Goal: Task Accomplishment & Management: Complete application form

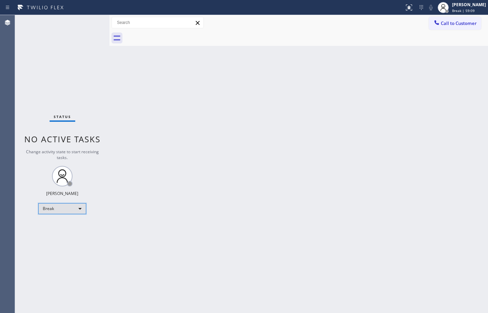
click at [68, 208] on div "Break" at bounding box center [62, 208] width 48 height 11
click at [54, 226] on li "Available" at bounding box center [62, 226] width 46 height 8
click at [325, 138] on div "Back to Dashboard Change Sender ID Customers Technicians Select a contact Outbo…" at bounding box center [298, 164] width 378 height 298
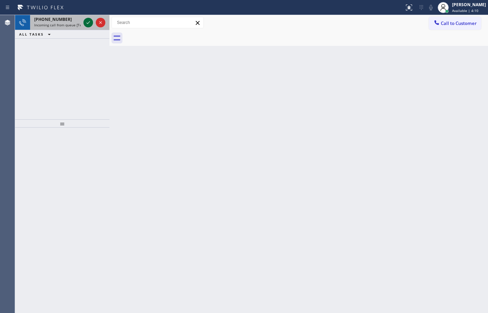
click at [92, 21] on icon at bounding box center [88, 22] width 8 height 8
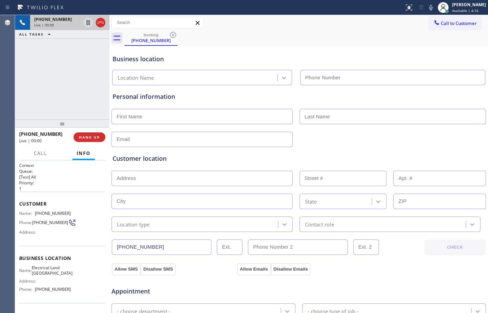
type input "[PHONE_NUMBER]"
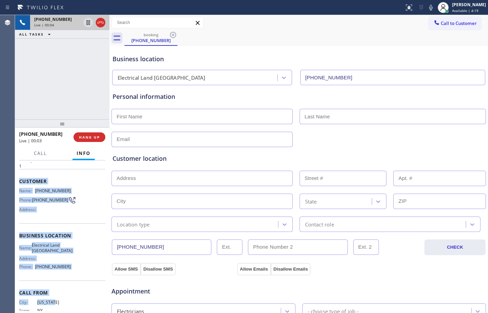
scroll to position [39, 0]
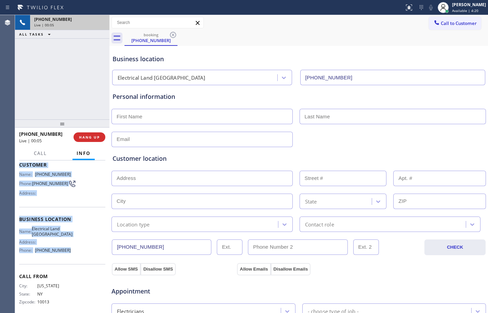
drag, startPoint x: 19, startPoint y: 203, endPoint x: 76, endPoint y: 256, distance: 76.9
click at [76, 256] on div "Context Queue: [Test] All Priority: 1 Customer Name: [PHONE_NUMBER] Phone: [PHO…" at bounding box center [62, 219] width 86 height 192
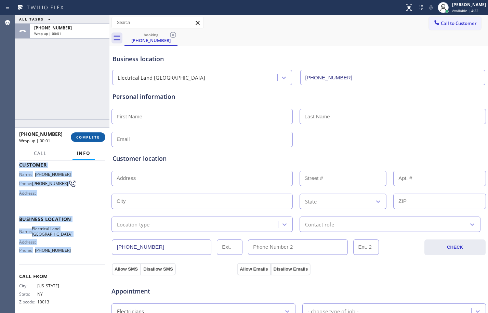
click at [96, 133] on button "COMPLETE" at bounding box center [88, 137] width 35 height 10
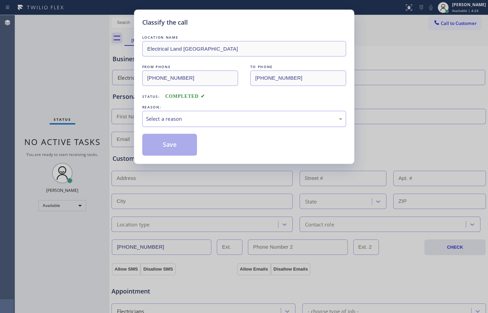
click at [191, 119] on div "Select a reason" at bounding box center [244, 119] width 196 height 8
click at [177, 146] on button "Save" at bounding box center [169, 145] width 55 height 22
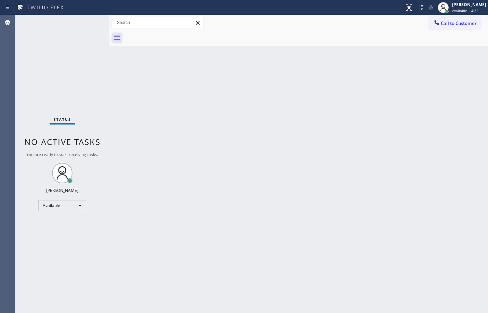
click at [263, 209] on div "Back to Dashboard Change Sender ID Customers Technicians Select a contact Outbo…" at bounding box center [298, 164] width 378 height 298
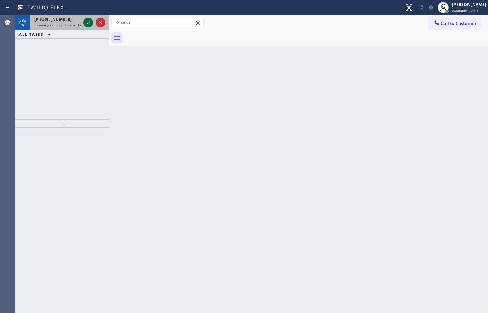
click at [89, 26] on icon at bounding box center [88, 22] width 8 height 8
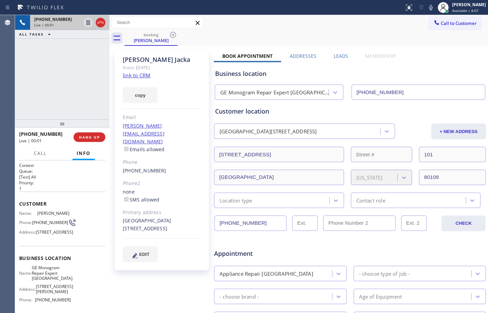
type input "[PHONE_NUMBER]"
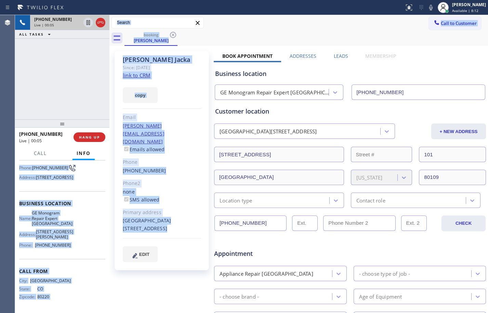
scroll to position [73, 0]
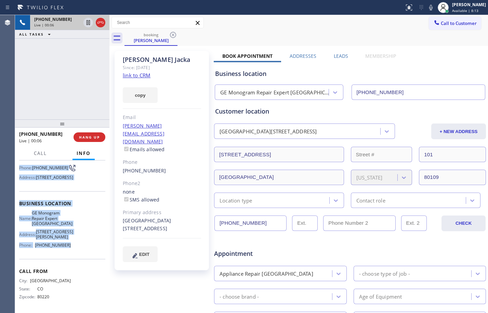
drag, startPoint x: 19, startPoint y: 204, endPoint x: 75, endPoint y: 245, distance: 68.8
click at [75, 245] on div "Context Queue: [Test] All Priority: 1 Customer Name: [PERSON_NAME] Phone: [PHON…" at bounding box center [62, 209] width 86 height 203
copy div "Customer Name: [PERSON_NAME] Phone: [PHONE_NUMBER] Address: [STREET_ADDRESS] Bu…"
click at [143, 74] on link "link to CRM" at bounding box center [137, 75] width 28 height 7
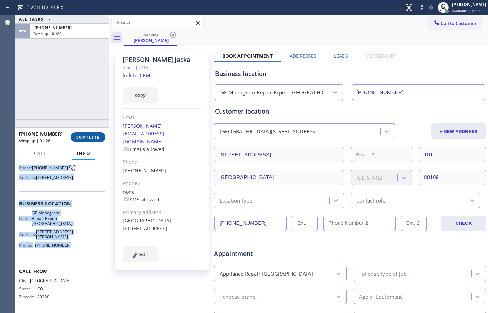
click at [84, 139] on button "COMPLETE" at bounding box center [88, 137] width 35 height 10
click at [89, 137] on span "COMPLETE" at bounding box center [88, 137] width 24 height 5
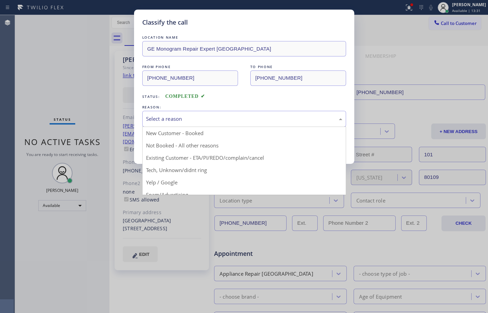
click at [197, 115] on div "Select a reason" at bounding box center [244, 119] width 196 height 8
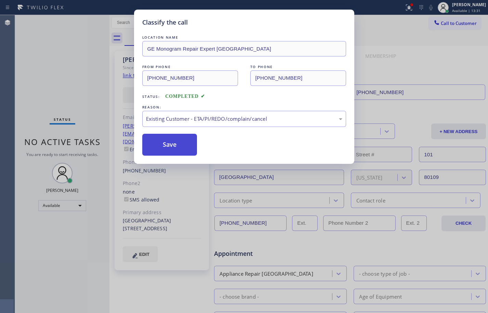
click at [173, 153] on button "Save" at bounding box center [169, 145] width 55 height 22
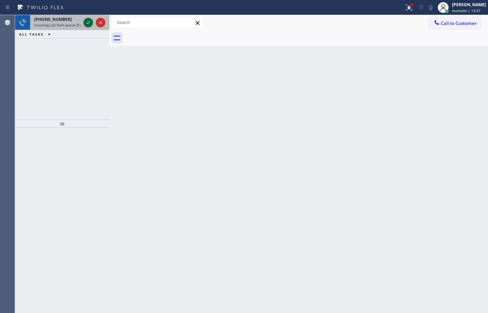
click at [87, 25] on icon at bounding box center [88, 22] width 8 height 8
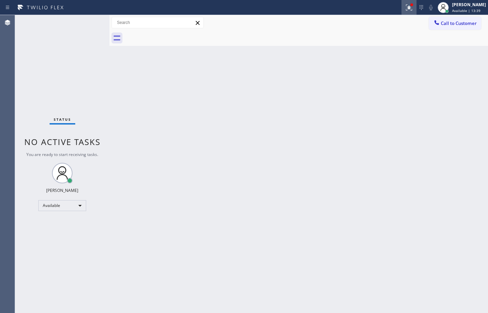
click at [405, 8] on icon at bounding box center [409, 7] width 8 height 8
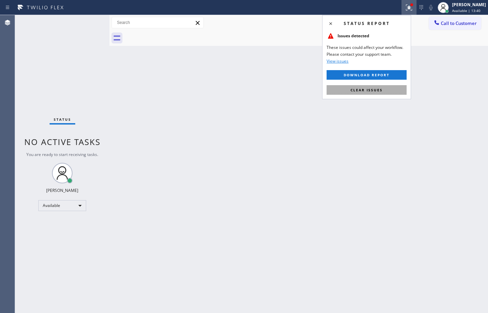
click at [388, 87] on button "Clear issues" at bounding box center [366, 90] width 80 height 10
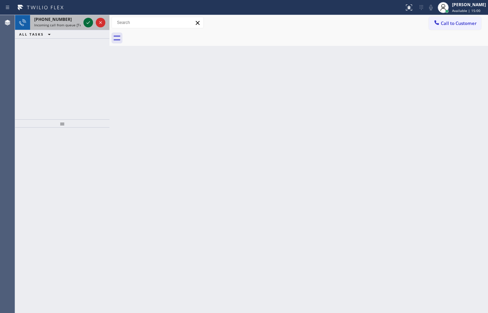
click at [87, 21] on icon at bounding box center [88, 22] width 8 height 8
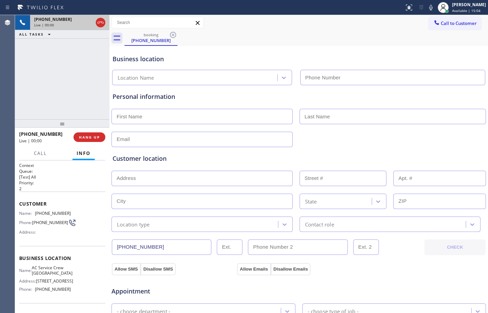
type input "[PHONE_NUMBER]"
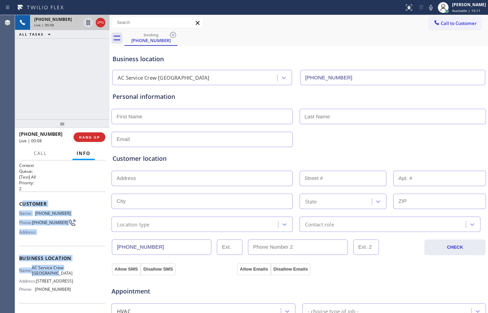
drag, startPoint x: 21, startPoint y: 203, endPoint x: 65, endPoint y: 275, distance: 84.8
click at [65, 275] on div "Context Queue: [Test] All Priority: 2 Customer Name: [PHONE_NUMBER] Phone: [PHO…" at bounding box center [62, 258] width 86 height 192
click at [42, 215] on span "[PHONE_NUMBER]" at bounding box center [53, 213] width 36 height 5
drag, startPoint x: 18, startPoint y: 203, endPoint x: 80, endPoint y: 297, distance: 112.3
click at [80, 297] on div "Context Queue: [Test] All Priority: 2 Customer Name: [PHONE_NUMBER] Phone: [PHO…" at bounding box center [62, 236] width 94 height 152
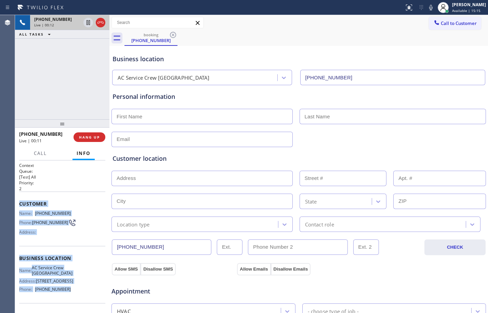
copy div "Customer Name: [PHONE_NUMBER] Phone: [PHONE_NUMBER] Address: Business location …"
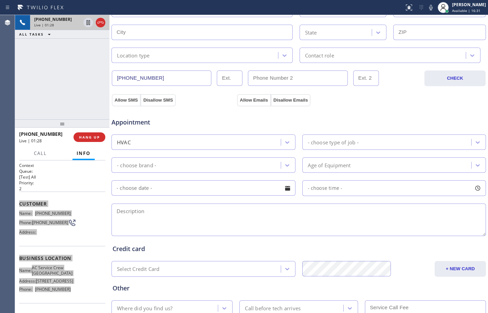
scroll to position [217, 0]
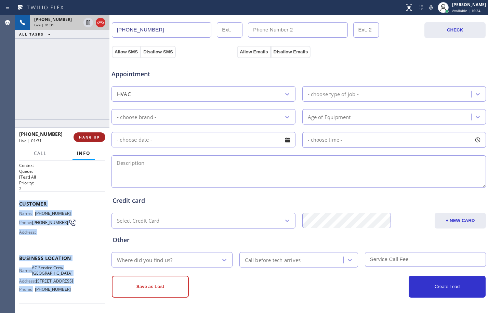
click at [94, 135] on span "HANG UP" at bounding box center [89, 137] width 21 height 5
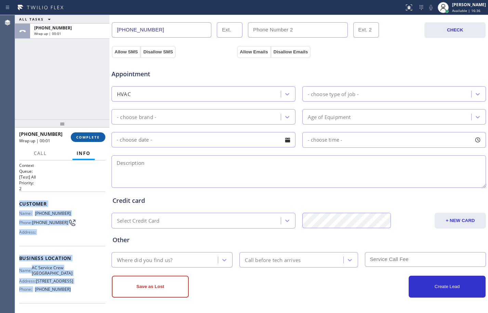
click at [94, 135] on span "COMPLETE" at bounding box center [88, 137] width 24 height 5
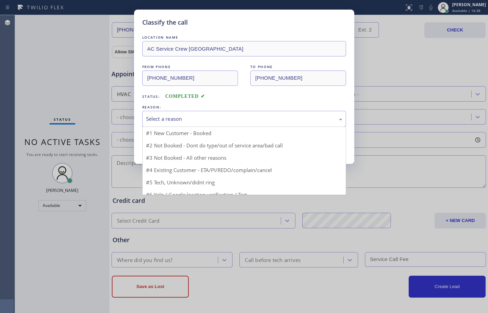
click at [243, 116] on div "Select a reason" at bounding box center [244, 119] width 196 height 8
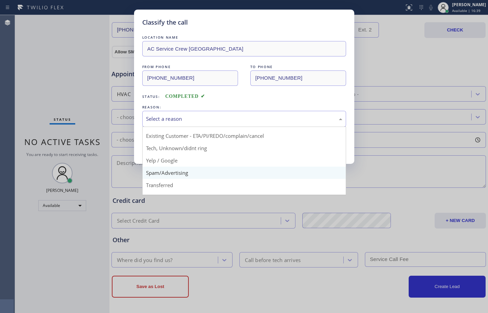
scroll to position [43, 0]
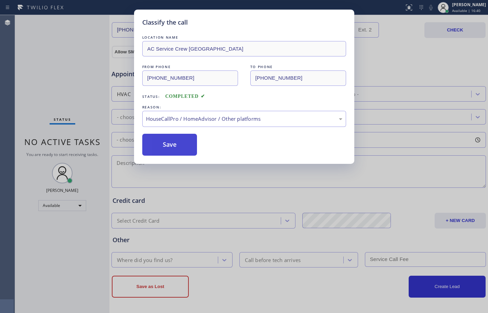
click at [172, 146] on button "Save" at bounding box center [169, 145] width 55 height 22
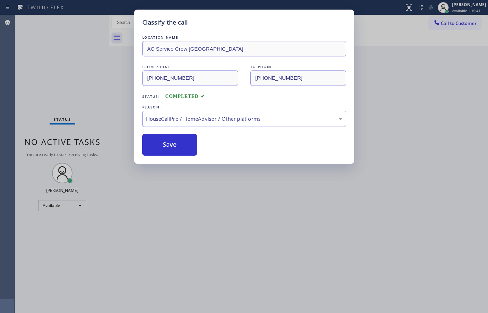
scroll to position [0, 0]
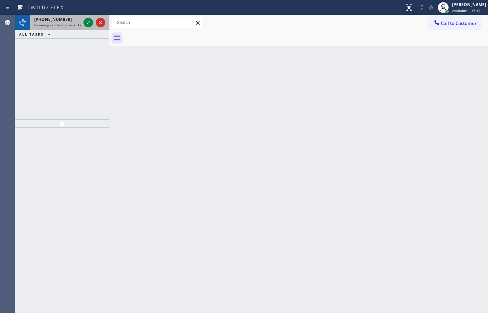
drag, startPoint x: 54, startPoint y: 19, endPoint x: 67, endPoint y: 23, distance: 13.6
click at [54, 19] on span "[PHONE_NUMBER]" at bounding box center [53, 19] width 38 height 6
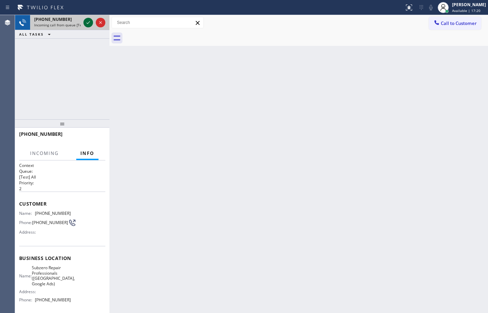
click at [86, 25] on icon at bounding box center [88, 22] width 8 height 8
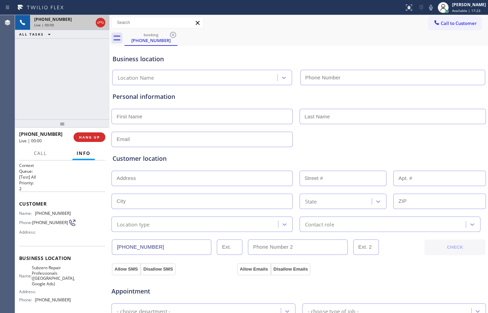
type input "[PHONE_NUMBER]"
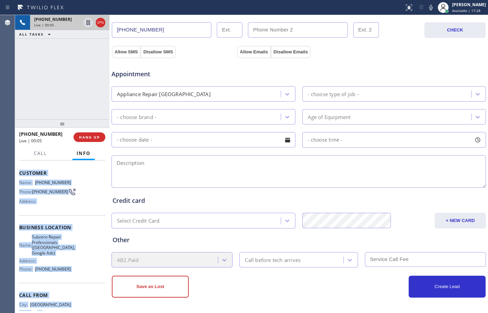
scroll to position [57, 0]
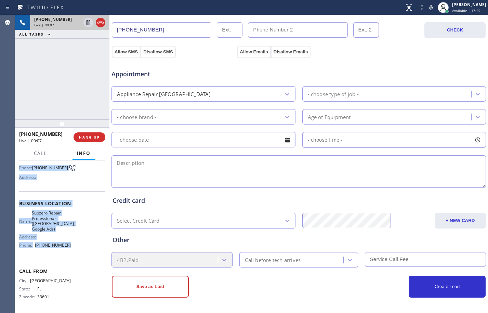
drag, startPoint x: 18, startPoint y: 202, endPoint x: 85, endPoint y: 249, distance: 82.4
click at [85, 249] on div "Context Queue: [Test] All Priority: 2 Customer Name: [PHONE_NUMBER] Phone: [PHO…" at bounding box center [62, 236] width 94 height 152
copy div "Customer Name: [PHONE_NUMBER] Phone: [PHONE_NUMBER] Address: Business location …"
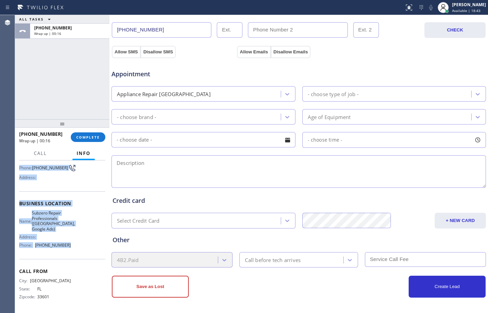
scroll to position [0, 0]
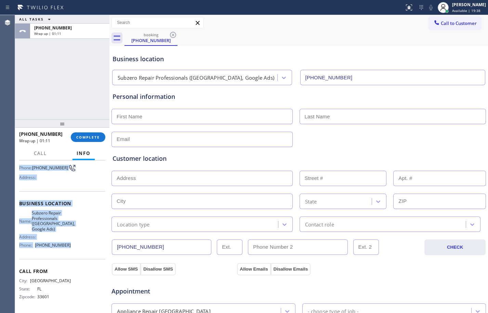
click at [203, 116] on input "text" at bounding box center [201, 116] width 181 height 15
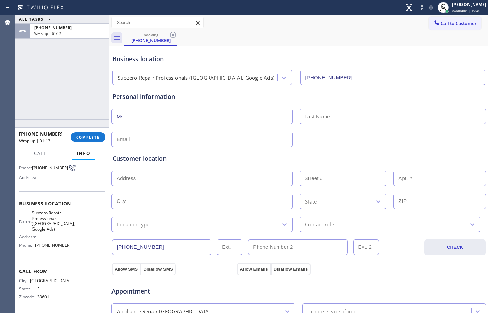
type input "Ms."
type input ".."
click at [212, 138] on input "text" at bounding box center [201, 139] width 181 height 15
type input "[EMAIL_ADDRESS][DOMAIN_NAME]"
click at [203, 178] on input "text" at bounding box center [201, 178] width 181 height 15
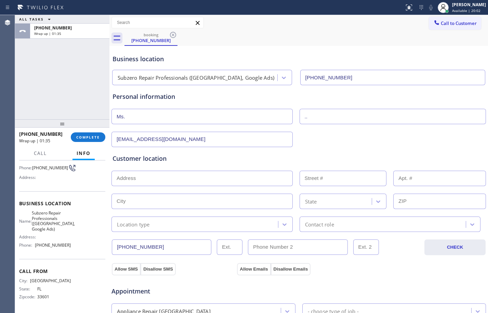
paste input "[GEOGRAPHIC_DATA], [GEOGRAPHIC_DATA] 33629"
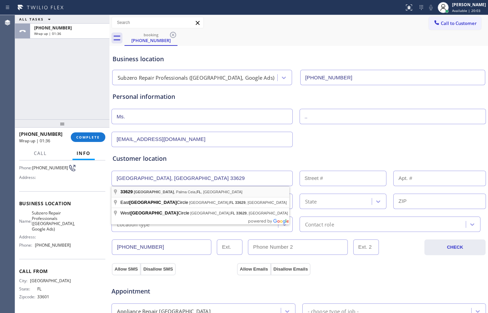
type input "[GEOGRAPHIC_DATA], [GEOGRAPHIC_DATA], [GEOGRAPHIC_DATA] 33629, [GEOGRAPHIC_DATA]"
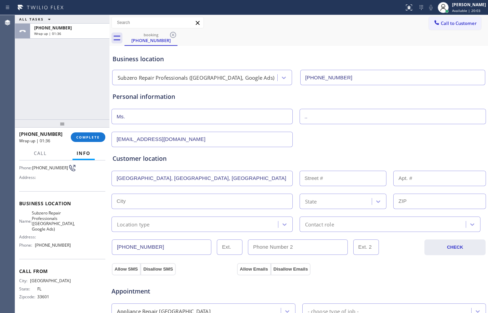
type input "[GEOGRAPHIC_DATA]"
type input "33629"
click at [194, 182] on input "text" at bounding box center [201, 178] width 181 height 15
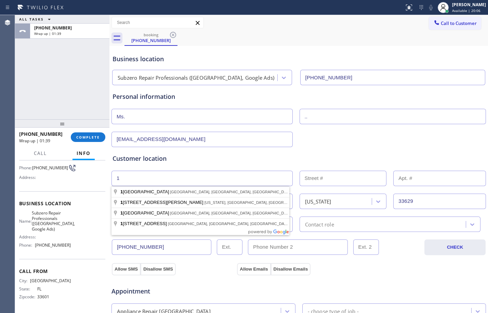
type input "1"
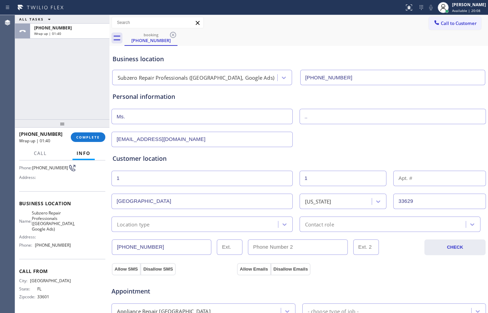
type input "1"
click at [224, 218] on div "Location type" at bounding box center [201, 223] width 181 height 15
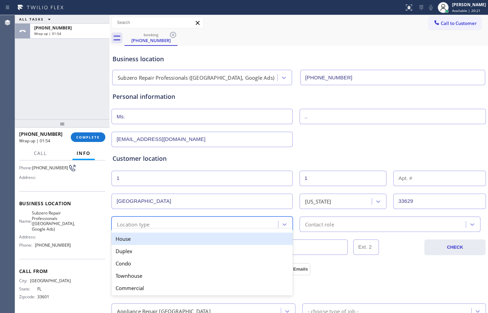
click at [180, 235] on div "House" at bounding box center [201, 238] width 181 height 12
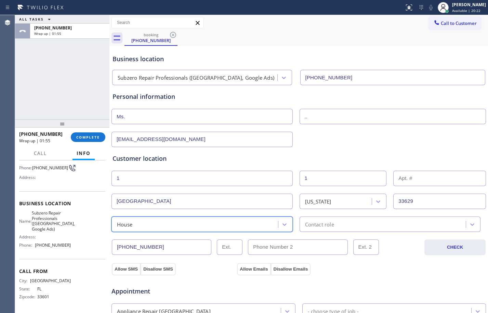
click at [367, 228] on div "Contact role" at bounding box center [383, 224] width 164 height 12
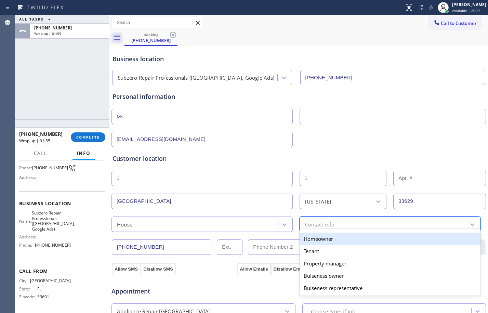
click at [334, 239] on div "Homeowner" at bounding box center [389, 238] width 181 height 12
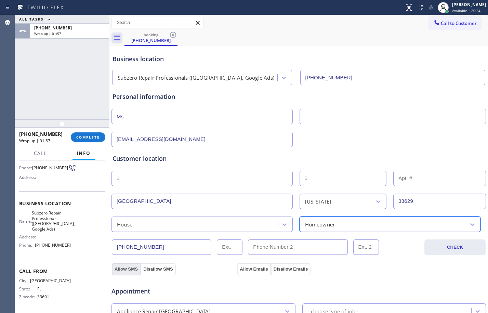
click at [130, 268] on button "Allow SMS" at bounding box center [126, 269] width 29 height 12
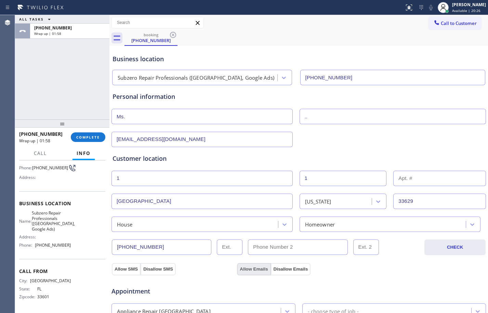
drag, startPoint x: 253, startPoint y: 268, endPoint x: 248, endPoint y: 266, distance: 5.3
click at [254, 268] on button "Allow Emails" at bounding box center [253, 269] width 33 height 12
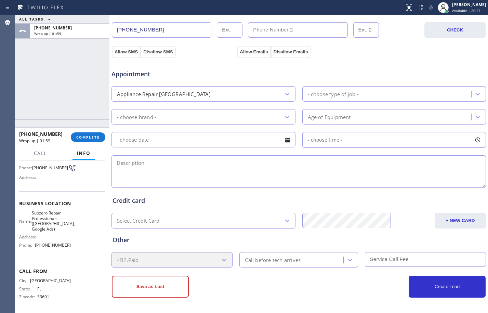
click at [192, 99] on div "Appliance Repair [GEOGRAPHIC_DATA]" at bounding box center [196, 94] width 167 height 12
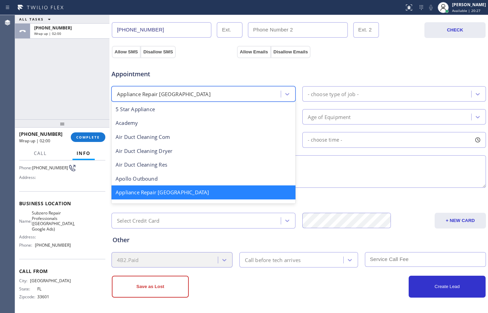
scroll to position [1, 0]
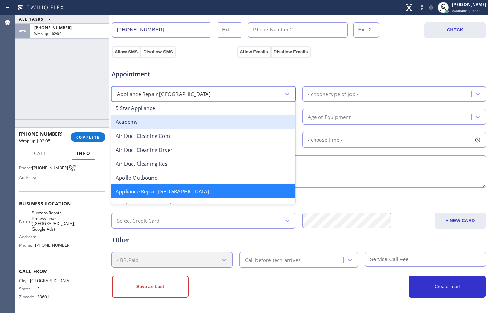
click at [334, 93] on div "- choose type of job -" at bounding box center [333, 94] width 51 height 8
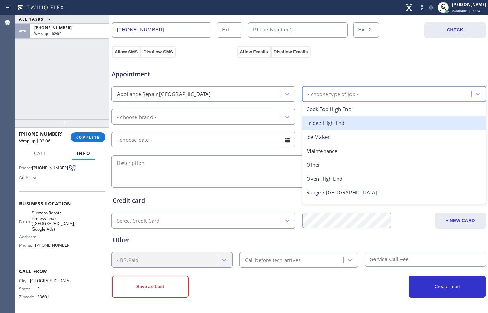
click at [333, 117] on div "Fridge High End" at bounding box center [394, 123] width 184 height 14
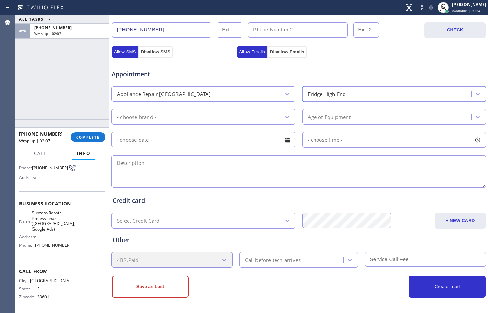
click at [238, 114] on div "- choose brand -" at bounding box center [196, 117] width 167 height 12
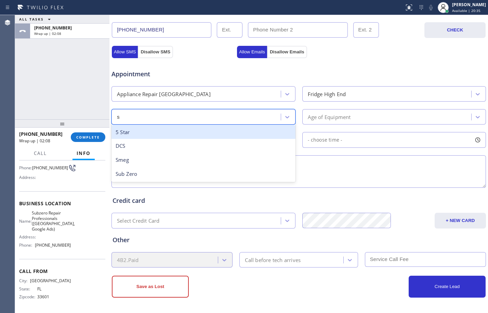
type input "su"
click at [190, 134] on div "Sub Zero" at bounding box center [203, 132] width 184 height 14
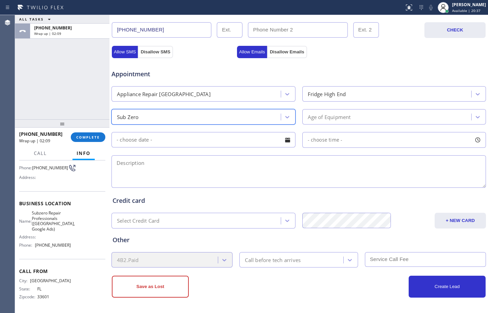
click at [375, 118] on div "Age of Equipment" at bounding box center [387, 117] width 167 height 12
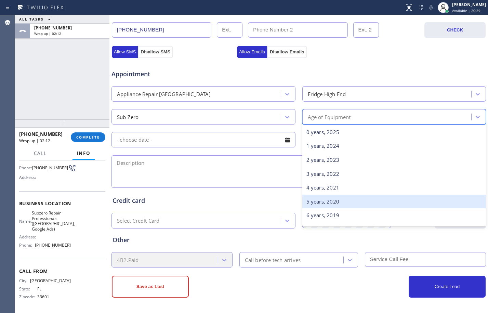
click at [329, 201] on div "5 years, 2020" at bounding box center [394, 201] width 184 height 14
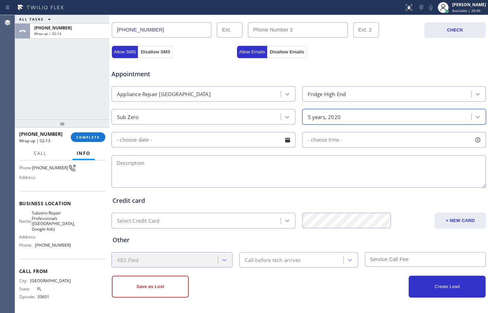
click at [226, 169] on textarea at bounding box center [298, 171] width 374 height 32
click at [230, 157] on textarea at bounding box center [298, 171] width 374 height 32
paste textarea "Subzero/fridge & freezer/it's about a year and a half/wants to check if my old …"
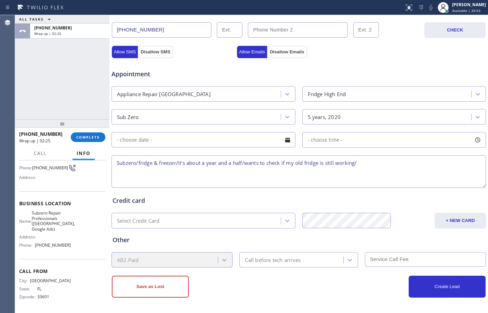
paste textarea "[GEOGRAPHIC_DATA], [GEOGRAPHIC_DATA] 33629"
click at [423, 162] on textarea "Subzero/fridge & freezer/it's about a year and a half/wants to check if my old …" at bounding box center [298, 171] width 374 height 32
click at [432, 168] on textarea "Subzero/fridge & freezer/it's about a year and a half/wants to check if my old …" at bounding box center [298, 171] width 374 height 32
paste textarea "Subzero Repair Professionals ([GEOGRAPHIC_DATA], Google Ads)"
click at [116, 171] on textarea "Subzero/fridge & freezer/it's about a year and a half/wants to check if my old …" at bounding box center [298, 171] width 374 height 32
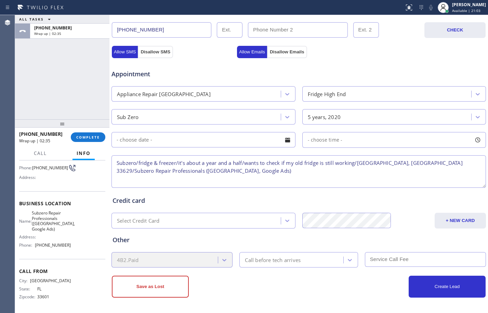
click at [473, 163] on textarea "Subzero/fridge & freezer/it's about a year and a half/wants to check if my old …" at bounding box center [298, 171] width 374 height 32
click at [194, 175] on textarea "Subzero/fridge & freezer/it's about a year and a half/wants to check if my old …" at bounding box center [298, 171] width 374 height 32
click at [198, 167] on textarea "Subzero/fridge & freezer/it's about a year and a half/wants to check if my old …" at bounding box center [298, 171] width 374 height 32
type textarea "Subzero/fridge & freezer/it's about a year and a half/wants to check if my old …"
click at [167, 286] on button "Save as Lost" at bounding box center [150, 286] width 77 height 22
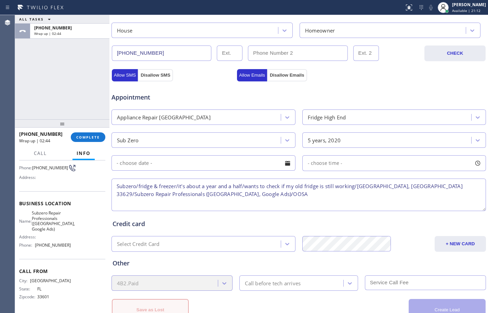
scroll to position [240, 0]
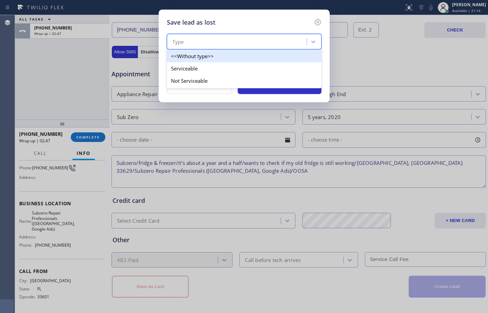
click at [220, 39] on div "Type" at bounding box center [238, 42] width 138 height 12
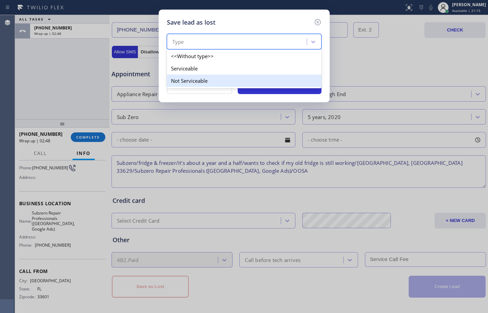
click at [211, 77] on div "Not Serviceable" at bounding box center [244, 81] width 154 height 12
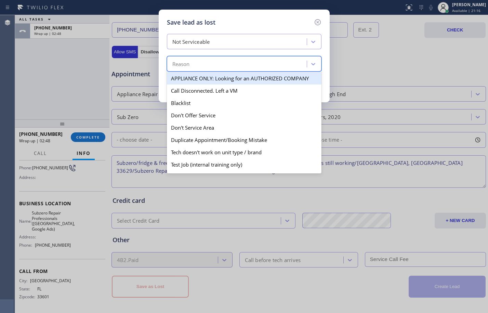
click at [207, 62] on div "Reason" at bounding box center [238, 64] width 138 height 12
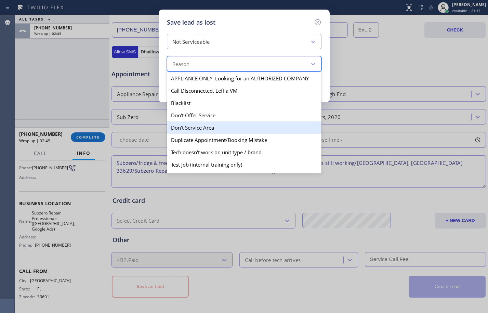
click at [197, 126] on div "Don't Service Area" at bounding box center [244, 127] width 154 height 12
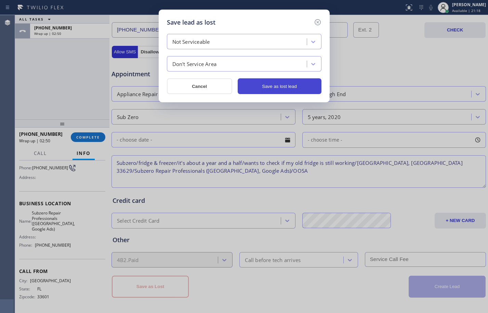
click at [262, 89] on button "Save as lost lead" at bounding box center [280, 86] width 84 height 16
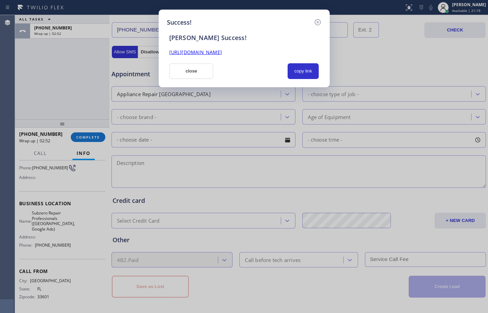
click at [222, 53] on link "[URL][DOMAIN_NAME]" at bounding box center [195, 52] width 53 height 6
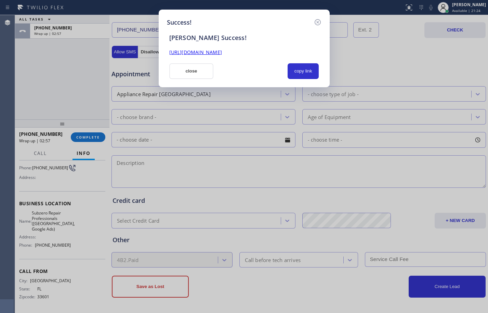
click at [195, 67] on button "close" at bounding box center [191, 71] width 44 height 16
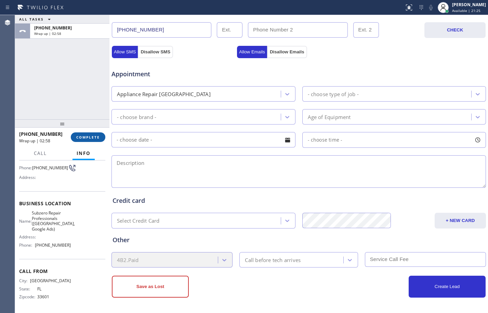
click at [92, 135] on span "COMPLETE" at bounding box center [88, 137] width 24 height 5
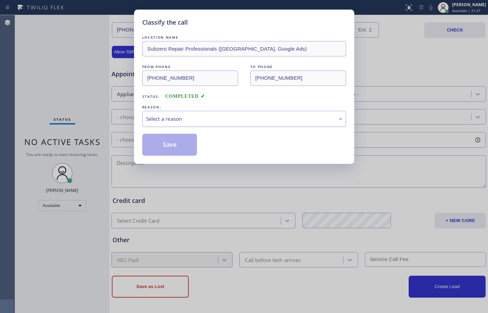
click at [221, 114] on div "Select a reason" at bounding box center [244, 119] width 204 height 16
click at [170, 144] on button "Save" at bounding box center [169, 145] width 55 height 22
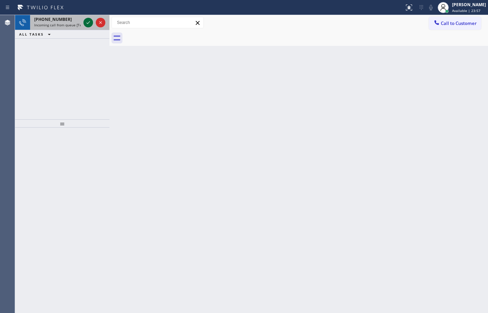
click at [90, 25] on icon at bounding box center [88, 22] width 8 height 8
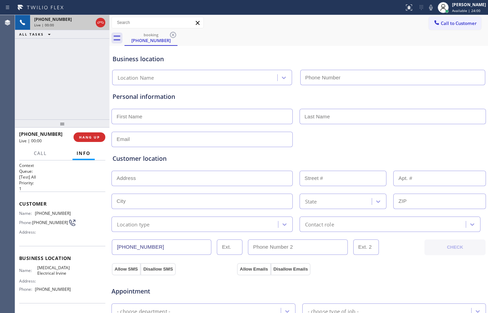
type input "[PHONE_NUMBER]"
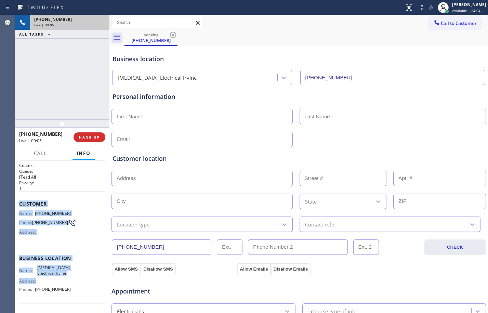
drag, startPoint x: 18, startPoint y: 206, endPoint x: 84, endPoint y: 282, distance: 101.0
click at [84, 282] on div "Context Queue: [Test] All Priority: 1 Customer Name: [PHONE_NUMBER] Phone: [PHO…" at bounding box center [62, 236] width 94 height 152
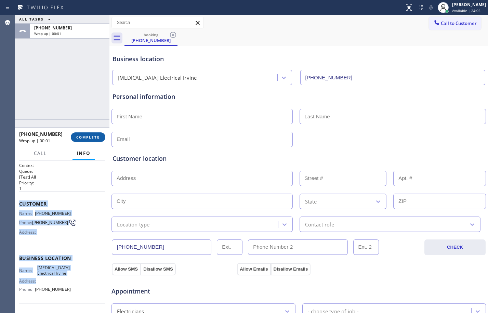
click at [87, 136] on span "COMPLETE" at bounding box center [88, 137] width 24 height 5
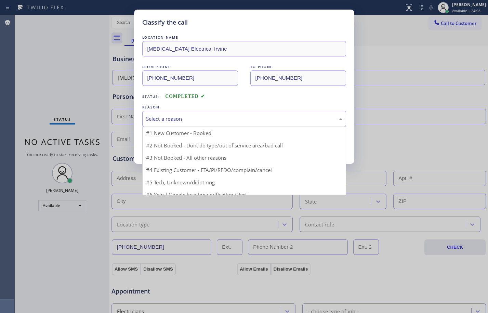
click at [184, 121] on div "Select a reason" at bounding box center [244, 119] width 196 height 8
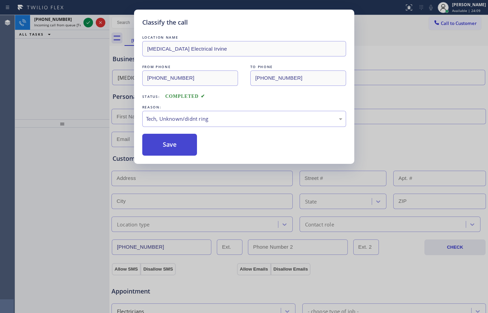
click at [176, 144] on button "Save" at bounding box center [169, 145] width 55 height 22
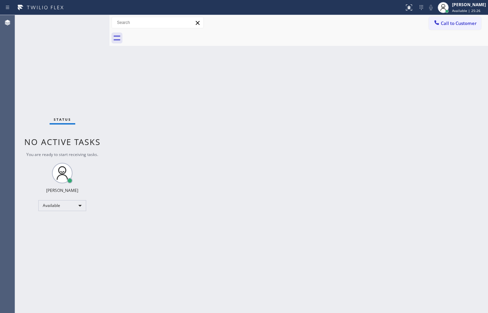
click at [311, 163] on div "Back to Dashboard Change Sender ID Customers Technicians Select a contact Outbo…" at bounding box center [298, 164] width 378 height 298
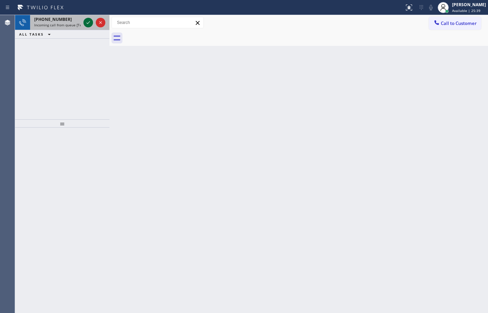
click at [90, 20] on icon at bounding box center [88, 22] width 8 height 8
click at [91, 21] on icon at bounding box center [88, 22] width 8 height 8
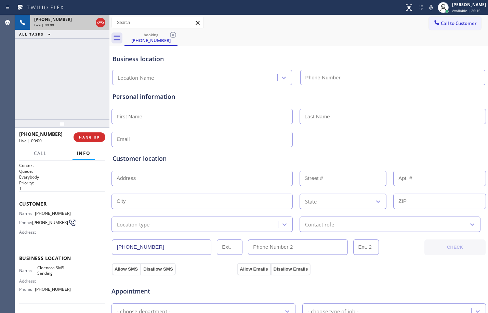
type input "[PHONE_NUMBER]"
click at [89, 140] on button "HANG UP" at bounding box center [89, 137] width 32 height 10
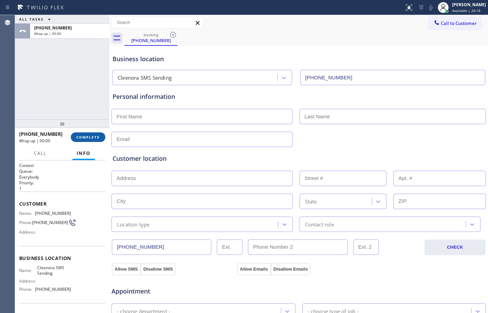
click at [89, 140] on button "COMPLETE" at bounding box center [88, 137] width 35 height 10
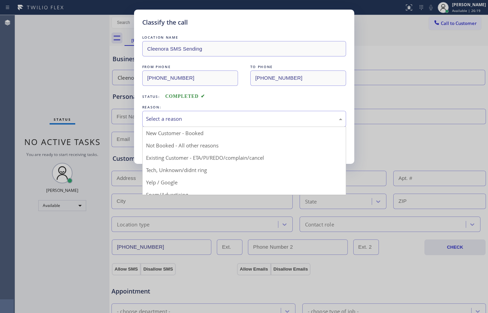
click at [213, 122] on div "Select a reason" at bounding box center [244, 119] width 196 height 8
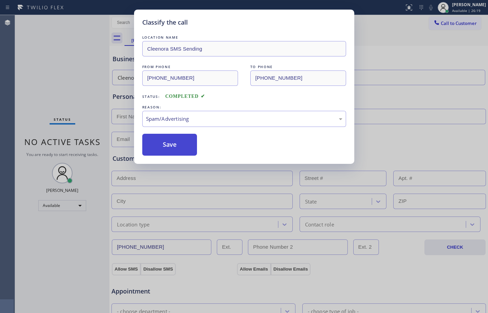
click at [164, 143] on button "Save" at bounding box center [169, 145] width 55 height 22
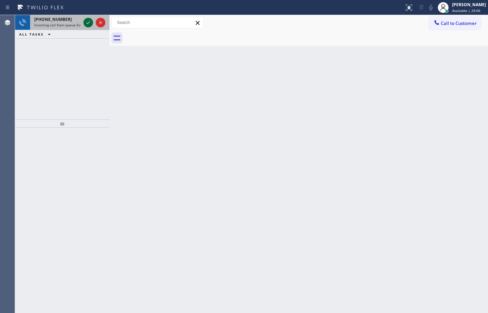
click at [91, 19] on icon at bounding box center [88, 22] width 8 height 8
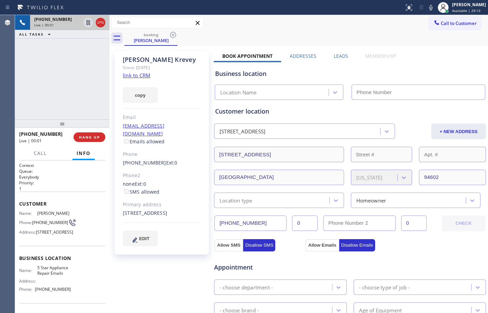
type input "[PHONE_NUMBER]"
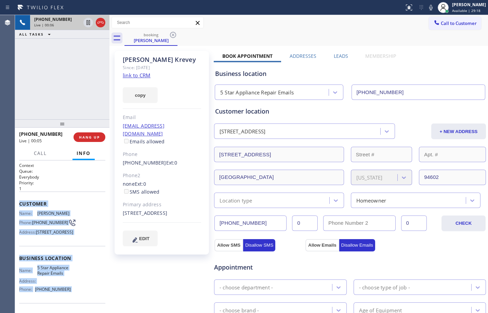
scroll to position [57, 0]
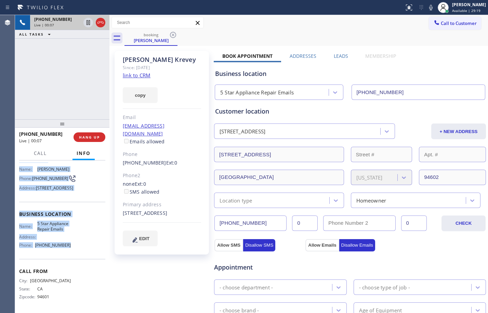
drag, startPoint x: 18, startPoint y: 205, endPoint x: 81, endPoint y: 243, distance: 73.6
click at [81, 243] on div "Context Queue: Everybody Priority: 1 Customer Name: [PERSON_NAME] Phone: [PHONE…" at bounding box center [62, 236] width 94 height 152
copy div "Customer Name: [PERSON_NAME] Phone: [PHONE_NUMBER] Address: [STREET_ADDRESS] Bu…"
click at [131, 73] on link "link to CRM" at bounding box center [137, 75] width 28 height 7
click at [88, 24] on icon at bounding box center [87, 22] width 3 height 5
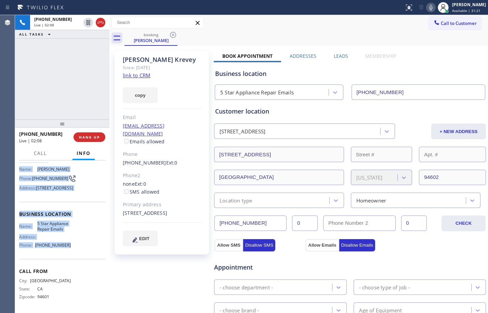
click at [426, 12] on button at bounding box center [431, 8] width 10 height 10
click at [86, 24] on icon at bounding box center [88, 22] width 5 height 5
click at [427, 5] on icon at bounding box center [431, 7] width 8 height 8
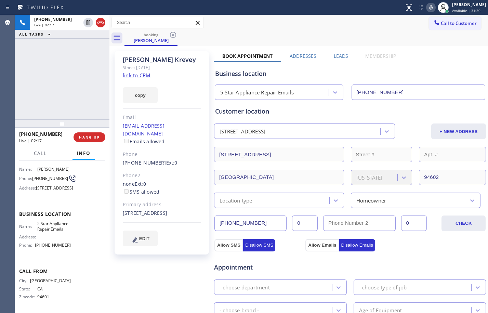
click at [70, 96] on div "[PHONE_NUMBER] Live | 02:17 ALL TASKS ALL TASKS ACTIVE TASKS TASKS IN WRAP UP" at bounding box center [62, 67] width 94 height 104
click at [89, 22] on icon at bounding box center [87, 22] width 3 height 5
click at [429, 9] on icon at bounding box center [430, 7] width 3 height 5
click at [154, 34] on div "booking" at bounding box center [151, 34] width 52 height 5
click at [87, 27] on button at bounding box center [88, 23] width 10 height 10
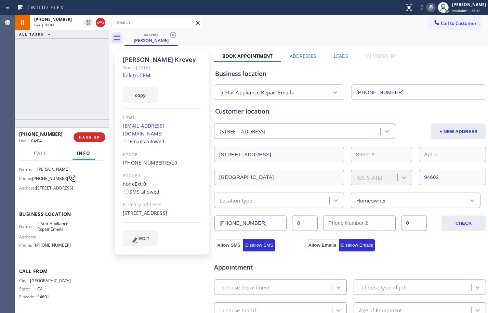
click at [429, 9] on icon at bounding box center [430, 7] width 3 height 5
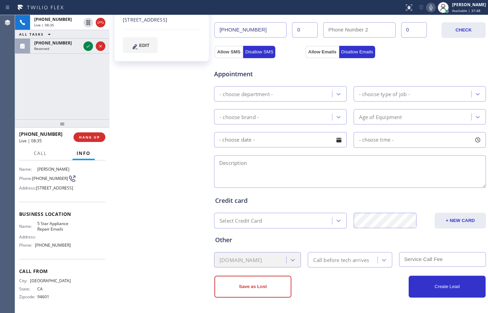
click at [153, 99] on div "[PERSON_NAME] Since: [DATE] link to CRM copy Email [EMAIL_ADDRESS][DOMAIN_NAME]…" at bounding box center [162, 82] width 103 height 457
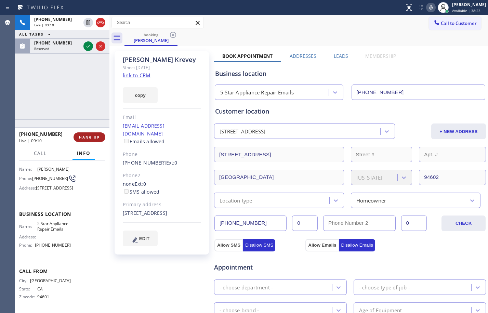
click at [91, 136] on span "HANG UP" at bounding box center [89, 137] width 21 height 5
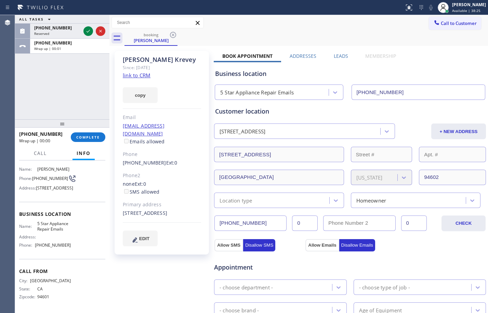
scroll to position [193, 0]
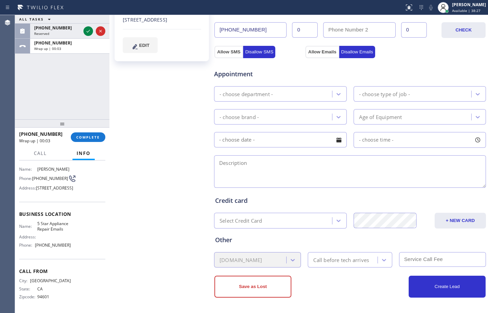
click at [291, 95] on div "- choose department -" at bounding box center [274, 94] width 116 height 12
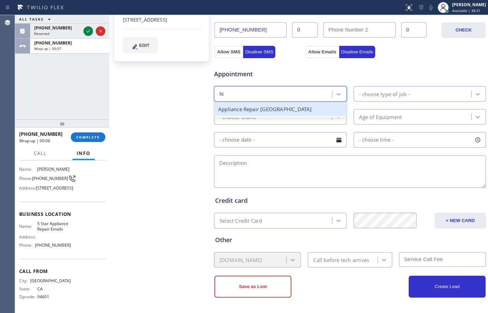
type input "hig"
click at [259, 108] on div "Appliance Repair [GEOGRAPHIC_DATA]" at bounding box center [280, 109] width 133 height 14
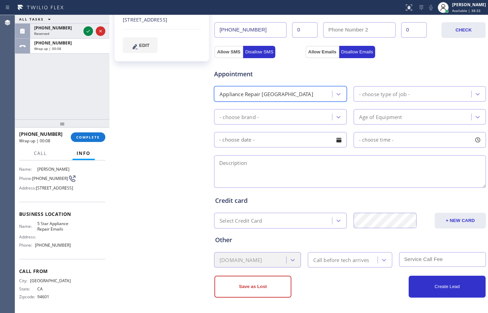
click at [257, 114] on div "- choose brand -" at bounding box center [238, 117] width 39 height 8
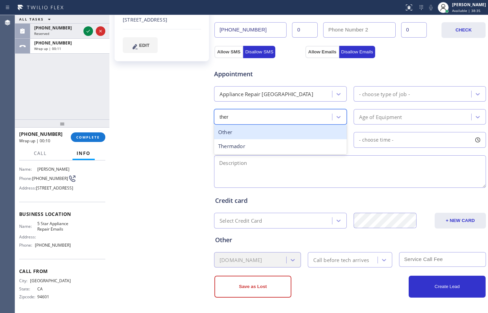
type input "therm"
click at [259, 137] on div "Thermador" at bounding box center [280, 132] width 133 height 14
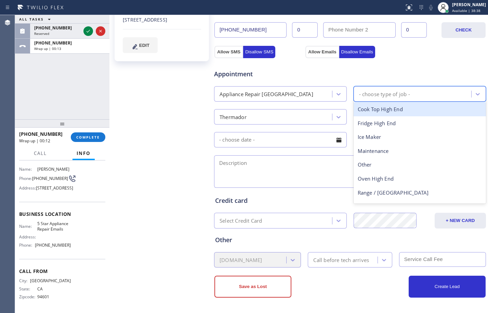
click at [415, 96] on div "- choose type of job -" at bounding box center [413, 94] width 116 height 12
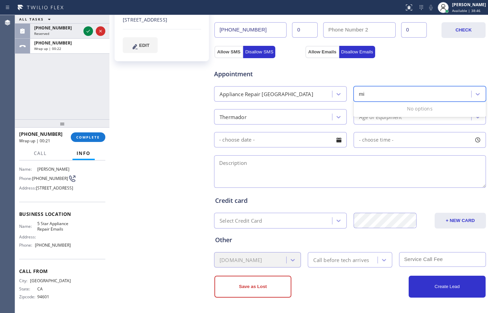
type input "m"
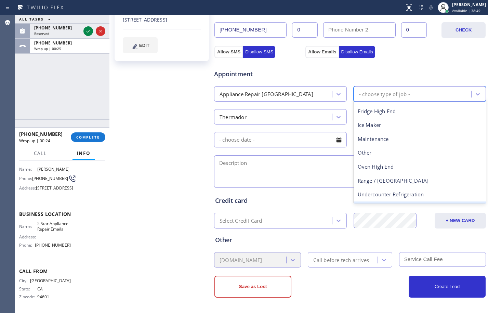
scroll to position [0, 0]
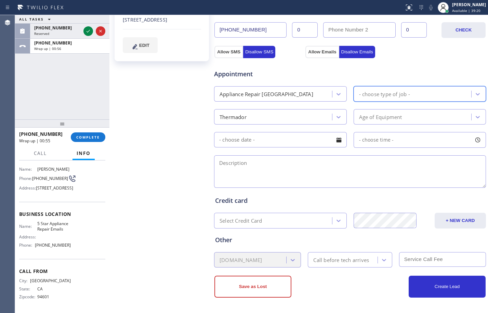
click at [376, 95] on div "- choose type of job -" at bounding box center [384, 94] width 51 height 8
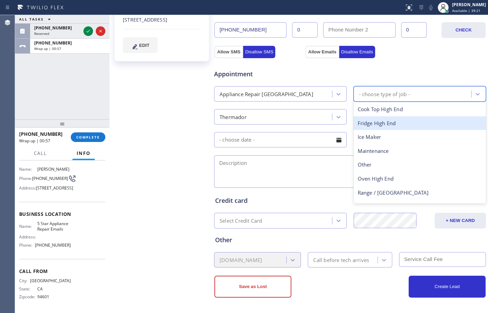
scroll to position [25, 0]
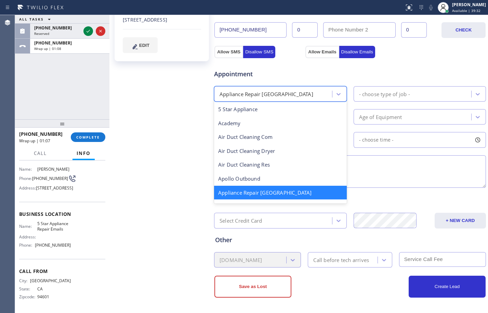
click at [306, 100] on div "Appliance Repair [GEOGRAPHIC_DATA]" at bounding box center [280, 93] width 133 height 15
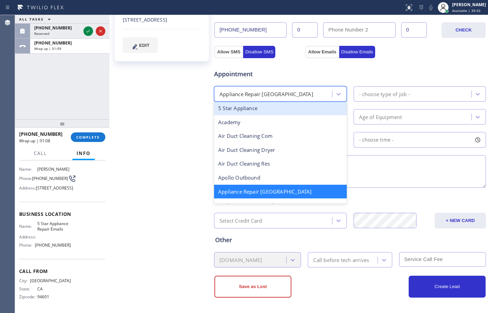
type input "l"
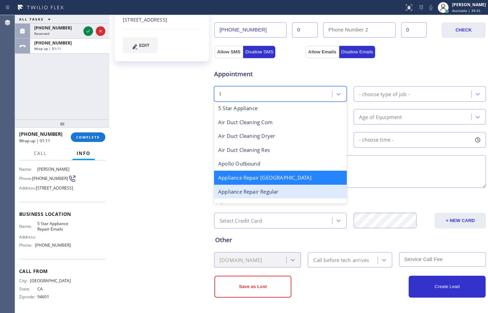
click at [281, 187] on div "Appliance Repair Regular" at bounding box center [280, 192] width 133 height 14
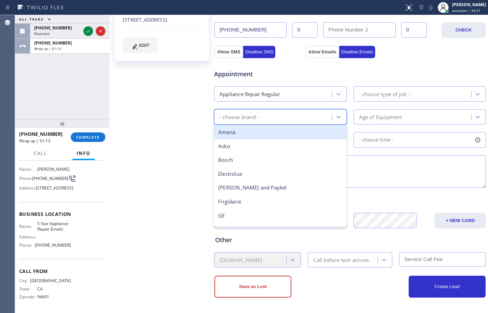
click at [286, 118] on div "- choose brand -" at bounding box center [274, 117] width 116 height 12
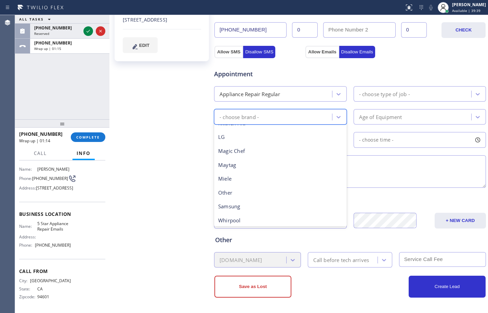
scroll to position [150, 0]
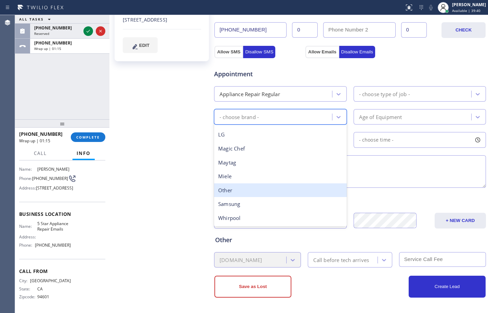
click at [238, 191] on div "Other" at bounding box center [280, 190] width 133 height 14
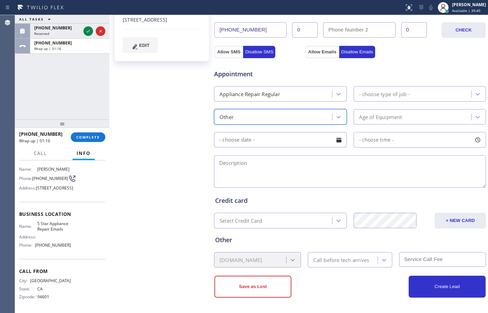
click at [405, 88] on div "- choose type of job -" at bounding box center [413, 94] width 116 height 12
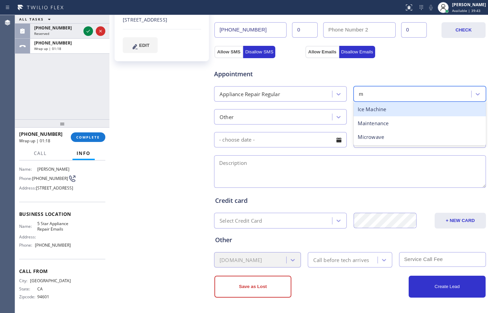
type input "mi"
click at [388, 109] on div "Microwave" at bounding box center [419, 109] width 133 height 14
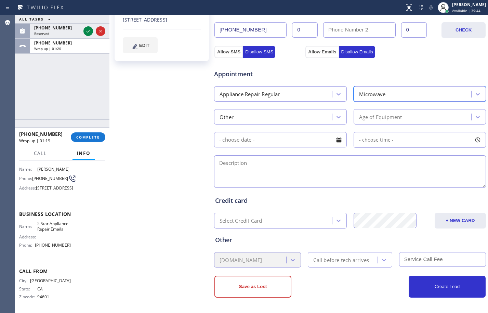
click at [378, 117] on div "Age of Equipment" at bounding box center [380, 117] width 43 height 8
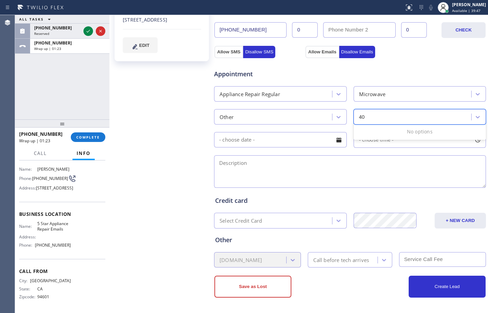
type input "4"
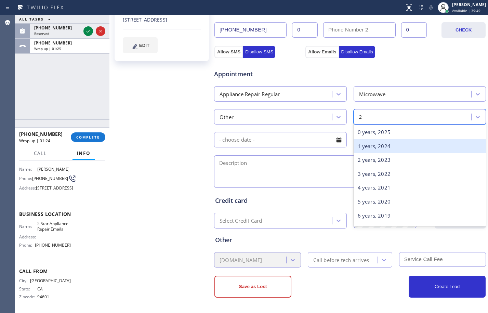
type input "20"
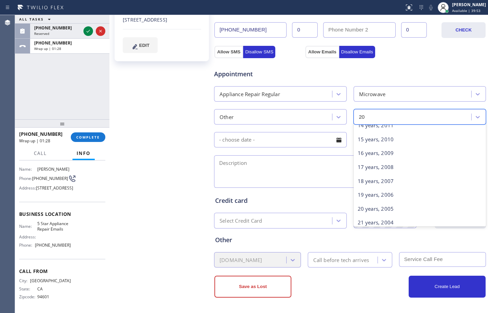
scroll to position [261, 0]
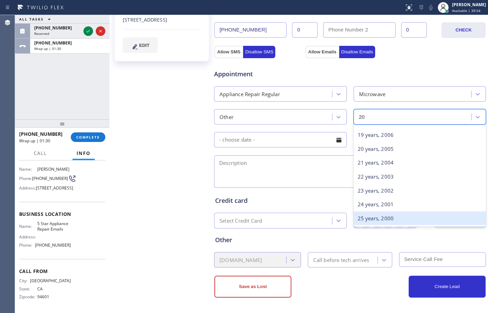
click at [381, 215] on div "25 years, 2000" at bounding box center [419, 218] width 133 height 14
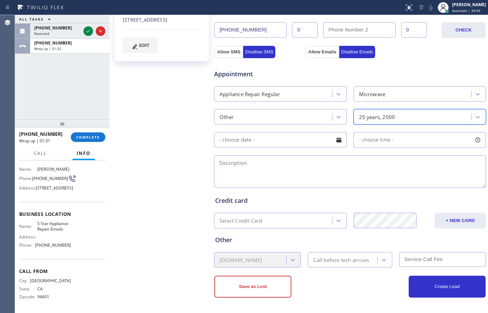
click at [295, 141] on input "text" at bounding box center [280, 139] width 133 height 15
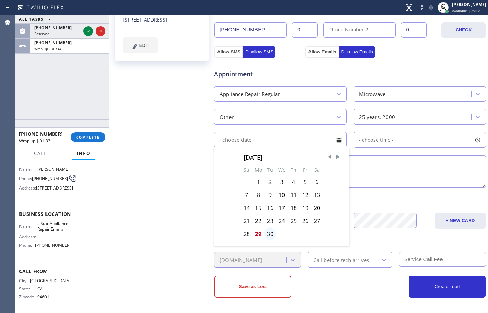
click at [269, 233] on div "30" at bounding box center [270, 233] width 12 height 13
type input "[DATE]"
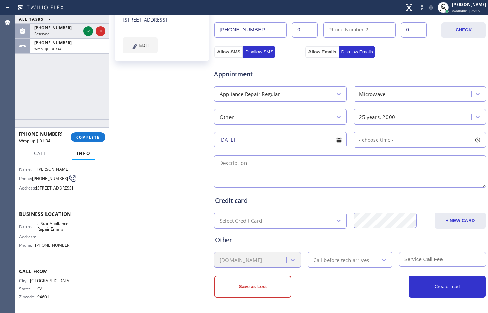
click at [378, 137] on span "- choose time -" at bounding box center [376, 139] width 35 height 6
drag, startPoint x: 357, startPoint y: 182, endPoint x: 444, endPoint y: 179, distance: 86.5
click at [445, 179] on div at bounding box center [449, 181] width 8 height 14
drag, startPoint x: 360, startPoint y: 182, endPoint x: 419, endPoint y: 186, distance: 58.6
click at [419, 186] on div at bounding box center [422, 181] width 8 height 14
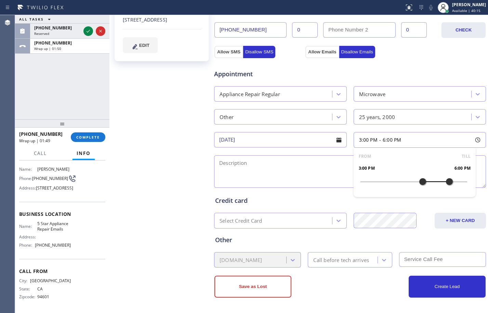
click at [294, 180] on textarea at bounding box center [350, 171] width 272 height 32
click at [348, 171] on textarea at bounding box center [350, 171] width 272 height 32
paste textarea "Thermador/microwave/doesn't heat up anymore/making noise/40yrs/[STREET_ADDRESS]"
click at [220, 163] on textarea "Thermador/microwave/doesn't heat up anymore/making noise/40yrs/[STREET_ADDRESS]" at bounding box center [350, 171] width 272 height 32
click at [438, 165] on textarea "Thermador/microwave/doesn't heat up anymore/making noise/40yrs/[STREET_ADDRESS]" at bounding box center [350, 171] width 272 height 32
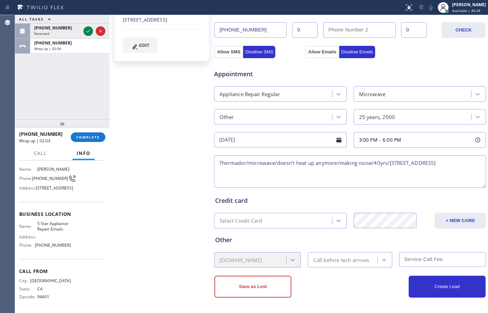
click at [315, 180] on textarea "Thermador/microwave/doesn't heat up anymore/making noise/40yrs/[STREET_ADDRESS]" at bounding box center [350, 171] width 272 height 32
click at [391, 163] on textarea "Thermador/microwave/doesn't heat up anymore/making noise/40yrs/[STREET_ADDRESS]/" at bounding box center [350, 171] width 272 height 32
click at [396, 163] on textarea "Thermador/microwave/doesn't heat up anymore/making noise/40yrs/HOuse-HO/[STREET…" at bounding box center [350, 171] width 272 height 32
click at [290, 175] on textarea "Thermador/microwave/doesn't heat up anymore/making noise/40yrs/House-HO/[STREET…" at bounding box center [350, 171] width 272 height 32
click at [316, 168] on textarea "Thermador/microwave/doesn't heat up anymore/making noise/40yrs/House-HO/[STREET…" at bounding box center [350, 171] width 272 height 32
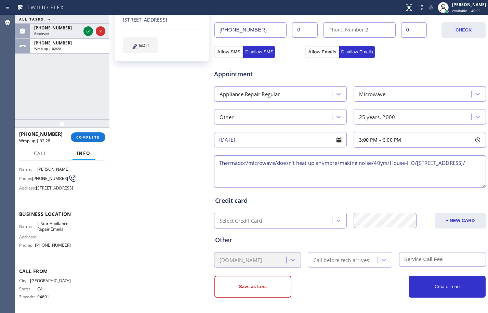
paste textarea "5 Star Appliance Repair Emails"
paste textarea "Please call customer 30 minutes prior to arrival"
click at [352, 263] on div "Call before tech arrives" at bounding box center [341, 260] width 56 height 8
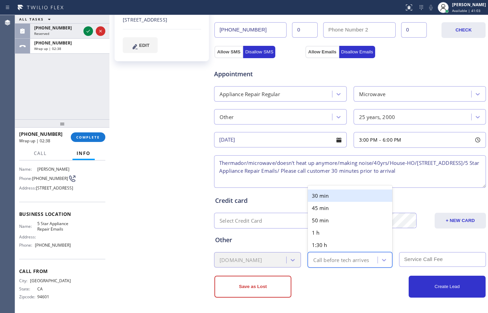
click at [327, 195] on div "30 min" at bounding box center [350, 195] width 84 height 12
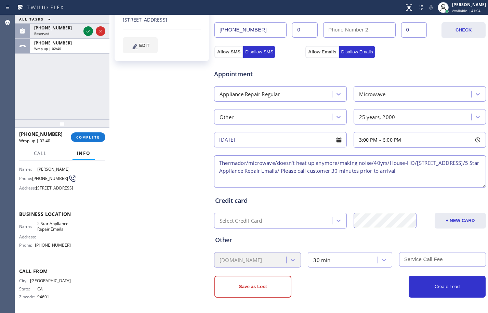
click at [221, 164] on textarea "Thermador/microwave/doesn't heat up anymore/making noise/40yrs/House-HO/[STREET…" at bounding box center [350, 171] width 272 height 32
type textarea "3-6/$95/Thermador/microwave/doesn't heat up anymore/making noise/40yrs/House-HO…"
click at [416, 258] on input "text" at bounding box center [442, 259] width 87 height 15
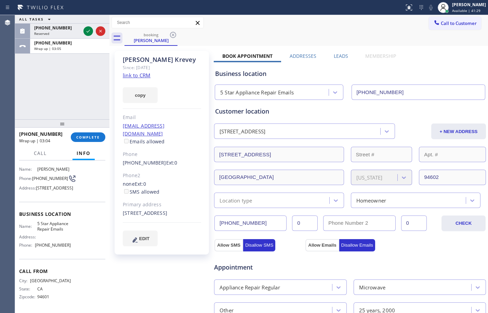
type input "95"
click at [272, 202] on div "Location type" at bounding box center [272, 200] width 113 height 12
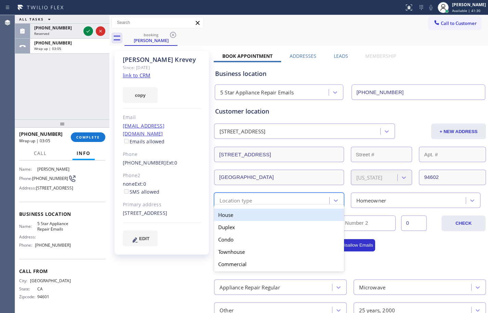
click at [247, 216] on div "House" at bounding box center [279, 214] width 130 height 12
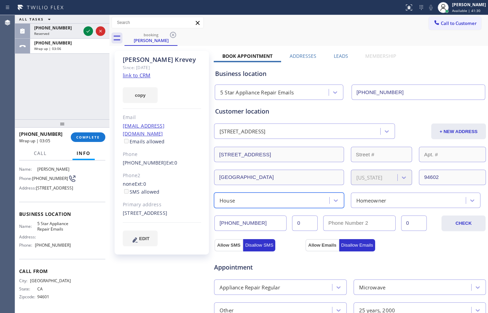
scroll to position [193, 0]
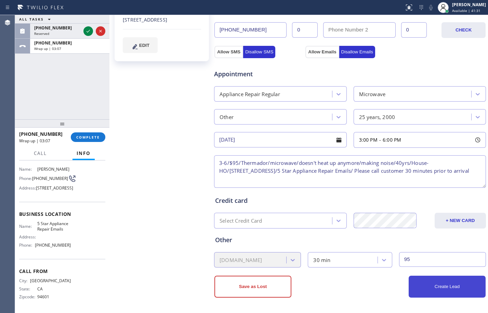
click at [437, 282] on button "Create Lead" at bounding box center [446, 286] width 77 height 22
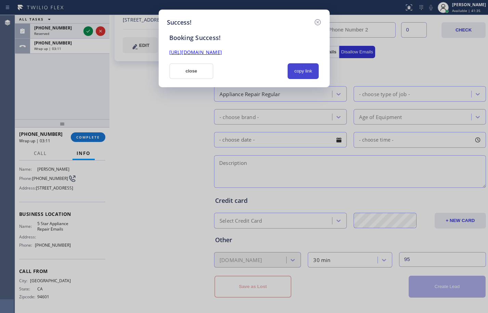
click at [303, 69] on button "copy link" at bounding box center [302, 71] width 31 height 16
click at [222, 54] on link "[URL][DOMAIN_NAME]" at bounding box center [195, 52] width 53 height 6
click at [207, 73] on button "close" at bounding box center [191, 71] width 44 height 16
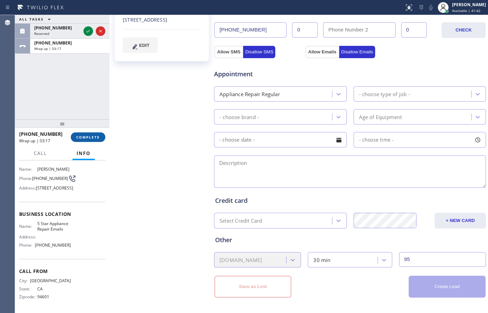
click at [90, 139] on span "COMPLETE" at bounding box center [88, 137] width 24 height 5
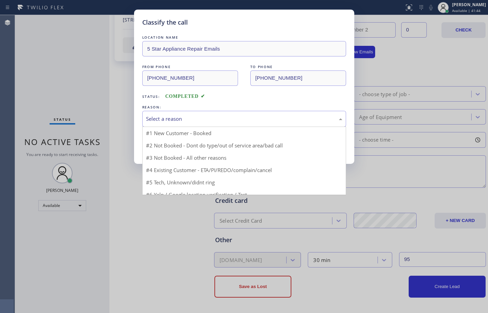
click at [255, 121] on div "Select a reason" at bounding box center [244, 119] width 196 height 8
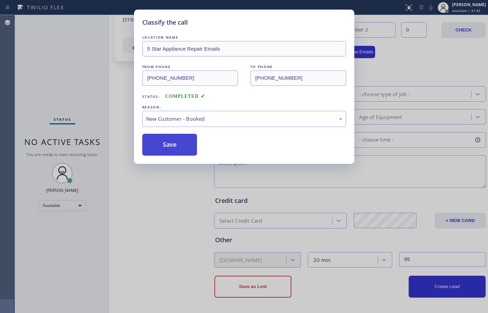
click at [164, 143] on button "Save" at bounding box center [169, 145] width 55 height 22
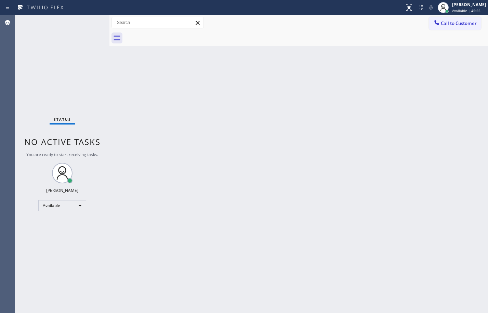
click at [58, 65] on div "Status No active tasks You are ready to start receiving tasks. [PERSON_NAME] Av…" at bounding box center [62, 164] width 94 height 298
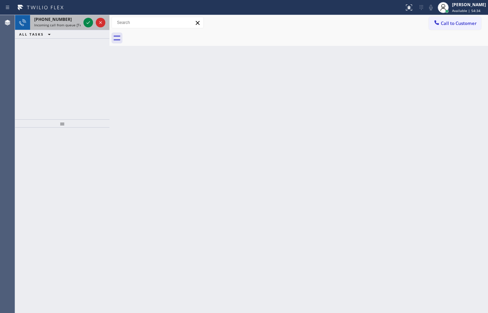
drag, startPoint x: 71, startPoint y: 28, endPoint x: 81, endPoint y: 23, distance: 11.2
click at [71, 28] on div "[PHONE_NUMBER] Incoming call from queue [Test] All" at bounding box center [56, 22] width 52 height 15
click at [56, 21] on span "[PHONE_NUMBER]" at bounding box center [53, 19] width 38 height 6
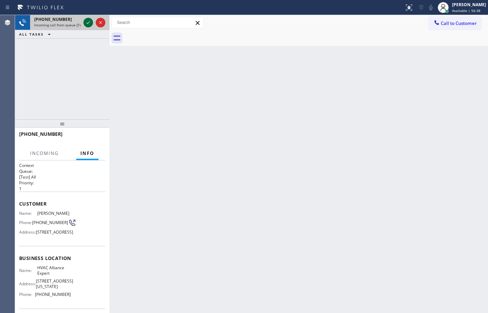
click at [88, 27] on button at bounding box center [88, 23] width 10 height 10
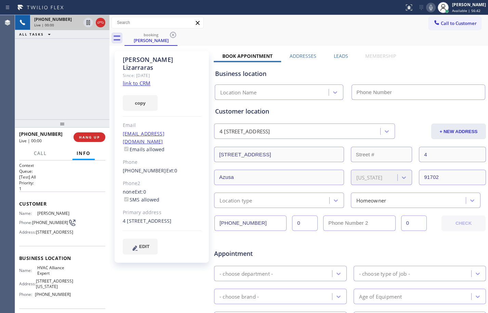
type input "[PHONE_NUMBER]"
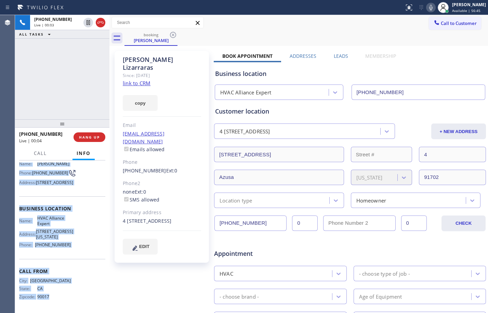
scroll to position [73, 0]
drag, startPoint x: 19, startPoint y: 205, endPoint x: 80, endPoint y: 251, distance: 76.8
click at [80, 251] on div "Context Queue: [Test] All Priority: 1 Customer Name: [PERSON_NAME] Phone: [PHON…" at bounding box center [62, 212] width 86 height 198
copy div "Customer Name: [PERSON_NAME] Phone: [PHONE_NUMBER] Address: [STREET_ADDRESS] Bu…"
click at [146, 80] on link "link to CRM" at bounding box center [137, 83] width 28 height 7
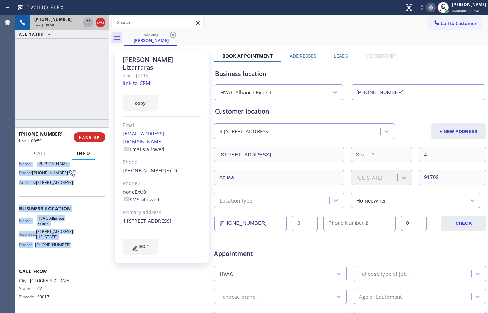
click at [90, 23] on icon at bounding box center [87, 22] width 3 height 5
click at [427, 8] on icon at bounding box center [431, 7] width 8 height 8
click at [89, 19] on icon at bounding box center [88, 22] width 8 height 8
click at [427, 9] on icon at bounding box center [431, 7] width 8 height 8
click at [90, 24] on icon at bounding box center [87, 22] width 3 height 5
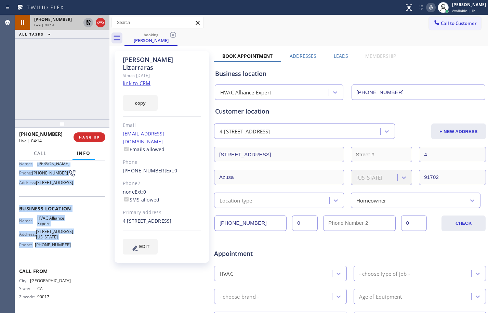
click at [427, 10] on icon at bounding box center [431, 7] width 8 height 8
click at [87, 21] on icon at bounding box center [88, 22] width 5 height 5
click at [429, 10] on icon at bounding box center [430, 7] width 3 height 5
click at [90, 23] on icon at bounding box center [87, 22] width 3 height 5
click at [429, 8] on icon at bounding box center [430, 7] width 3 height 5
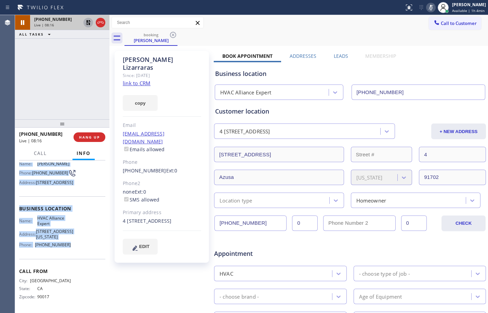
click at [90, 24] on icon at bounding box center [88, 22] width 8 height 8
click at [429, 10] on icon at bounding box center [430, 7] width 3 height 5
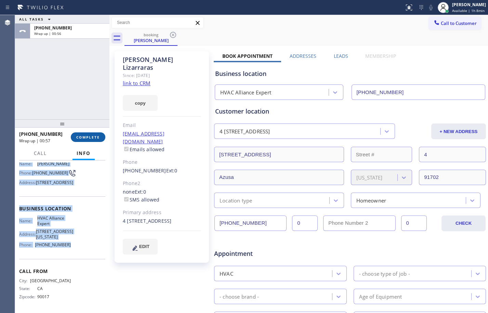
click at [91, 139] on span "COMPLETE" at bounding box center [88, 137] width 24 height 5
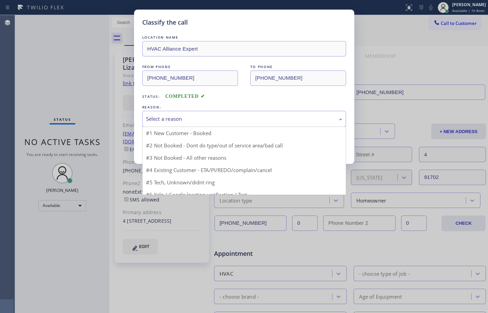
click at [247, 119] on div "Select a reason" at bounding box center [244, 119] width 196 height 8
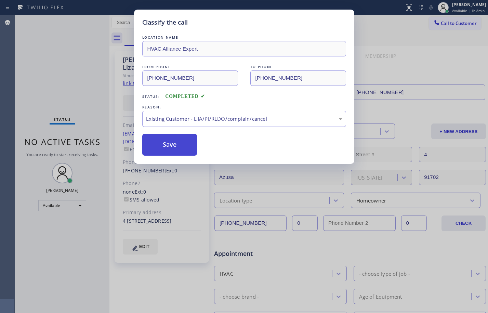
click at [164, 148] on button "Save" at bounding box center [169, 145] width 55 height 22
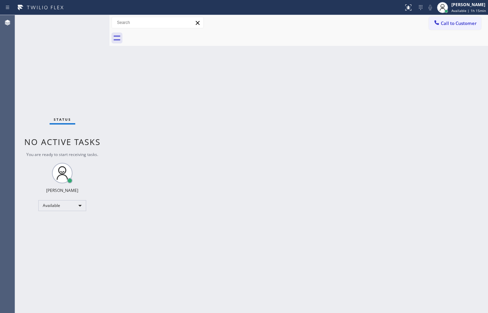
click at [356, 206] on div "Back to Dashboard Change Sender ID Customers Technicians Select a contact Outbo…" at bounding box center [298, 164] width 378 height 298
click at [91, 23] on div "Status No active tasks You are ready to start receiving tasks. [PERSON_NAME] Av…" at bounding box center [62, 164] width 94 height 298
click at [88, 23] on div "Status No active tasks You are ready to start receiving tasks. [PERSON_NAME] Av…" at bounding box center [62, 164] width 94 height 298
click at [119, 72] on div "Back to Dashboard Change Sender ID Customers Technicians Select a contact Outbo…" at bounding box center [298, 164] width 378 height 298
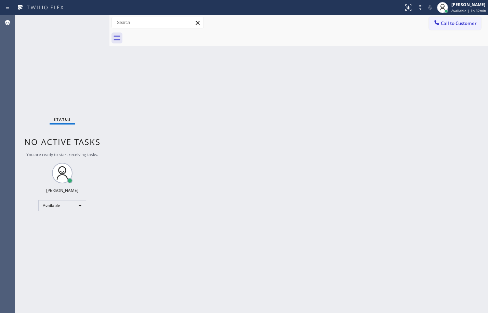
click at [124, 81] on div "Back to Dashboard Change Sender ID Customers Technicians Select a contact Outbo…" at bounding box center [298, 164] width 378 height 298
click at [271, 166] on div "Back to Dashboard Change Sender ID Customers Technicians Select a contact Outbo…" at bounding box center [298, 164] width 378 height 298
click at [124, 103] on div "Back to Dashboard Change Sender ID Customers Technicians Select a contact Outbo…" at bounding box center [298, 164] width 378 height 298
click at [96, 84] on div "Status No active tasks You are ready to start receiving tasks. [PERSON_NAME] Av…" at bounding box center [62, 164] width 94 height 298
click at [186, 150] on div "Back to Dashboard Change Sender ID Customers Technicians Select a contact Outbo…" at bounding box center [298, 164] width 378 height 298
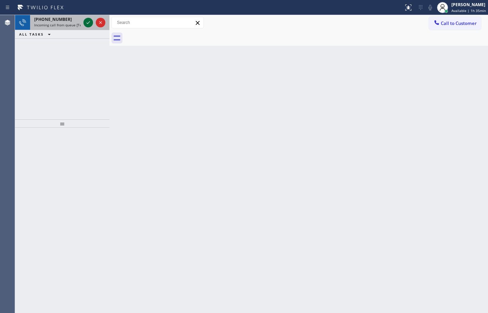
click at [85, 23] on icon at bounding box center [88, 22] width 8 height 8
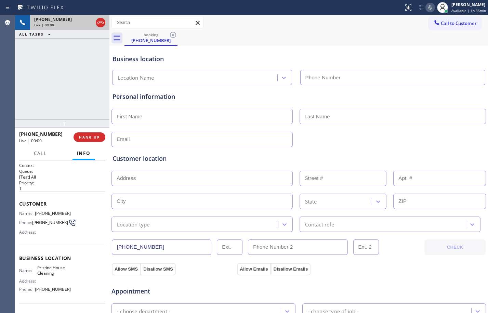
type input "[PHONE_NUMBER]"
click at [90, 137] on span "HANG UP" at bounding box center [89, 137] width 21 height 5
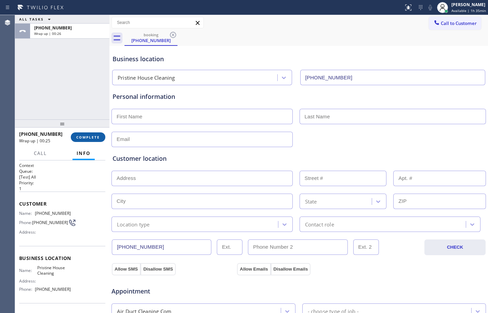
click at [98, 141] on button "COMPLETE" at bounding box center [88, 137] width 35 height 10
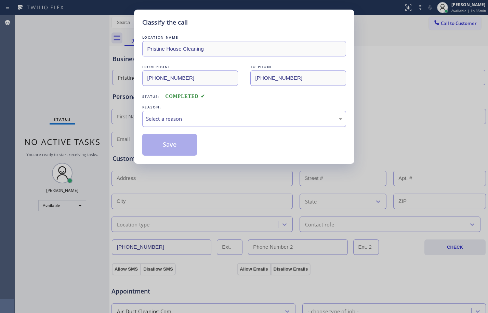
click at [272, 121] on div "Select a reason" at bounding box center [244, 119] width 196 height 8
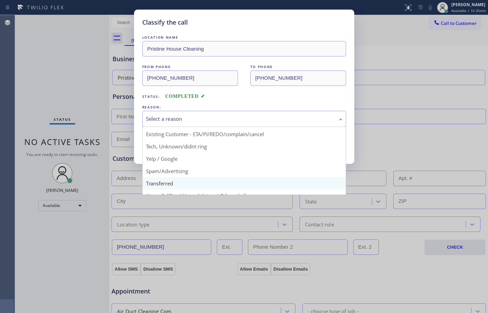
scroll to position [43, 0]
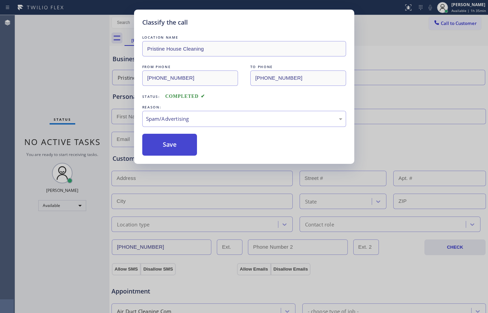
drag, startPoint x: 183, startPoint y: 143, endPoint x: 172, endPoint y: 146, distance: 11.7
click at [184, 141] on button "Save" at bounding box center [169, 145] width 55 height 22
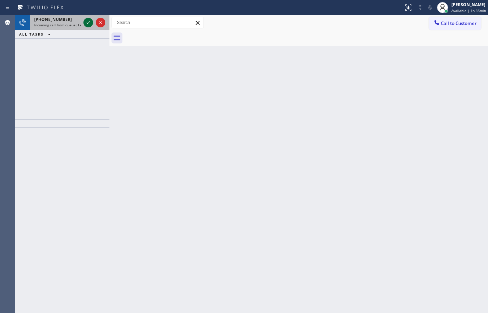
click at [86, 25] on icon at bounding box center [88, 22] width 8 height 8
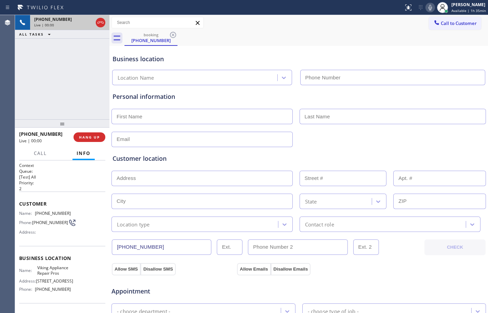
type input "[PHONE_NUMBER]"
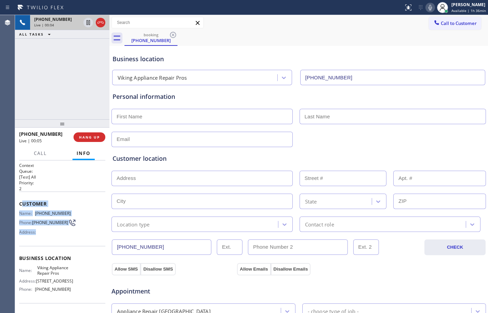
drag, startPoint x: 21, startPoint y: 204, endPoint x: 69, endPoint y: 246, distance: 63.2
click at [69, 246] on div "Customer Name: [PHONE_NUMBER] Phone: [PHONE_NUMBER] Address:" at bounding box center [62, 218] width 86 height 55
click at [63, 234] on div "Address:" at bounding box center [45, 231] width 52 height 5
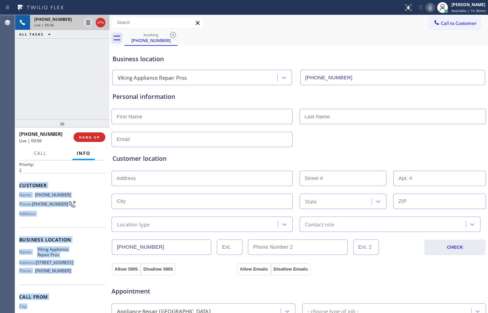
scroll to position [52, 0]
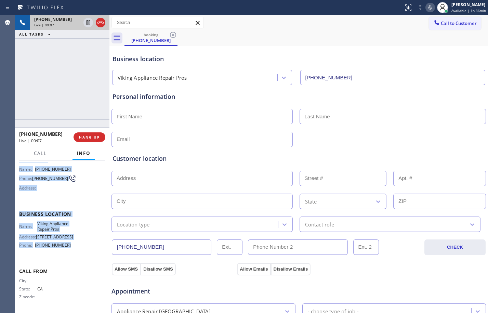
drag, startPoint x: 58, startPoint y: 248, endPoint x: 77, endPoint y: 250, distance: 19.6
click at [77, 250] on div "Context Queue: [Test] All Priority: 2 Customer Name: [PHONE_NUMBER] Phone: [PHO…" at bounding box center [62, 214] width 86 height 192
copy div "Customer Name: [PHONE_NUMBER] Phone: [PHONE_NUMBER] Address: Business location …"
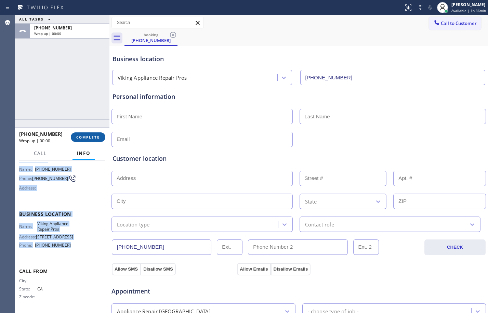
click at [89, 137] on span "COMPLETE" at bounding box center [88, 137] width 24 height 5
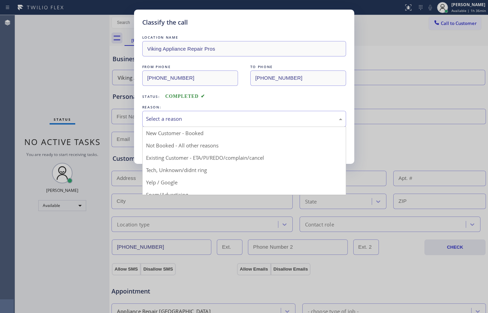
click at [249, 119] on div "Select a reason" at bounding box center [244, 119] width 196 height 8
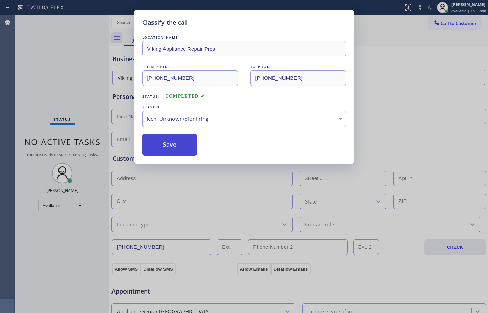
click at [172, 150] on button "Save" at bounding box center [169, 145] width 55 height 22
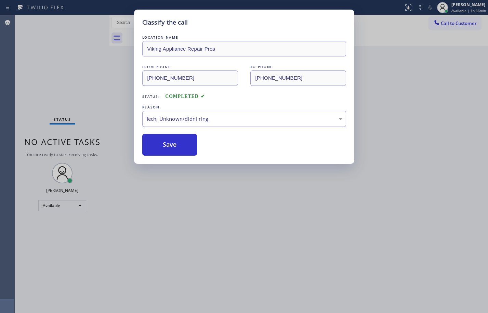
click at [69, 205] on div "Classify the call LOCATION NAME Viking Appliance Repair Pros FROM PHONE [PHONE_…" at bounding box center [244, 156] width 488 height 313
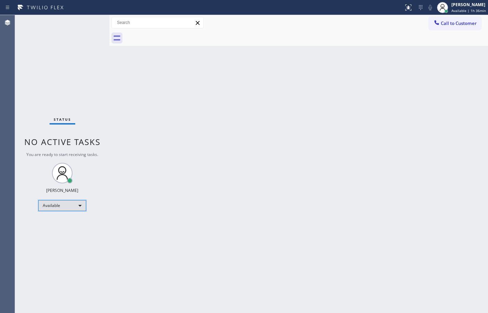
click at [69, 205] on div "Available" at bounding box center [62, 205] width 48 height 11
click at [57, 241] on li "Break" at bounding box center [62, 240] width 46 height 8
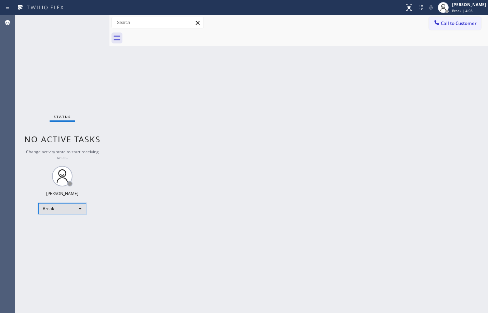
click at [71, 213] on div "Break" at bounding box center [62, 208] width 48 height 11
click at [66, 229] on li "Available" at bounding box center [62, 226] width 46 height 8
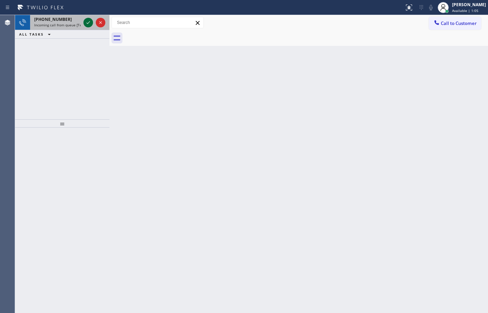
click at [86, 25] on icon at bounding box center [88, 22] width 8 height 8
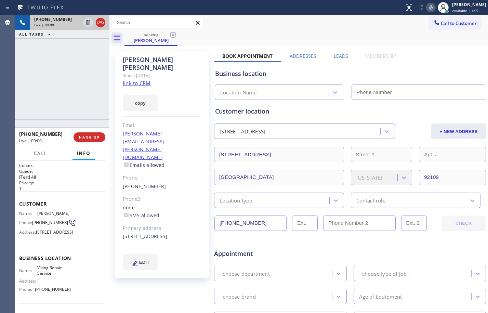
type input "[PHONE_NUMBER]"
click at [139, 80] on link "link to CRM" at bounding box center [137, 83] width 28 height 7
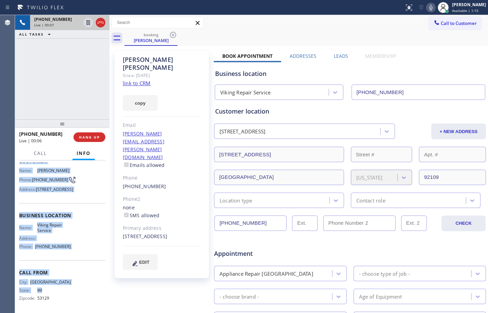
scroll to position [49, 0]
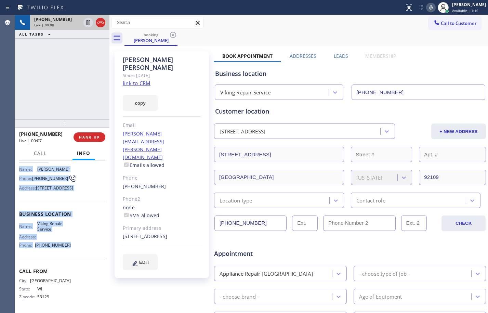
drag, startPoint x: 20, startPoint y: 201, endPoint x: 78, endPoint y: 253, distance: 78.4
click at [78, 253] on div "Context Queue: [Test] All Priority: 1 Customer Name: [PERSON_NAME] Phone: [PHON…" at bounding box center [62, 214] width 86 height 192
copy div "Customer Name: [PERSON_NAME] Phone: [PHONE_NUMBER] Address: [STREET_ADDRESS] Bu…"
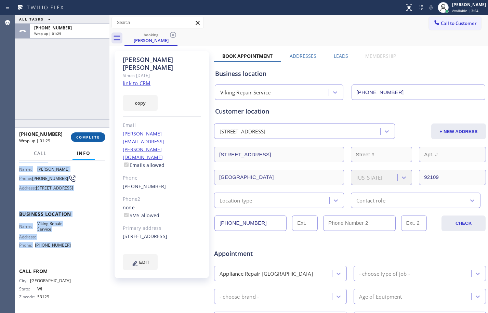
click at [83, 137] on span "COMPLETE" at bounding box center [88, 137] width 24 height 5
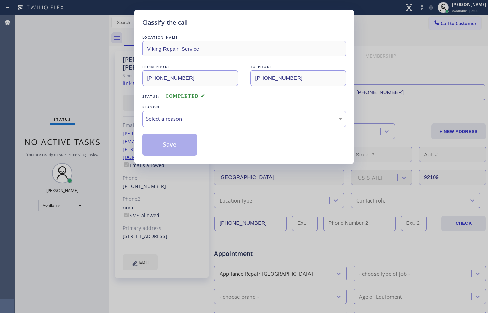
click at [87, 137] on div "Classify the call LOCATION NAME Viking Repair Service FROM PHONE [PHONE_NUMBER]…" at bounding box center [244, 156] width 488 height 313
click at [188, 112] on div "Select a reason" at bounding box center [244, 119] width 204 height 16
drag, startPoint x: 179, startPoint y: 139, endPoint x: 175, endPoint y: 139, distance: 4.1
click at [179, 140] on button "Save" at bounding box center [169, 145] width 55 height 22
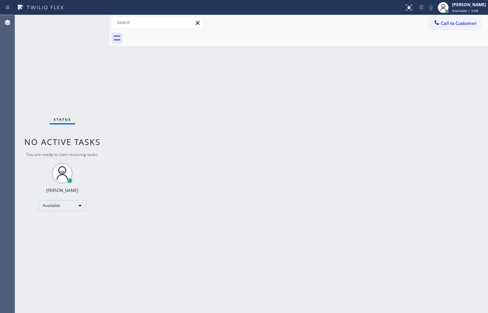
click at [227, 298] on div "Back to Dashboard Change Sender ID Customers Technicians Select a contact Outbo…" at bounding box center [298, 164] width 378 height 298
click at [156, 157] on div "Back to Dashboard Change Sender ID Customers Technicians Select a contact Outbo…" at bounding box center [298, 164] width 378 height 298
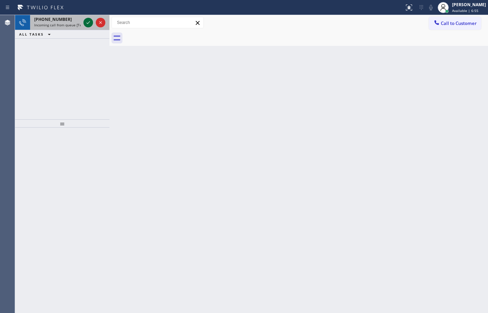
click at [86, 22] on icon at bounding box center [88, 22] width 8 height 8
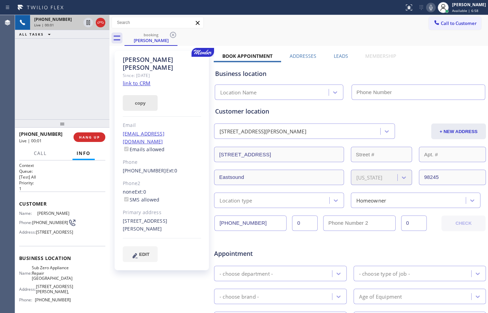
type input "[PHONE_NUMBER]"
click at [129, 80] on link "link to CRM" at bounding box center [137, 83] width 28 height 7
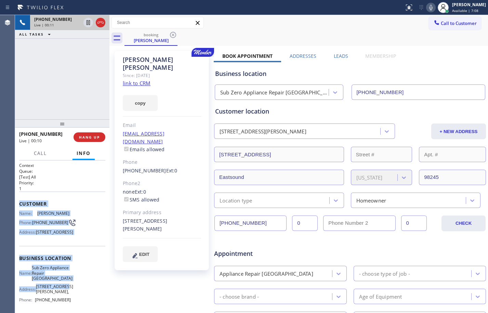
scroll to position [63, 0]
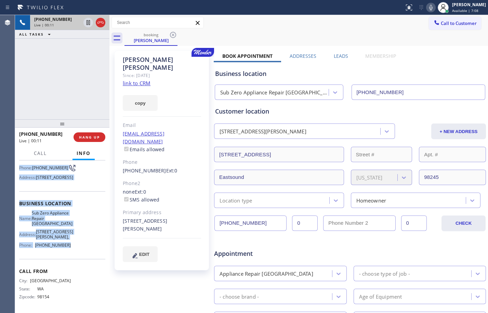
drag, startPoint x: 15, startPoint y: 203, endPoint x: 67, endPoint y: 253, distance: 72.3
click at [67, 253] on div "Context Queue: [Test] All Priority: 1 Customer Name: [PERSON_NAME] Phone: [PHON…" at bounding box center [62, 236] width 94 height 152
copy div "Customer Name: [PERSON_NAME] Phone: [PHONE_NUMBER] Address: [STREET_ADDRESS] Bu…"
click at [89, 23] on icon at bounding box center [87, 22] width 3 height 5
click at [427, 6] on icon at bounding box center [431, 7] width 8 height 8
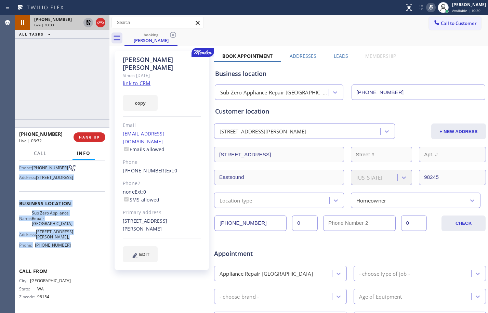
click at [90, 22] on icon at bounding box center [88, 22] width 8 height 8
click at [428, 10] on icon at bounding box center [431, 7] width 8 height 8
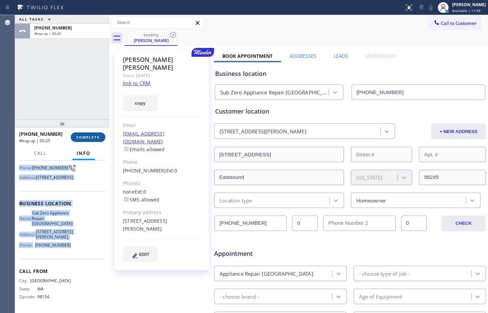
click at [92, 139] on span "COMPLETE" at bounding box center [88, 137] width 24 height 5
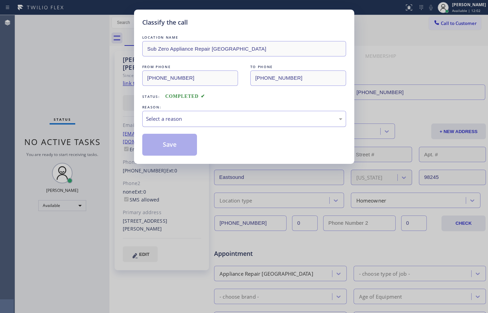
click at [227, 124] on div "Select a reason" at bounding box center [244, 119] width 204 height 16
click at [180, 151] on button "Save" at bounding box center [169, 145] width 55 height 22
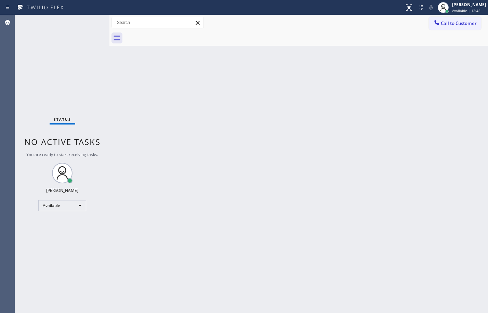
click at [288, 151] on div "Back to Dashboard Change Sender ID Customers Technicians Select a contact Outbo…" at bounding box center [298, 164] width 378 height 298
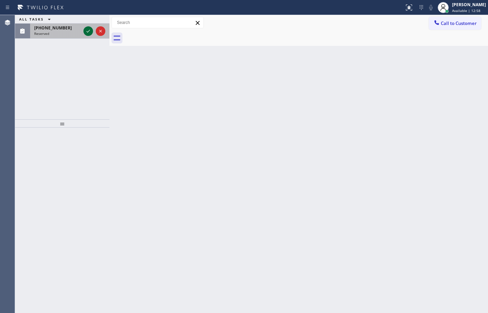
click at [91, 33] on icon at bounding box center [88, 31] width 8 height 8
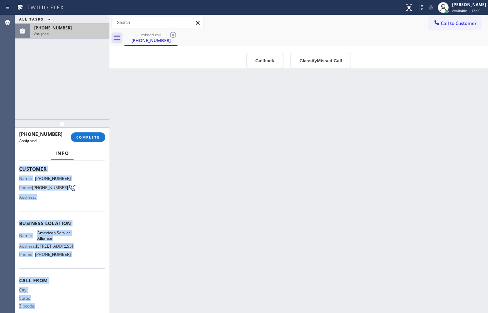
scroll to position [58, 0]
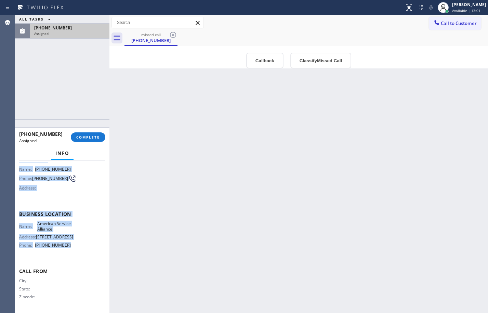
drag, startPoint x: 17, startPoint y: 209, endPoint x: 79, endPoint y: 244, distance: 71.0
click at [79, 244] on div "Context Queue: Appliance Repair Priority: 0 Task Age: Customer Name: [PHONE_NUM…" at bounding box center [62, 236] width 94 height 152
copy div "Customer Name: [PHONE_NUMBER] Phone: [PHONE_NUMBER] Address: Business location …"
click at [85, 141] on button "COMPLETE" at bounding box center [88, 137] width 35 height 10
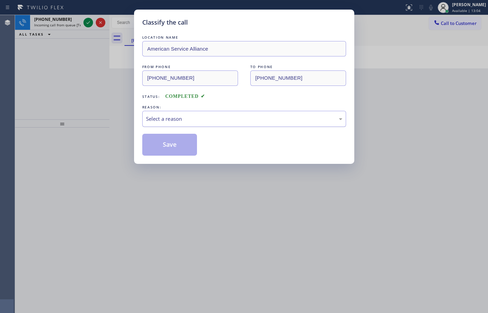
click at [242, 123] on div "Select a reason" at bounding box center [244, 119] width 204 height 16
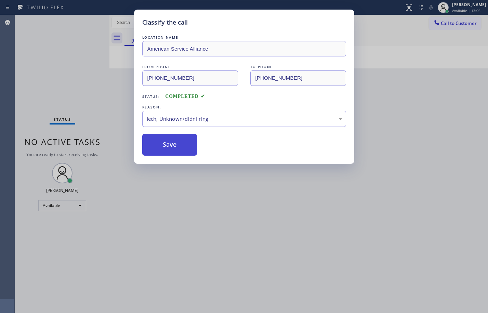
click at [163, 143] on button "Save" at bounding box center [169, 145] width 55 height 22
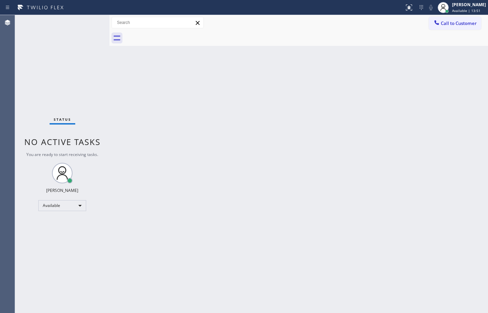
click at [100, 94] on div "Status No active tasks You are ready to start receiving tasks. [PERSON_NAME] Av…" at bounding box center [62, 164] width 94 height 298
click at [91, 72] on div "Status No active tasks You are ready to start receiving tasks. [PERSON_NAME] Av…" at bounding box center [62, 164] width 94 height 298
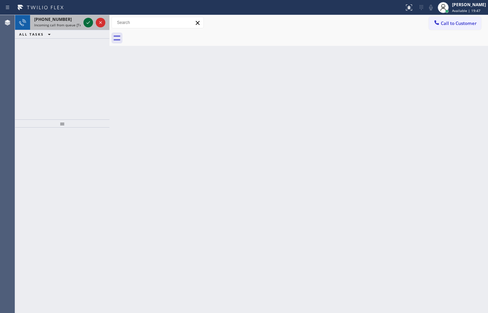
click at [86, 27] on button at bounding box center [88, 23] width 10 height 10
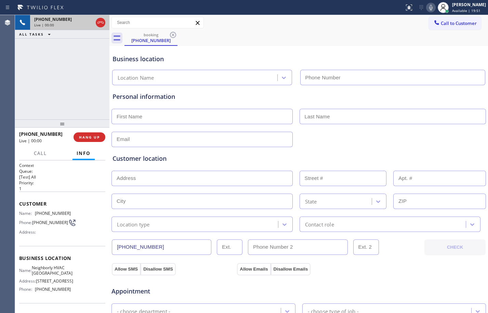
type input "[PHONE_NUMBER]"
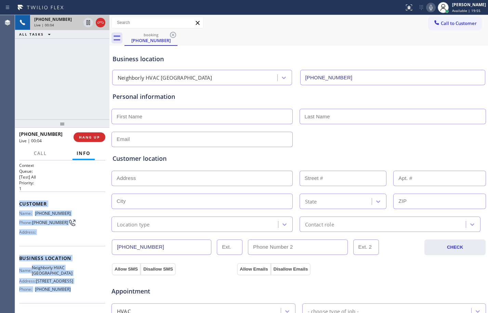
drag, startPoint x: 20, startPoint y: 205, endPoint x: 83, endPoint y: 301, distance: 115.5
click at [83, 301] on div "Context Queue: [Test] All Priority: 1 Customer Name: [PHONE_NUMBER] Phone: [PHO…" at bounding box center [62, 258] width 86 height 192
copy div "Customer Name: [PHONE_NUMBER] Phone: [PHONE_NUMBER] Address: Business location …"
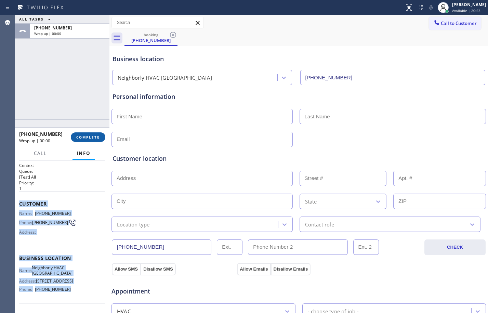
click at [95, 137] on span "COMPLETE" at bounding box center [88, 137] width 24 height 5
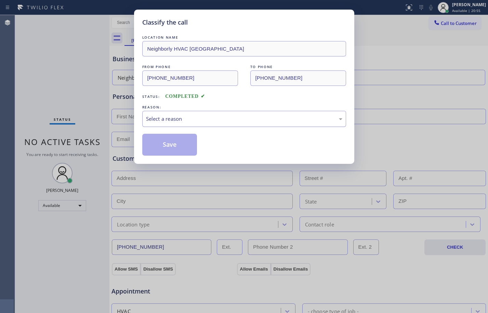
click at [198, 116] on div "Select a reason" at bounding box center [244, 119] width 196 height 8
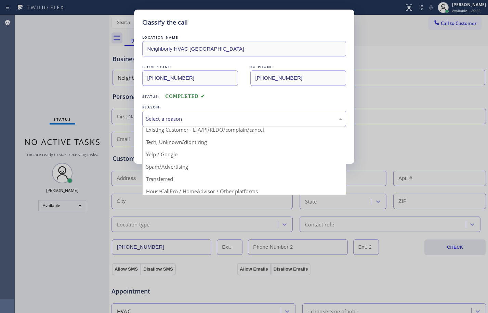
scroll to position [43, 0]
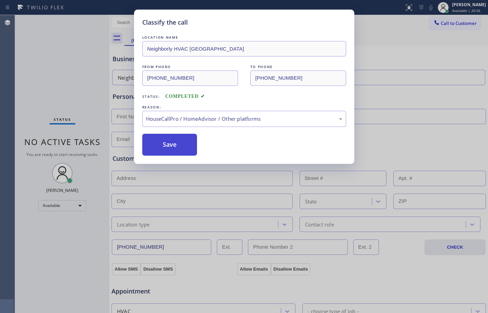
click at [175, 155] on button "Save" at bounding box center [169, 145] width 55 height 22
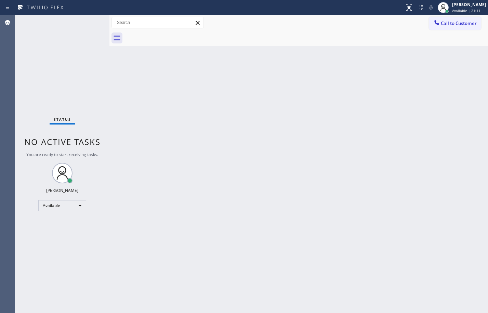
click at [60, 77] on div "Status No active tasks You are ready to start receiving tasks. [PERSON_NAME] Av…" at bounding box center [62, 164] width 94 height 298
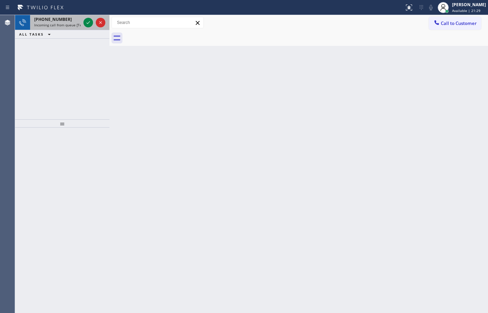
click at [55, 21] on span "[PHONE_NUMBER]" at bounding box center [53, 19] width 38 height 6
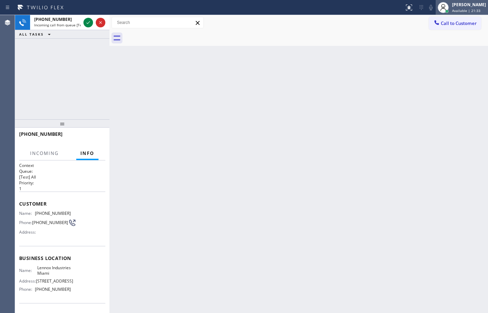
click at [470, 8] on div "[PERSON_NAME] Available | 21:33" at bounding box center [468, 7] width 37 height 12
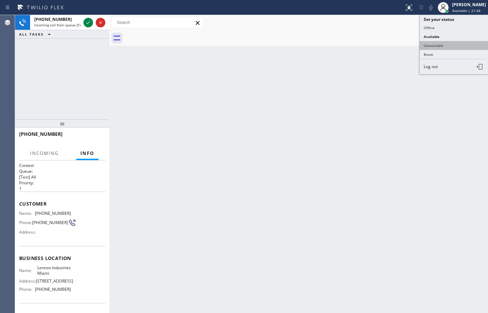
click at [439, 44] on button "Unavailable" at bounding box center [453, 45] width 68 height 9
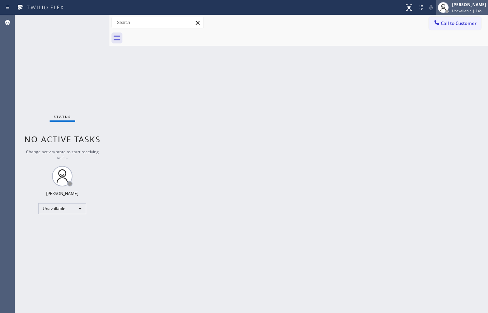
click at [445, 4] on div at bounding box center [442, 7] width 15 height 15
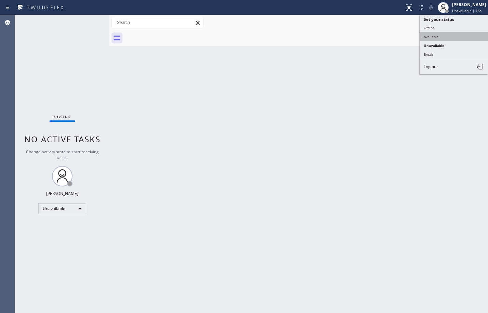
click at [438, 37] on button "Available" at bounding box center [453, 36] width 68 height 9
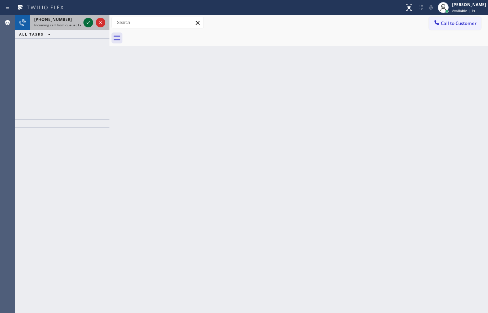
click at [87, 26] on icon at bounding box center [88, 22] width 8 height 8
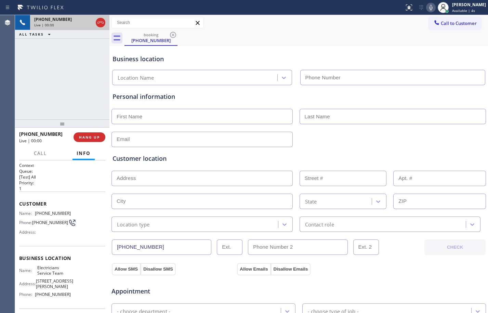
type input "[PHONE_NUMBER]"
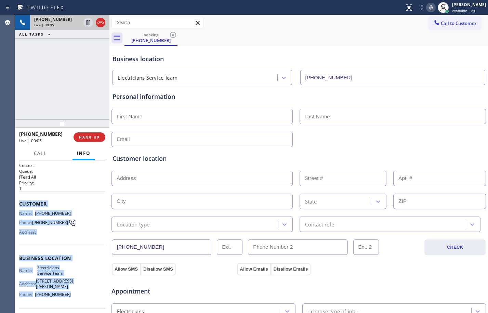
drag, startPoint x: 18, startPoint y: 203, endPoint x: 76, endPoint y: 294, distance: 108.0
click at [76, 294] on div "Context Queue: [Test] All Priority: 1 Customer Name: [PHONE_NUMBER] Phone: [PHO…" at bounding box center [62, 236] width 94 height 152
click at [88, 48] on icon at bounding box center [88, 46] width 8 height 8
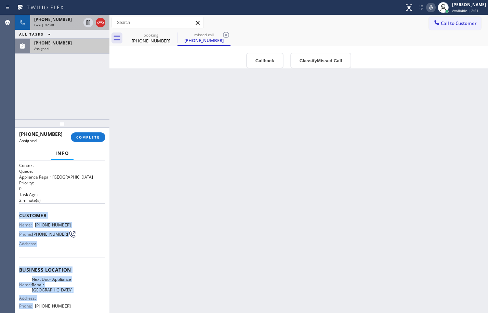
click at [59, 217] on span "Customer" at bounding box center [62, 215] width 86 height 6
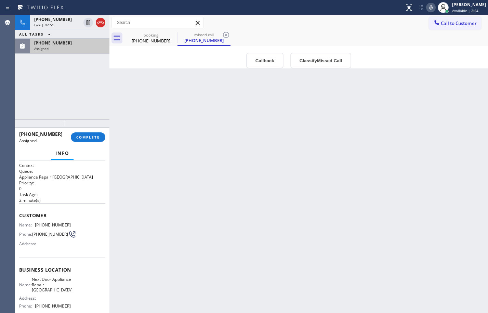
drag, startPoint x: 89, startPoint y: 23, endPoint x: 296, endPoint y: 2, distance: 207.8
click at [89, 23] on icon at bounding box center [87, 22] width 3 height 5
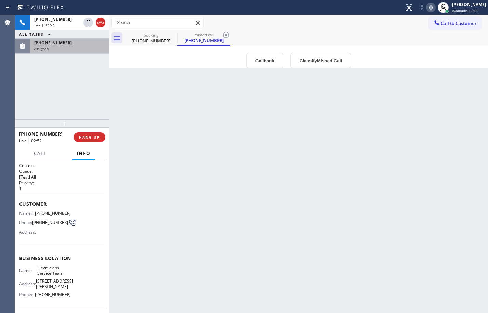
click at [428, 11] on icon at bounding box center [431, 7] width 8 height 8
click at [79, 49] on div "Assigned" at bounding box center [69, 48] width 71 height 5
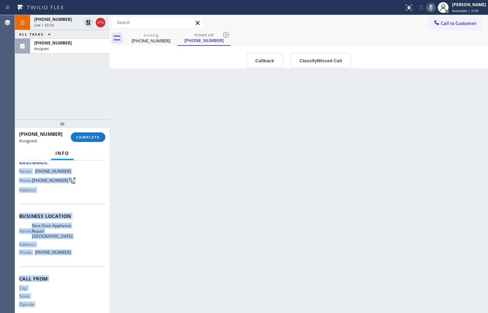
scroll to position [64, 0]
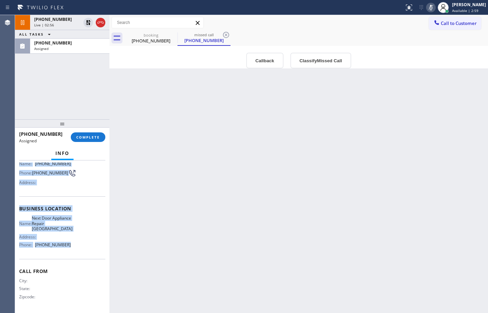
drag, startPoint x: 19, startPoint y: 213, endPoint x: 72, endPoint y: 242, distance: 60.6
click at [72, 242] on div "Context Queue: Appliance Repair High End Priority: 0 Task Age: [DEMOGRAPHIC_DAT…" at bounding box center [62, 236] width 94 height 152
click at [93, 138] on span "COMPLETE" at bounding box center [88, 137] width 24 height 5
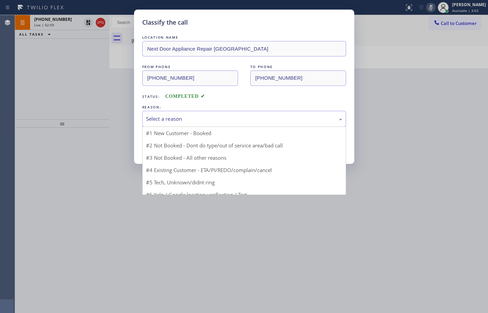
click at [209, 117] on div "Select a reason" at bounding box center [244, 119] width 196 height 8
drag, startPoint x: 174, startPoint y: 168, endPoint x: 164, endPoint y: 152, distance: 19.1
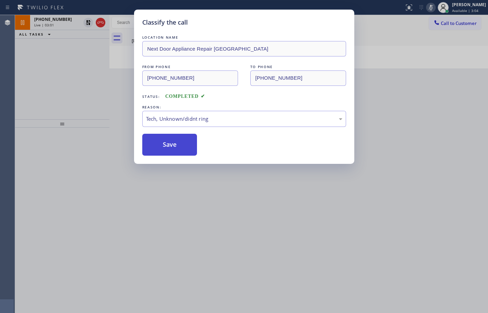
click at [161, 145] on button "Save" at bounding box center [169, 145] width 55 height 22
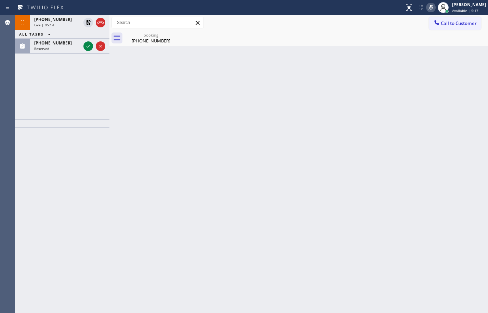
drag, startPoint x: 89, startPoint y: 22, endPoint x: 390, endPoint y: 1, distance: 302.1
click at [89, 22] on icon at bounding box center [88, 22] width 8 height 8
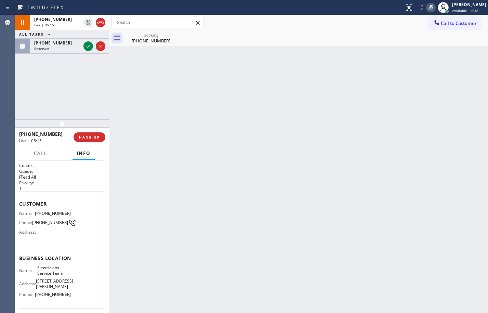
click at [429, 5] on icon at bounding box center [430, 7] width 3 height 5
click at [138, 37] on div "booking" at bounding box center [151, 34] width 52 height 5
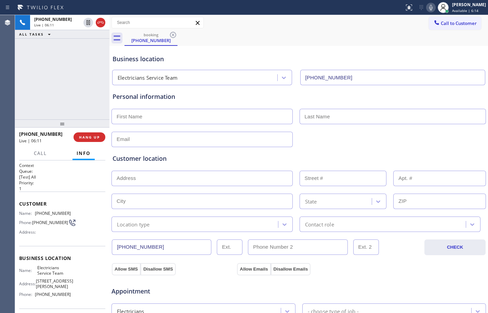
drag, startPoint x: 87, startPoint y: 23, endPoint x: 187, endPoint y: 29, distance: 100.3
click at [87, 23] on icon at bounding box center [88, 22] width 8 height 8
click at [429, 8] on icon at bounding box center [430, 7] width 3 height 5
drag, startPoint x: 88, startPoint y: 23, endPoint x: 182, endPoint y: 27, distance: 94.1
click at [88, 23] on icon at bounding box center [88, 22] width 5 height 5
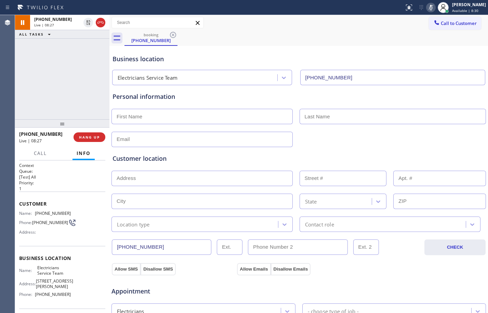
click at [427, 10] on icon at bounding box center [431, 7] width 8 height 8
click at [70, 81] on div "[PHONE_NUMBER] Live | 08:39 ALL TASKS ALL TASKS ACTIVE TASKS TASKS IN WRAP UP" at bounding box center [62, 67] width 94 height 104
click at [88, 138] on span "HANG UP" at bounding box center [89, 137] width 21 height 5
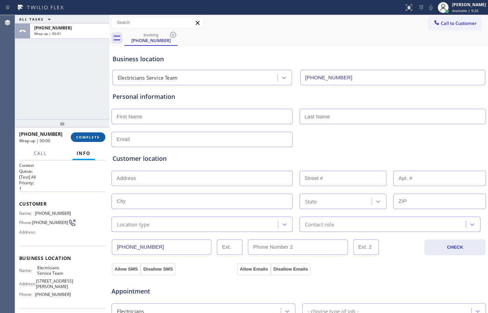
click at [92, 139] on span "COMPLETE" at bounding box center [88, 137] width 24 height 5
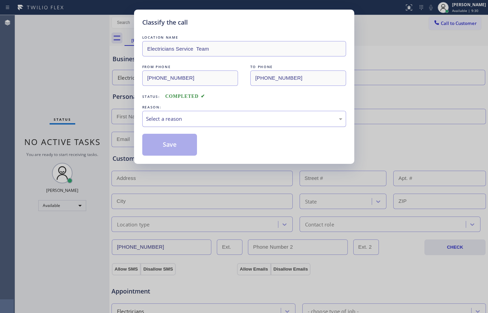
click at [194, 120] on div "Select a reason" at bounding box center [244, 119] width 196 height 8
click at [157, 140] on button "Save" at bounding box center [169, 145] width 55 height 22
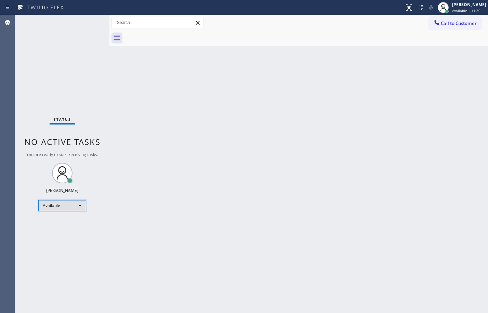
click at [67, 209] on div "Available" at bounding box center [62, 205] width 48 height 11
click at [68, 239] on li "Break" at bounding box center [62, 240] width 46 height 8
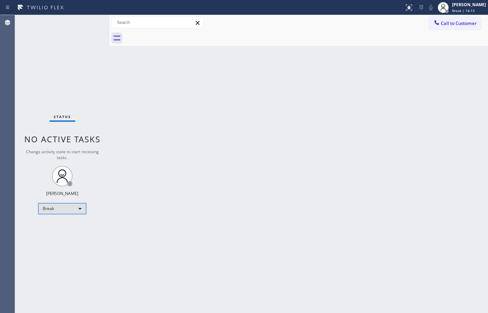
click at [76, 203] on div "Break" at bounding box center [62, 208] width 48 height 11
drag, startPoint x: 69, startPoint y: 226, endPoint x: 90, endPoint y: 306, distance: 82.6
click at [71, 232] on ul "Offline Available Unavailable Break" at bounding box center [61, 231] width 47 height 34
click at [56, 225] on li "Available" at bounding box center [62, 226] width 46 height 8
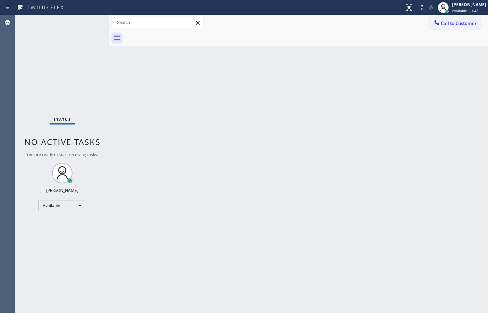
click at [105, 111] on div "Status No active tasks You are ready to start receiving tasks. [PERSON_NAME] Av…" at bounding box center [62, 164] width 94 height 298
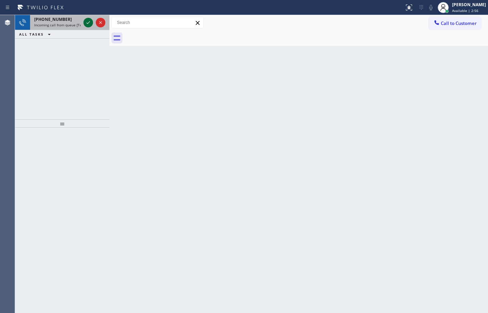
click at [89, 22] on icon at bounding box center [88, 22] width 8 height 8
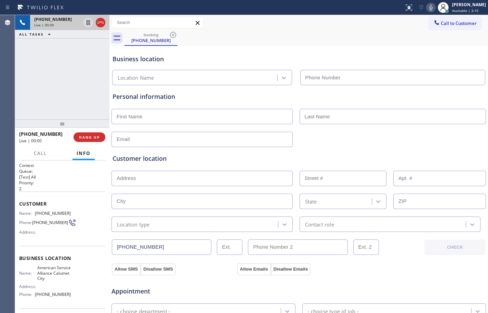
type input "[PHONE_NUMBER]"
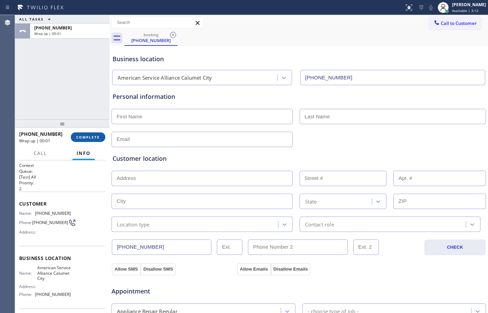
click at [93, 140] on button "COMPLETE" at bounding box center [88, 137] width 35 height 10
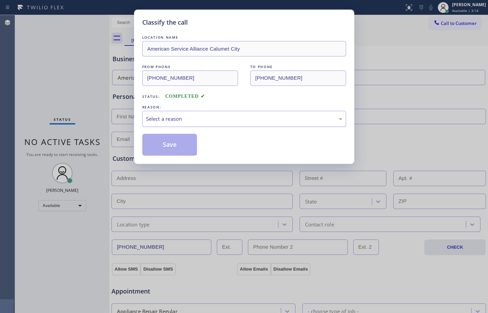
click at [239, 121] on div "Select a reason" at bounding box center [244, 119] width 196 height 8
click at [168, 140] on button "Save" at bounding box center [169, 145] width 55 height 22
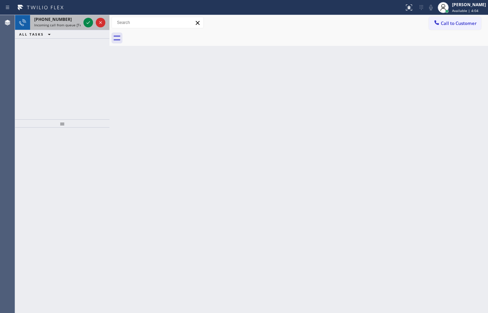
click at [66, 21] on div "[PHONE_NUMBER]" at bounding box center [57, 19] width 46 height 6
click at [86, 24] on icon at bounding box center [88, 22] width 8 height 8
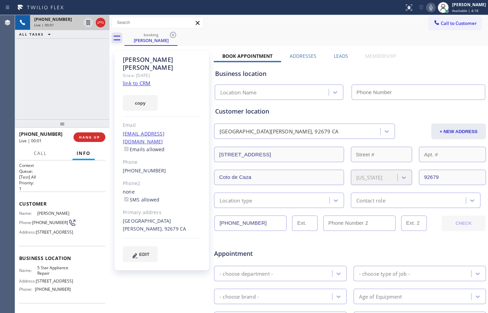
type input "[PHONE_NUMBER]"
click at [146, 80] on link "link to CRM" at bounding box center [137, 83] width 28 height 7
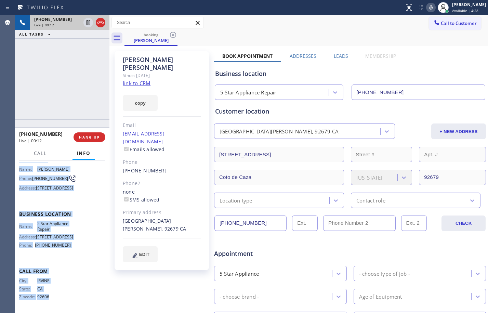
scroll to position [63, 0]
drag, startPoint x: 19, startPoint y: 200, endPoint x: 87, endPoint y: 242, distance: 80.2
click at [87, 242] on div "Context Queue: [Test] All Priority: 1 Customer Name: [PERSON_NAME] Phone: [PHON…" at bounding box center [62, 236] width 94 height 152
click at [85, 20] on icon at bounding box center [88, 22] width 8 height 8
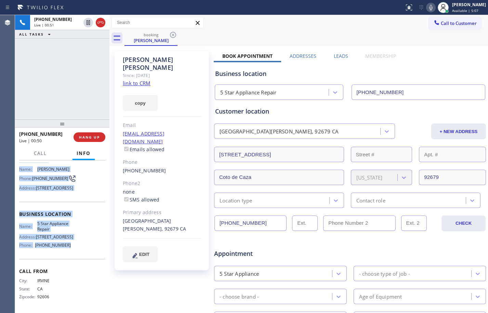
click at [427, 7] on icon at bounding box center [431, 7] width 8 height 8
click at [91, 26] on icon at bounding box center [88, 22] width 8 height 8
click at [427, 5] on icon at bounding box center [431, 7] width 8 height 8
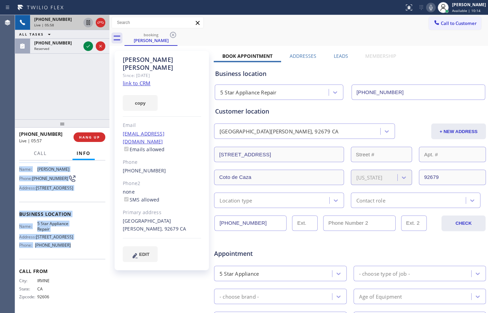
click at [90, 22] on icon at bounding box center [87, 22] width 3 height 5
click at [427, 7] on icon at bounding box center [431, 7] width 8 height 8
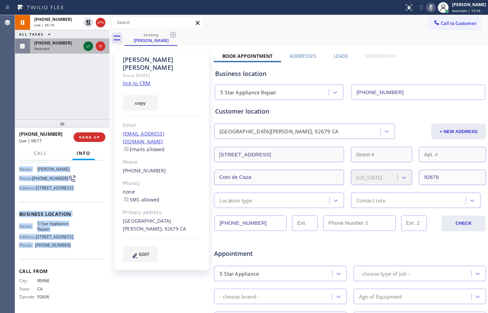
click at [85, 47] on icon at bounding box center [88, 46] width 8 height 8
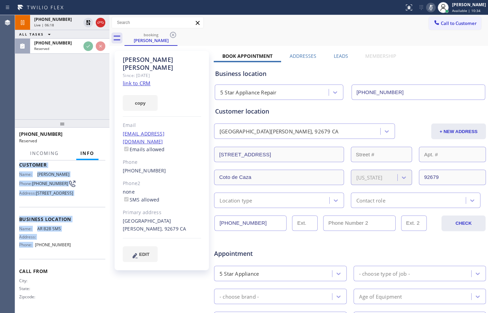
scroll to position [64, 0]
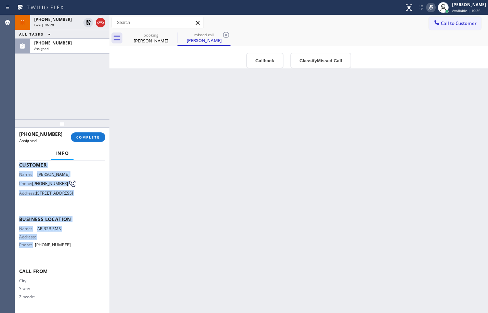
click at [73, 237] on div "Name: AR B2B SMS Address: Phone: [PHONE_NUMBER]" at bounding box center [62, 238] width 86 height 24
drag, startPoint x: 18, startPoint y: 216, endPoint x: 72, endPoint y: 248, distance: 63.0
click at [72, 248] on div "Context Queue: Appliance Repair High End Priority: 0 Task Age: [DEMOGRAPHIC_DAT…" at bounding box center [62, 236] width 94 height 152
click at [100, 140] on button "COMPLETE" at bounding box center [88, 137] width 35 height 10
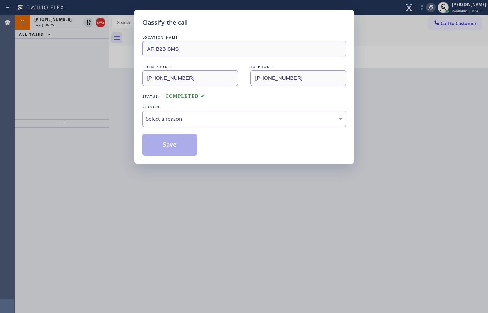
click at [185, 117] on div "Select a reason" at bounding box center [244, 119] width 196 height 8
click at [176, 143] on button "Save" at bounding box center [169, 145] width 55 height 22
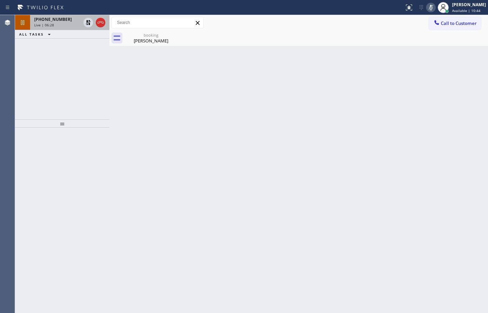
click at [50, 19] on span "[PHONE_NUMBER]" at bounding box center [53, 19] width 38 height 6
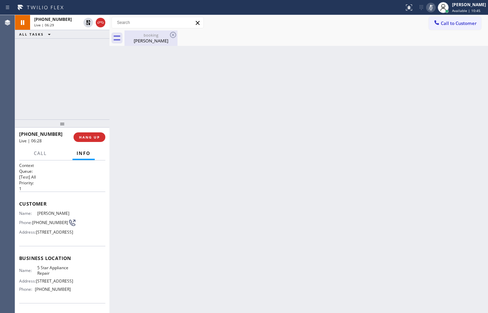
click at [143, 41] on div "[PERSON_NAME]" at bounding box center [151, 41] width 52 height 6
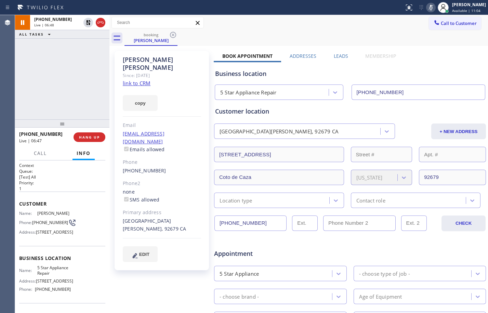
click at [69, 61] on div "[PHONE_NUMBER] Live | 06:48 ALL TASKS ALL TASKS ACTIVE TASKS TASKS IN WRAP UP" at bounding box center [62, 67] width 94 height 104
click at [88, 25] on icon at bounding box center [88, 22] width 8 height 8
click at [429, 8] on icon at bounding box center [430, 7] width 3 height 5
click at [97, 136] on span "HANG UP" at bounding box center [89, 137] width 21 height 5
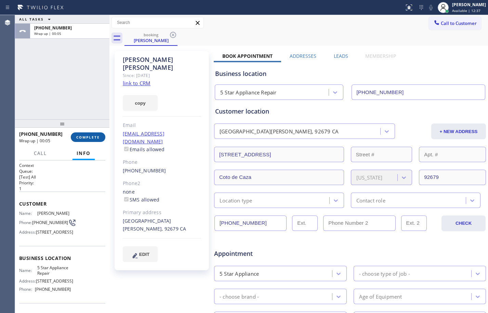
click at [90, 138] on span "COMPLETE" at bounding box center [88, 137] width 24 height 5
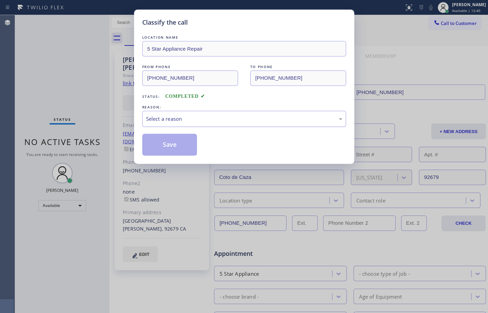
click at [257, 123] on div "Select a reason" at bounding box center [244, 119] width 204 height 16
click at [162, 140] on button "Save" at bounding box center [169, 145] width 55 height 22
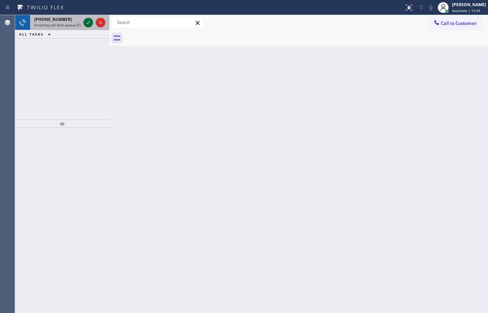
click at [86, 23] on icon at bounding box center [88, 22] width 8 height 8
click at [87, 24] on icon at bounding box center [88, 22] width 8 height 8
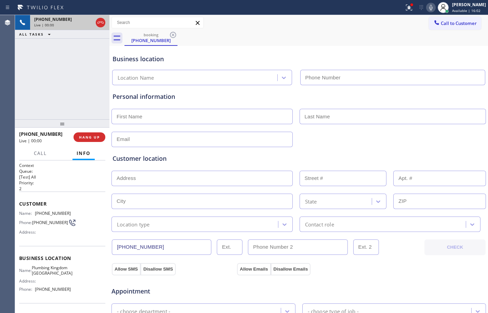
type input "[PHONE_NUMBER]"
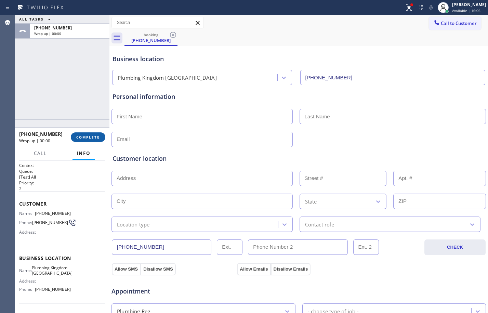
click at [91, 136] on span "COMPLETE" at bounding box center [88, 137] width 24 height 5
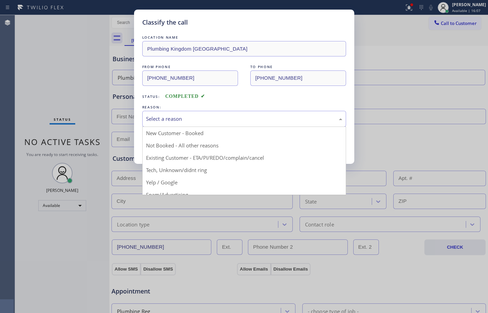
click at [197, 115] on div "Select a reason" at bounding box center [244, 119] width 196 height 8
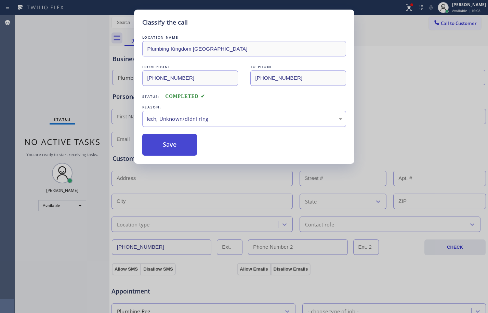
click at [152, 148] on button "Save" at bounding box center [169, 145] width 55 height 22
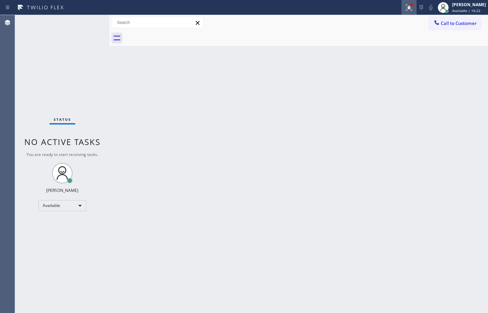
click at [406, 10] on icon at bounding box center [409, 7] width 8 height 8
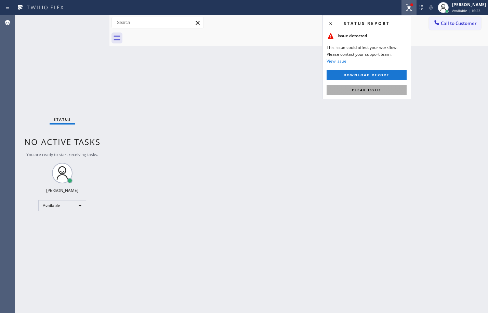
click at [371, 92] on span "Clear issue" at bounding box center [366, 89] width 29 height 5
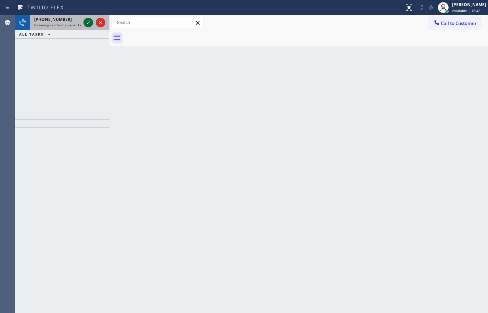
click at [91, 21] on icon at bounding box center [88, 22] width 8 height 8
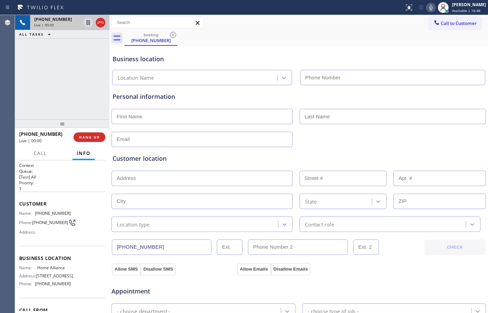
type input "[PHONE_NUMBER]"
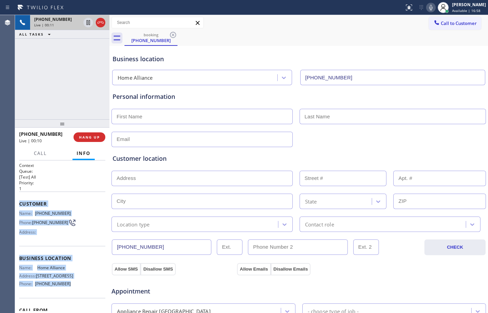
scroll to position [46, 0]
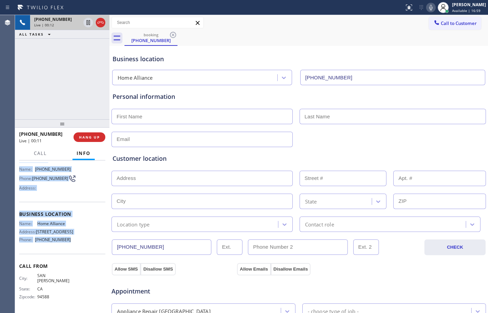
drag, startPoint x: 19, startPoint y: 203, endPoint x: 88, endPoint y: 256, distance: 87.0
click at [88, 256] on div "Context Queue: [Test] All Priority: 1 Customer Name: [PHONE_NUMBER] Phone: [PHO…" at bounding box center [62, 236] width 94 height 152
click at [88, 25] on icon at bounding box center [88, 22] width 8 height 8
click at [427, 5] on icon at bounding box center [431, 7] width 8 height 8
click at [78, 77] on div "[PHONE_NUMBER] Live | 03:02 ALL TASKS ALL TASKS ACTIVE TASKS TASKS IN WRAP UP" at bounding box center [62, 67] width 94 height 104
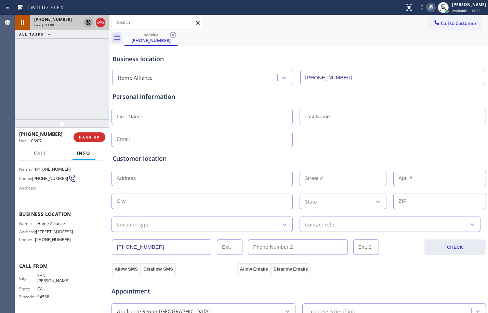
click at [90, 24] on icon at bounding box center [88, 22] width 8 height 8
click at [429, 8] on icon at bounding box center [430, 7] width 3 height 5
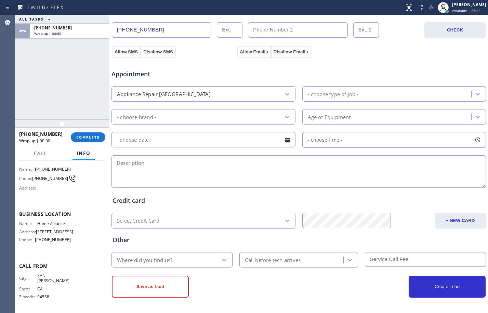
scroll to position [0, 0]
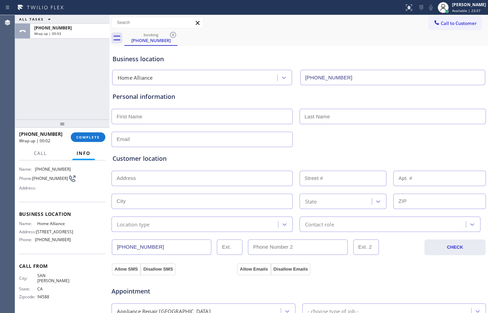
click at [164, 118] on input "text" at bounding box center [201, 116] width 181 height 15
click at [189, 110] on input "text" at bounding box center [201, 116] width 181 height 15
paste input "[PERSON_NAME]"
type input "[PERSON_NAME]"
click at [346, 122] on input "text" at bounding box center [392, 116] width 187 height 15
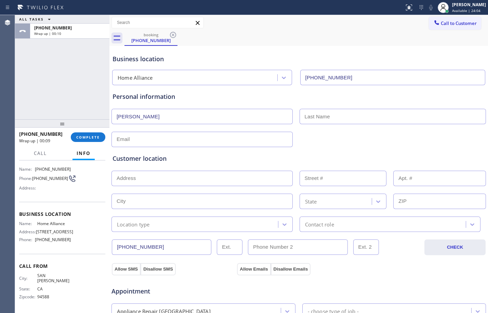
paste input "[PERSON_NAME]"
type input "[PERSON_NAME]"
click at [190, 138] on input "text" at bounding box center [201, 139] width 181 height 15
paste input "[EMAIL_ADDRESS][DOMAIN_NAME]"
type input "[EMAIL_ADDRESS][DOMAIN_NAME]"
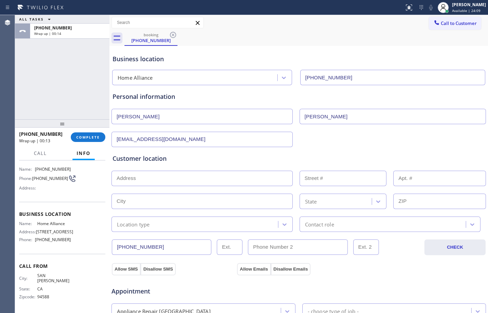
click at [182, 178] on input "text" at bounding box center [201, 178] width 181 height 15
paste input "Observation PlOakland, CA 94611"
type input "Observation Pl"
type input "[GEOGRAPHIC_DATA]"
type input "94611"
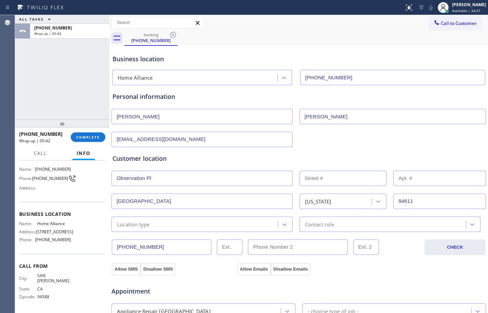
click at [323, 181] on input "text" at bounding box center [342, 178] width 87 height 15
click at [317, 153] on div "Customer location >> ADD NEW ADDRESS << + NEW ADDRESS Observation [GEOGRAPHIC_D…" at bounding box center [298, 189] width 375 height 85
click at [312, 180] on input "text" at bounding box center [342, 178] width 87 height 15
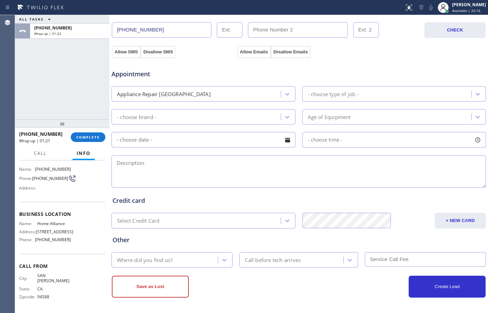
click at [62, 84] on div "ALL TASKS ALL TASKS ACTIVE TASKS TASKS IN WRAP UP [PHONE_NUMBER] Wrap up | 01:22" at bounding box center [62, 67] width 94 height 104
click at [16, 100] on div "ALL TASKS ALL TASKS ACTIVE TASKS TASKS IN WRAP UP [PHONE_NUMBER] Wrap up | 01:23" at bounding box center [62, 67] width 94 height 104
click at [79, 135] on span "COMPLETE" at bounding box center [88, 137] width 24 height 5
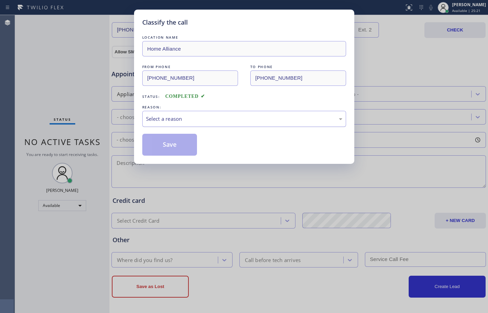
click at [195, 118] on div "Select a reason" at bounding box center [244, 119] width 196 height 8
click at [180, 142] on button "Save" at bounding box center [169, 145] width 55 height 22
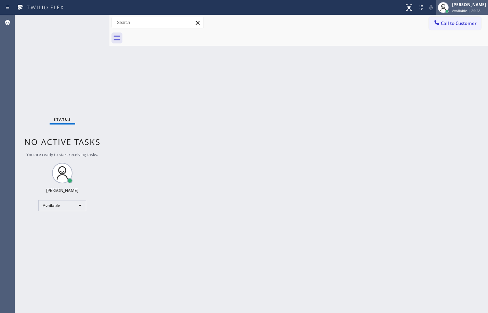
click at [465, 9] on span "Available | 25:28" at bounding box center [466, 10] width 28 height 5
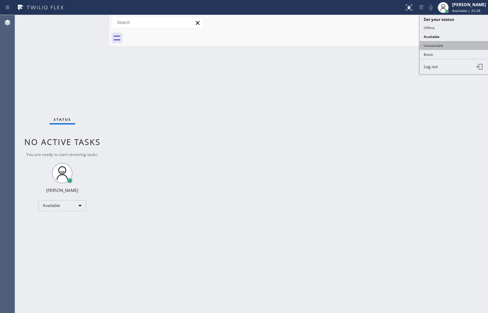
click at [433, 44] on button "Unavailable" at bounding box center [453, 45] width 68 height 9
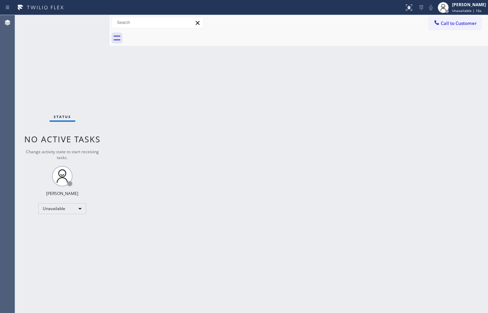
click at [87, 90] on div "Status No active tasks Change activity state to start receiving tasks. [PERSON_…" at bounding box center [62, 164] width 94 height 298
click at [470, 23] on span "Call to Customer" at bounding box center [459, 23] width 36 height 6
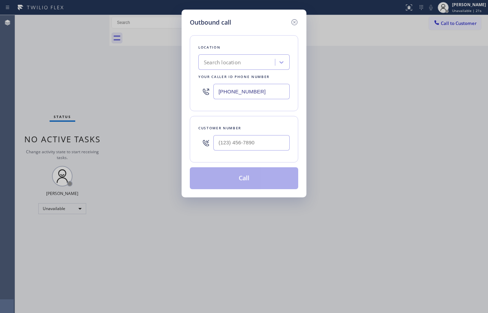
drag, startPoint x: 274, startPoint y: 91, endPoint x: 40, endPoint y: 81, distance: 235.0
click at [40, 81] on div "Outbound call Location Search location Your caller id phone number [PHONE_NUMBE…" at bounding box center [244, 156] width 488 height 313
paste input "877) 777-0796"
type input "[PHONE_NUMBER]"
click at [221, 147] on input "(___) ___-____" at bounding box center [251, 142] width 76 height 15
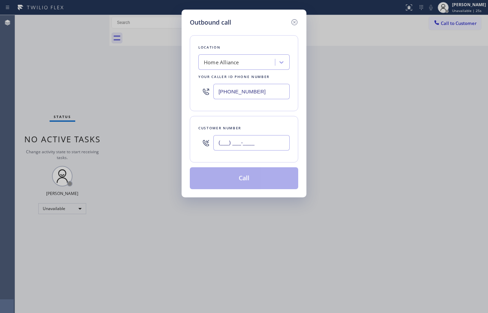
paste input "925) 997-5759"
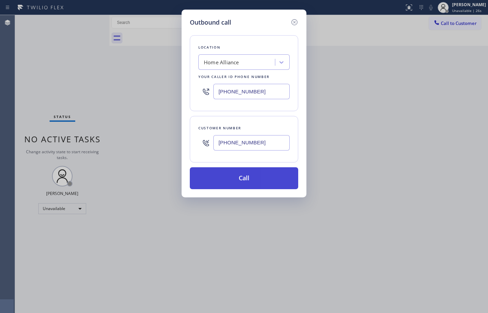
type input "[PHONE_NUMBER]"
click at [233, 181] on button "Call" at bounding box center [244, 178] width 108 height 22
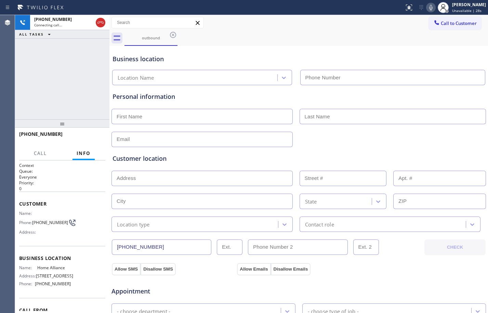
type input "[PHONE_NUMBER]"
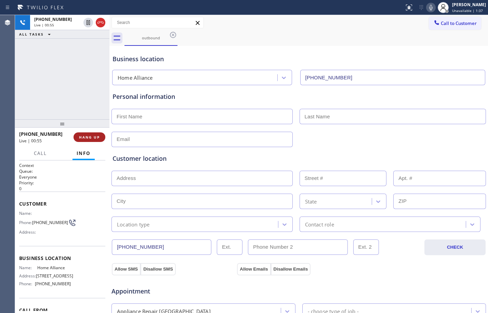
click at [88, 134] on button "HANG UP" at bounding box center [89, 137] width 32 height 10
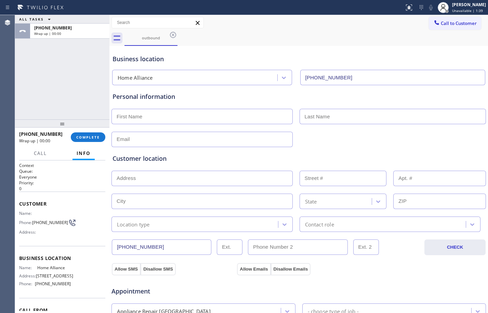
click at [159, 117] on input "text" at bounding box center [201, 116] width 181 height 15
click at [143, 115] on input "text" at bounding box center [201, 116] width 181 height 15
paste input "[PERSON_NAME]"
type input "[PERSON_NAME]"
click at [347, 122] on input "text" at bounding box center [392, 116] width 187 height 15
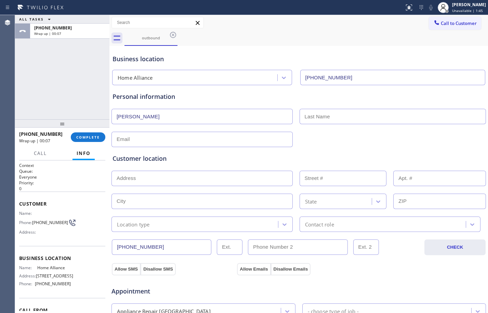
paste input "[PERSON_NAME]"
type input "[PERSON_NAME]"
click at [174, 136] on input "text" at bounding box center [201, 139] width 181 height 15
paste input "[EMAIL_ADDRESS][DOMAIN_NAME]"
type input "[EMAIL_ADDRESS][DOMAIN_NAME]"
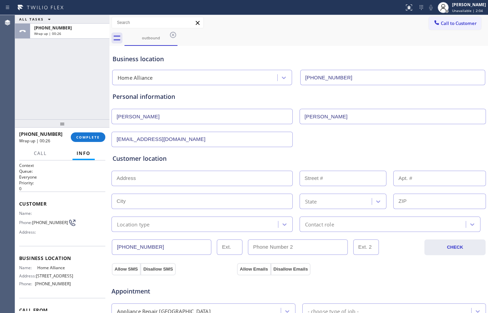
click at [189, 183] on input "text" at bounding box center [201, 178] width 181 height 15
paste input "[STREET_ADDRESS],"
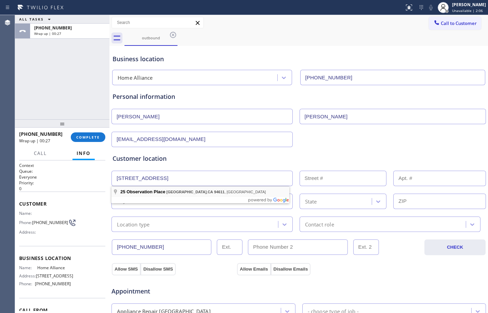
type input "25 Observation Pl"
type input "25"
type input "[GEOGRAPHIC_DATA]"
type input "94611"
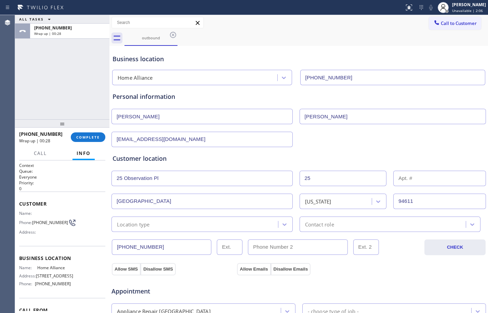
click at [175, 224] on div "Location type" at bounding box center [195, 224] width 164 height 12
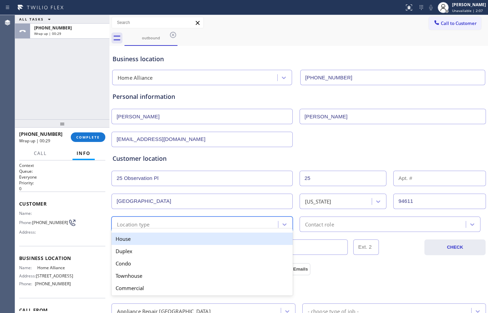
click at [156, 241] on div "House" at bounding box center [201, 238] width 181 height 12
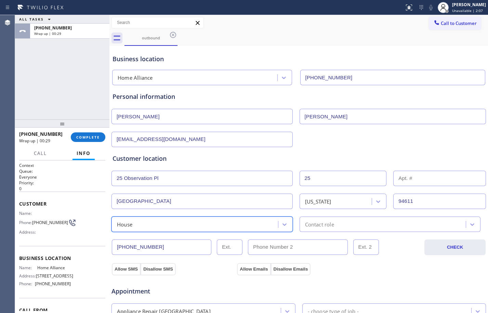
click at [308, 220] on div "Contact role" at bounding box center [319, 224] width 29 height 8
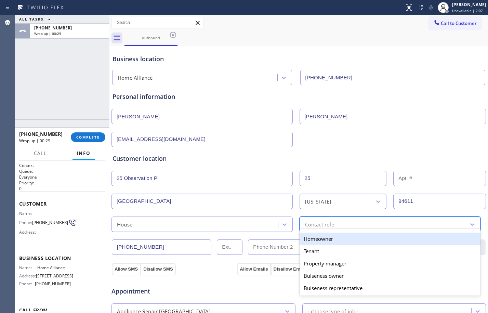
click at [311, 240] on div "Homeowner" at bounding box center [389, 238] width 181 height 12
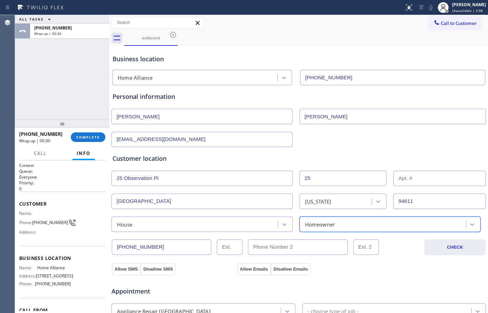
scroll to position [217, 0]
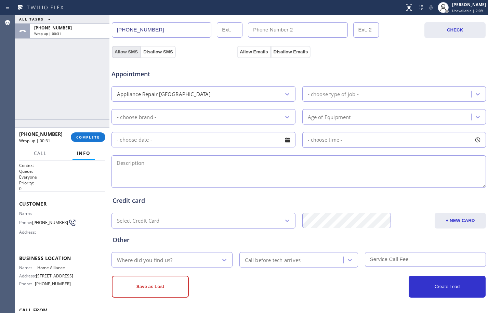
click at [127, 49] on button "Allow SMS" at bounding box center [126, 52] width 29 height 12
click at [240, 51] on button "Allow Emails" at bounding box center [253, 52] width 33 height 12
click at [209, 93] on div "Appliance Repair [GEOGRAPHIC_DATA]" at bounding box center [196, 94] width 167 height 12
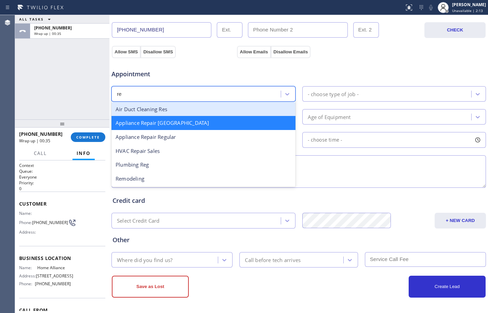
scroll to position [0, 0]
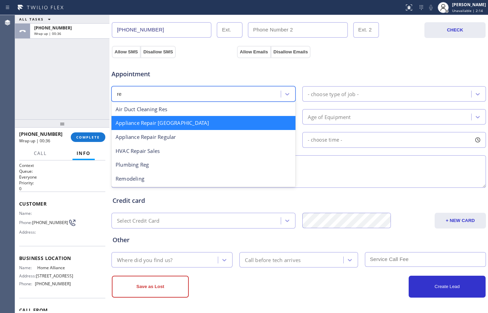
type input "reg"
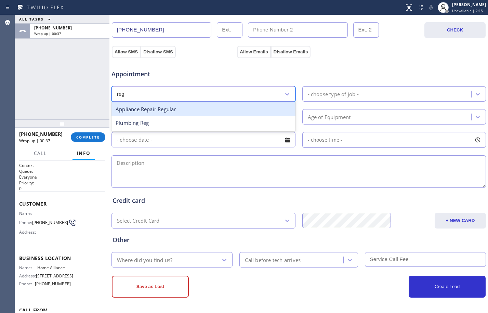
click at [150, 109] on div "Appliance Repair Regular" at bounding box center [203, 109] width 184 height 14
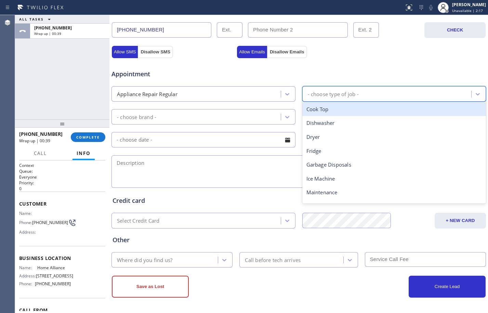
click at [329, 98] on div "- choose type of job -" at bounding box center [387, 94] width 167 height 12
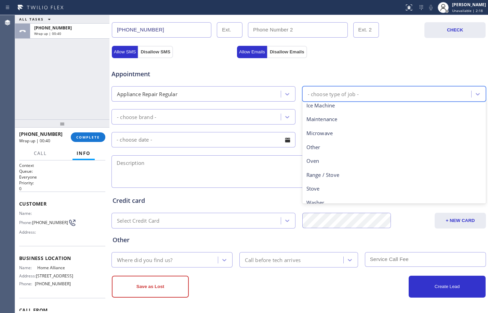
scroll to position [94, 0]
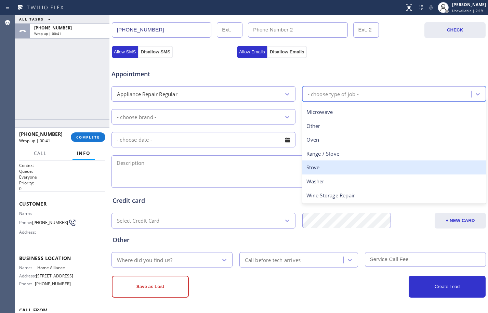
click at [346, 167] on div "Stove" at bounding box center [394, 167] width 184 height 14
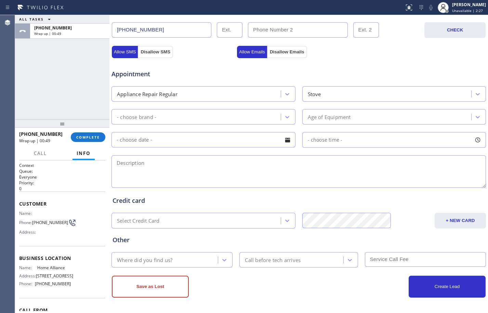
click at [193, 159] on textarea at bounding box center [298, 171] width 374 height 32
paste textarea "GE/stove/error code comes up with lower fan/about [DEMOGRAPHIC_DATA]/[STREET_AD…"
type textarea "GE/stove/error code comes up with lower fan/about [DEMOGRAPHIC_DATA]/[STREET_AD…"
click at [160, 116] on div "- choose brand -" at bounding box center [196, 117] width 167 height 12
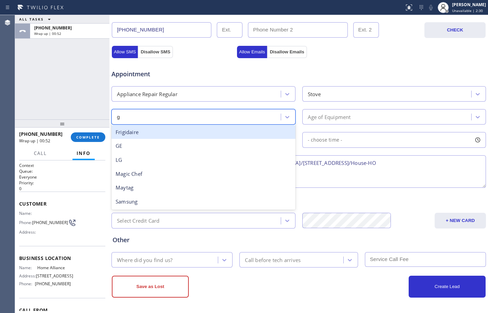
type input "ge"
click at [159, 134] on div "GE" at bounding box center [203, 132] width 184 height 14
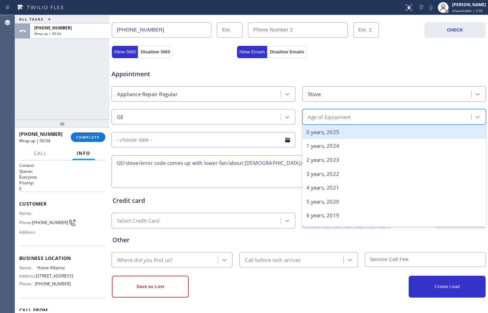
click at [362, 120] on div "Age of Equipment" at bounding box center [387, 117] width 167 height 12
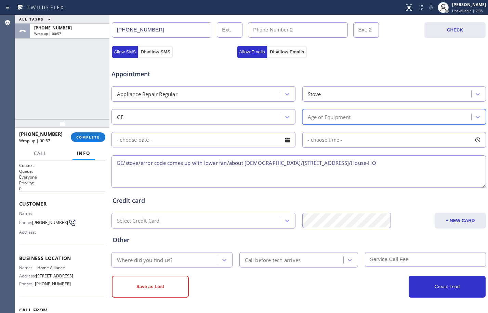
click at [380, 113] on div "Age of Equipment" at bounding box center [387, 117] width 167 height 12
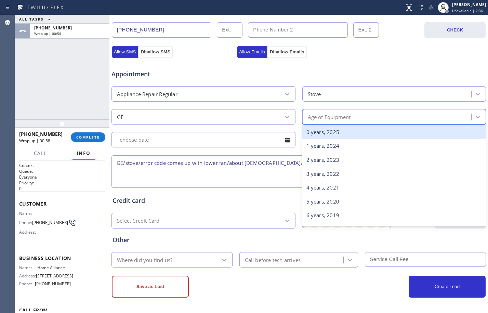
type input "10"
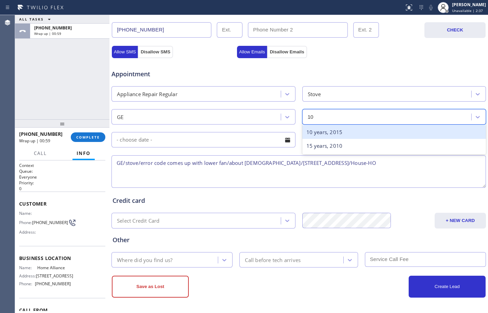
click at [380, 132] on div "10 years, 2015" at bounding box center [394, 132] width 184 height 14
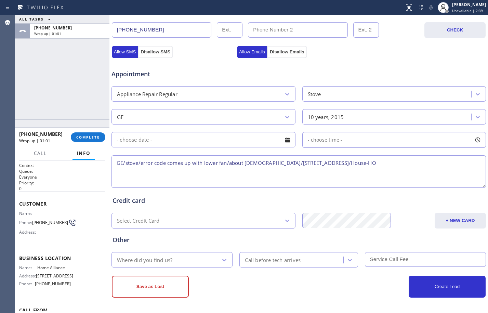
click at [389, 163] on textarea "GE/stove/error code comes up with lower fan/about [DEMOGRAPHIC_DATA]/[STREET_AD…" at bounding box center [298, 171] width 374 height 32
click at [424, 165] on textarea "GE/stove/error code comes up with lower fan/about [DEMOGRAPHIC_DATA]/[STREET_AD…" at bounding box center [298, 171] width 374 height 32
paste textarea "Home Alliance"
click at [116, 162] on textarea "GE/stove/error code comes up with lower fan/about [DEMOGRAPHIC_DATA]/[STREET_AD…" at bounding box center [298, 171] width 374 height 32
click at [444, 166] on textarea "12-3/$95/GE/stove/error code comes up with lower fan/about [DEMOGRAPHIC_DATA]/[…" at bounding box center [298, 171] width 374 height 32
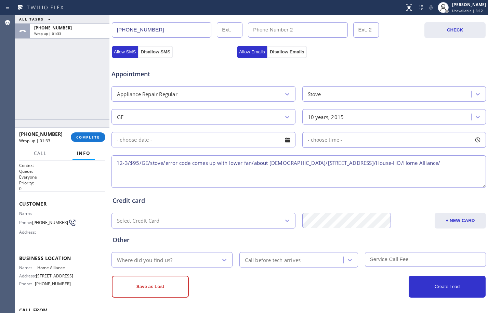
paste textarea "Please call customer 30 minutes prior to arrival"
type textarea "12-3/$95/GE/stove/error code comes up with lower fan/about [DEMOGRAPHIC_DATA]/[…"
click at [196, 262] on div "Where did you find us?" at bounding box center [165, 260] width 104 height 12
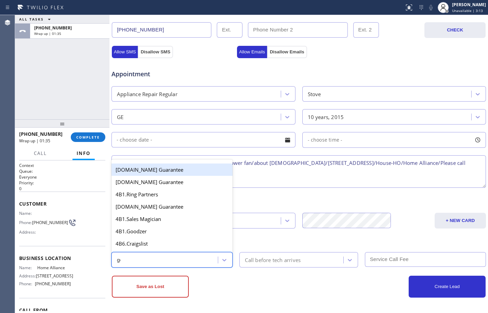
type input "goo"
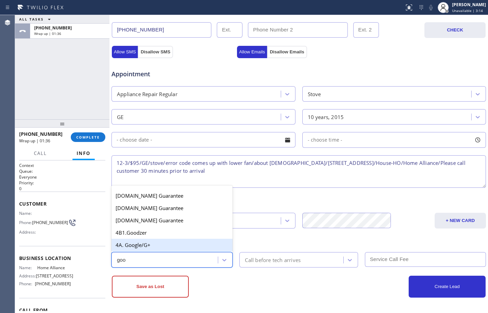
click at [177, 245] on div "4A. Google/G+" at bounding box center [171, 245] width 121 height 12
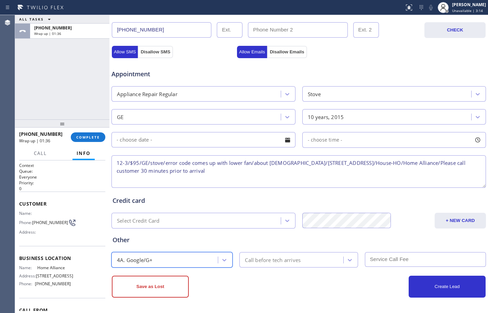
click at [263, 261] on div "Call before tech arrives" at bounding box center [273, 260] width 56 height 8
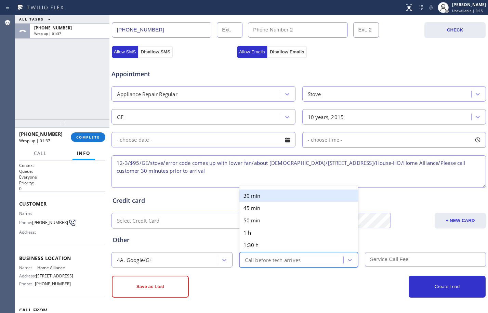
type input "3"
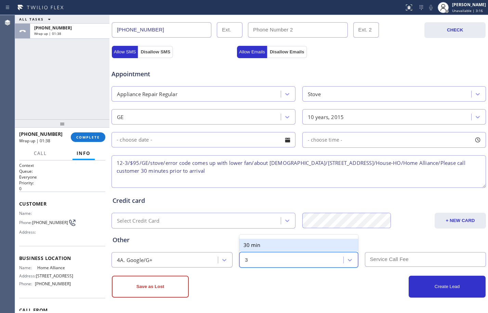
click at [281, 247] on div "30 min" at bounding box center [298, 245] width 118 height 12
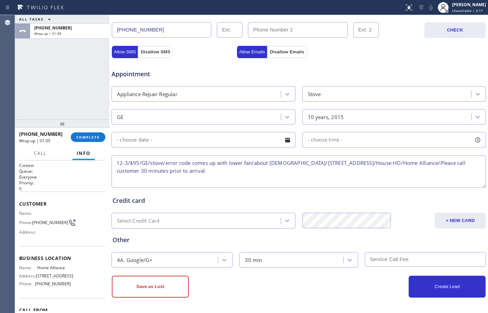
click at [374, 257] on input "text" at bounding box center [425, 259] width 121 height 15
type input "95"
click at [251, 140] on input "text" at bounding box center [203, 139] width 184 height 15
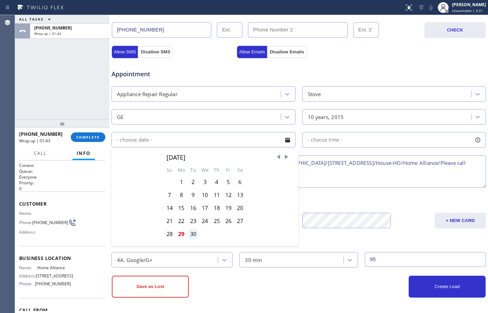
click at [190, 230] on div "30" at bounding box center [193, 233] width 12 height 13
type input "[DATE]"
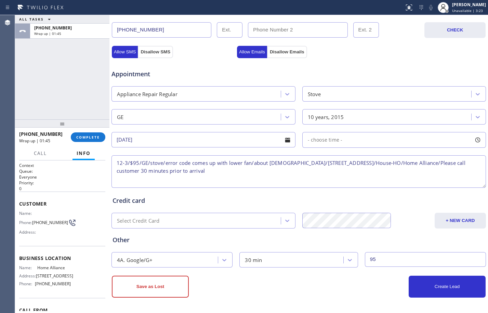
click at [328, 142] on span "- choose time -" at bounding box center [325, 139] width 35 height 6
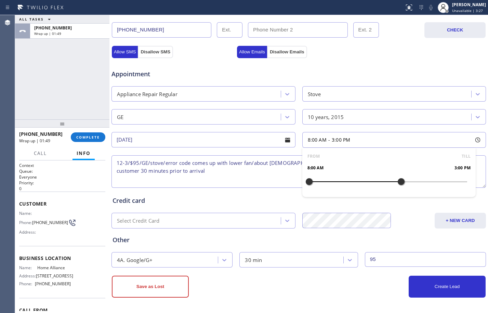
drag, startPoint x: 309, startPoint y: 182, endPoint x: 397, endPoint y: 188, distance: 87.7
click at [397, 188] on div at bounding box center [401, 181] width 8 height 14
drag, startPoint x: 308, startPoint y: 181, endPoint x: 356, endPoint y: 192, distance: 49.6
click at [356, 192] on div "FROM TILL 12:00 PM 3:00 PM" at bounding box center [389, 172] width 174 height 49
click at [329, 197] on div "FROM TILL 12:00 PM 3:00 PM" at bounding box center [389, 172] width 174 height 49
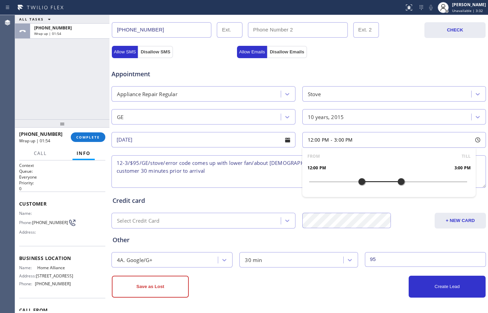
click at [329, 202] on div "Credit card" at bounding box center [298, 200] width 372 height 9
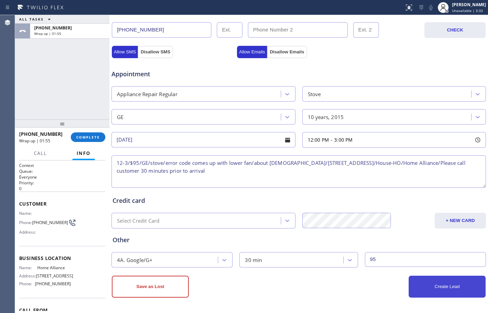
click at [422, 289] on button "Create Lead" at bounding box center [446, 286] width 77 height 22
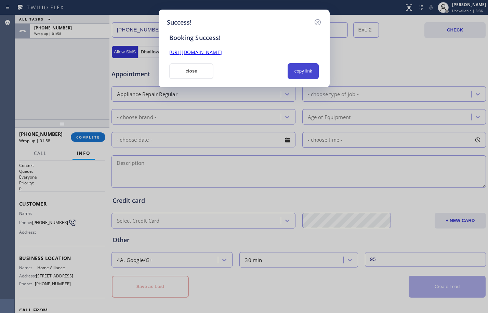
click at [311, 74] on button "copy link" at bounding box center [302, 71] width 31 height 16
click at [222, 53] on link "[URL][DOMAIN_NAME]" at bounding box center [195, 52] width 53 height 6
click at [179, 68] on button "close" at bounding box center [191, 71] width 44 height 16
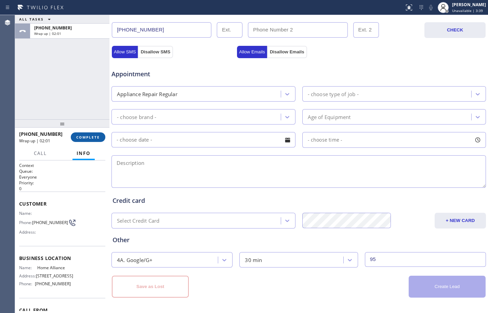
click at [86, 136] on span "COMPLETE" at bounding box center [88, 137] width 24 height 5
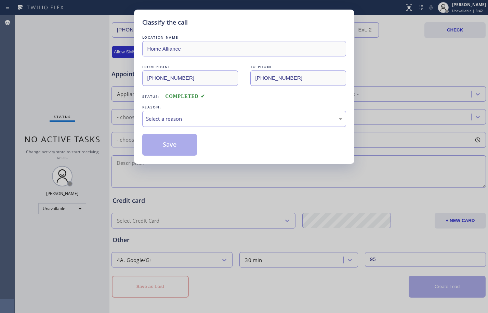
click at [257, 117] on div "Select a reason" at bounding box center [244, 119] width 196 height 8
click at [181, 143] on button "Save" at bounding box center [169, 145] width 55 height 22
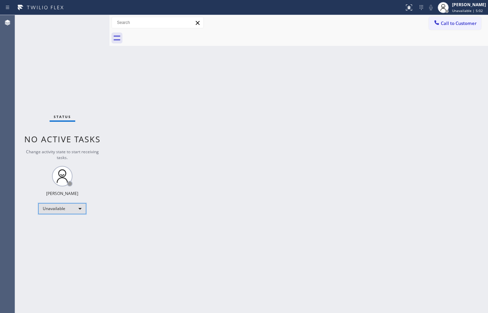
click at [76, 211] on div "Unavailable" at bounding box center [62, 208] width 48 height 11
click at [68, 229] on li "Available" at bounding box center [62, 226] width 46 height 8
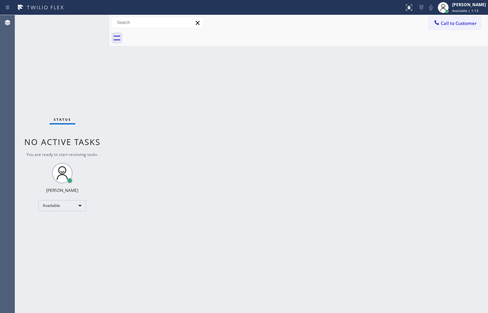
click at [87, 68] on div "Status No active tasks You are ready to start receiving tasks. [PERSON_NAME] Av…" at bounding box center [62, 164] width 94 height 298
click at [105, 54] on div "Status No active tasks You are ready to start receiving tasks. [PERSON_NAME] Av…" at bounding box center [62, 164] width 94 height 298
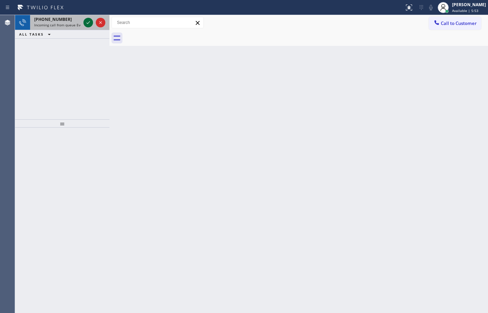
click at [90, 22] on icon at bounding box center [88, 22] width 8 height 8
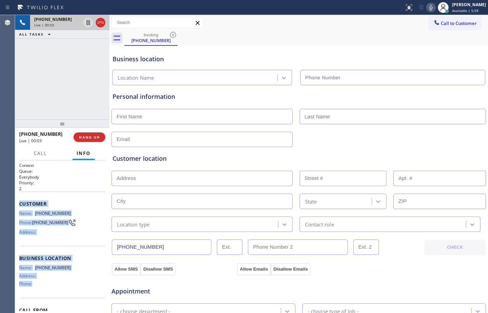
drag, startPoint x: 19, startPoint y: 206, endPoint x: 63, endPoint y: 285, distance: 90.4
click at [63, 285] on div "Context Queue: Everybody Priority: 2 Customer Name: [PHONE_NUMBER] Phone: [PHON…" at bounding box center [62, 255] width 86 height 187
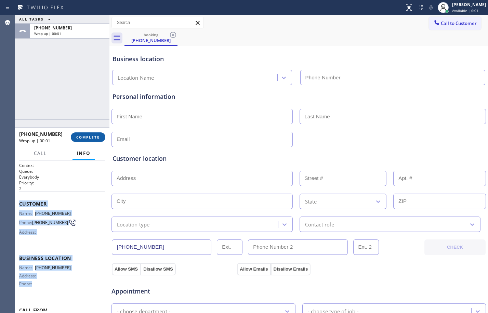
click at [81, 140] on button "COMPLETE" at bounding box center [88, 137] width 35 height 10
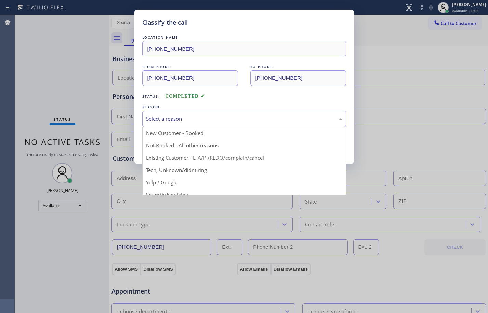
click at [236, 116] on div "Select a reason" at bounding box center [244, 119] width 196 height 8
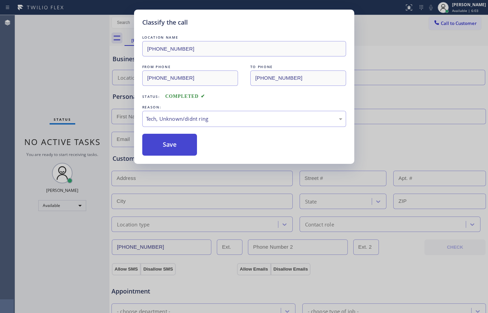
click at [166, 148] on button "Save" at bounding box center [169, 145] width 55 height 22
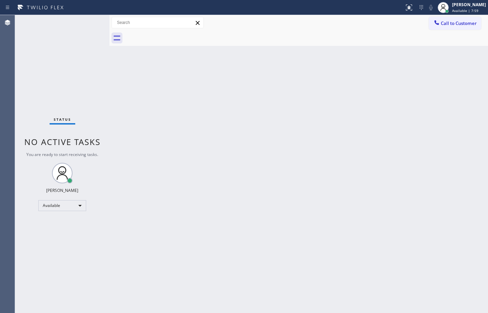
click at [272, 231] on div "Back to Dashboard Change Sender ID Customers Technicians Select a contact Outbo…" at bounding box center [298, 164] width 378 height 298
click at [68, 205] on div "Available" at bounding box center [62, 205] width 48 height 11
click at [116, 219] on div at bounding box center [244, 156] width 488 height 313
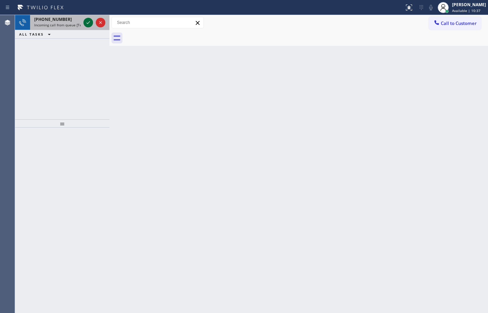
click at [86, 22] on icon at bounding box center [88, 22] width 8 height 8
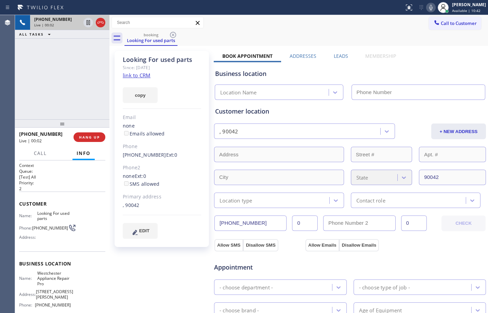
type input "[PHONE_NUMBER]"
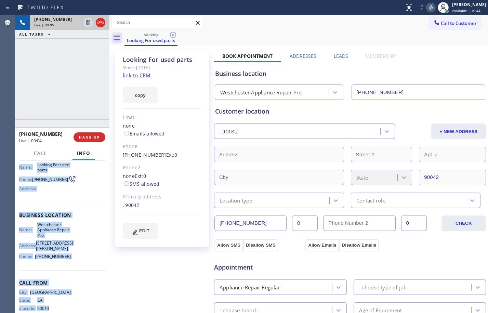
scroll to position [63, 0]
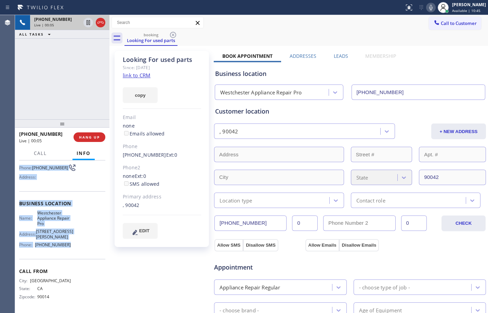
drag, startPoint x: 18, startPoint y: 203, endPoint x: 77, endPoint y: 253, distance: 76.4
click at [77, 253] on div "Context Queue: [Test] All Priority: 2 Customer Name: Looking For used parts Pho…" at bounding box center [62, 236] width 94 height 152
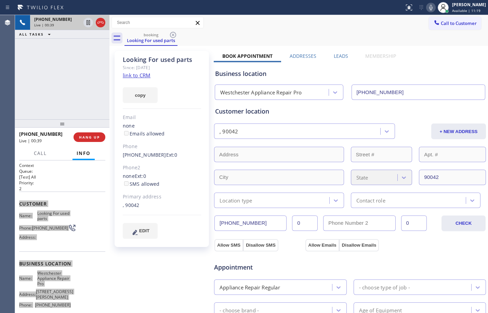
scroll to position [193, 0]
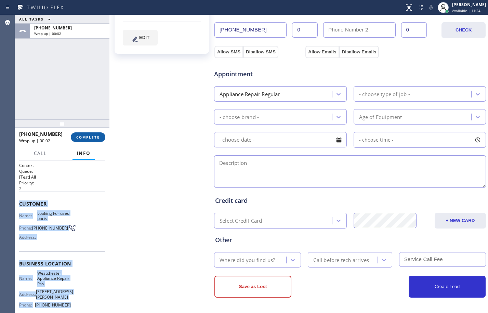
click at [85, 137] on span "COMPLETE" at bounding box center [88, 137] width 24 height 5
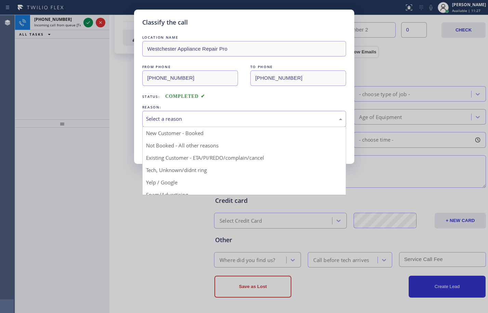
click at [182, 123] on div "Select a reason" at bounding box center [244, 119] width 204 height 16
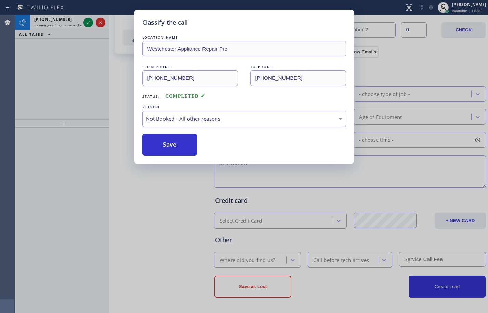
click at [173, 140] on button "Save" at bounding box center [169, 145] width 55 height 22
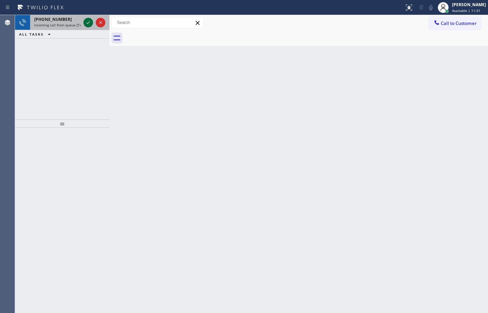
drag, startPoint x: 72, startPoint y: 20, endPoint x: 85, endPoint y: 23, distance: 13.4
click at [72, 20] on div "[PHONE_NUMBER]" at bounding box center [57, 19] width 46 height 6
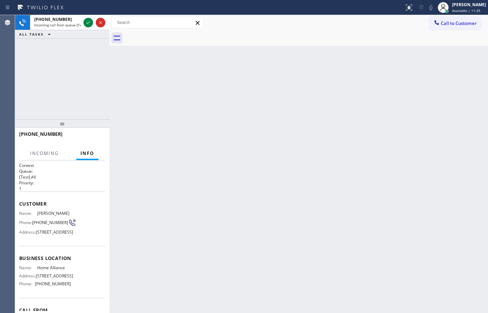
drag, startPoint x: 468, startPoint y: 6, endPoint x: 451, endPoint y: 35, distance: 33.1
click at [467, 6] on div "[PERSON_NAME]" at bounding box center [469, 5] width 34 height 6
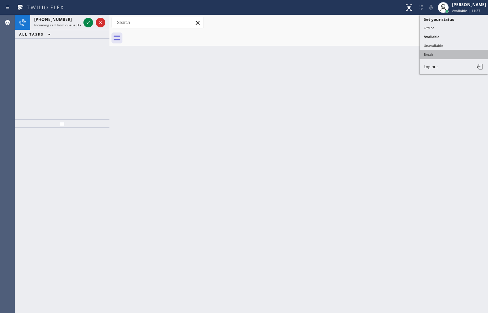
click at [434, 58] on button "Break" at bounding box center [453, 54] width 68 height 9
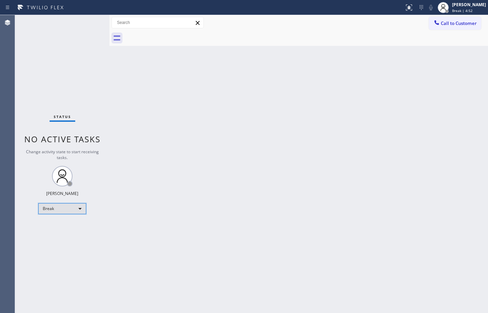
click at [78, 210] on div "Break" at bounding box center [62, 208] width 48 height 11
click at [57, 230] on li "Available" at bounding box center [62, 226] width 46 height 8
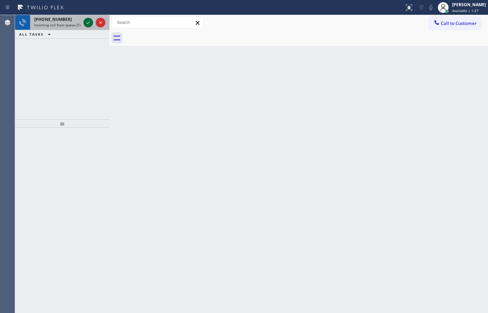
click at [87, 22] on icon at bounding box center [88, 22] width 8 height 8
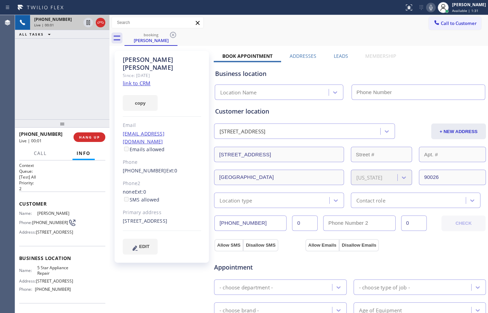
type input "[PHONE_NUMBER]"
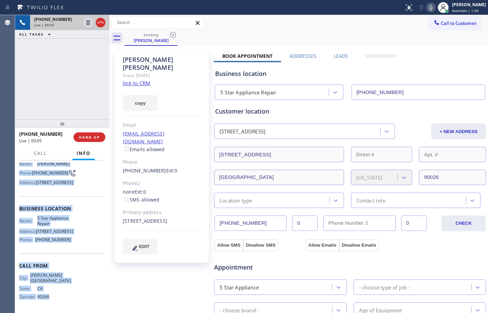
scroll to position [63, 0]
drag, startPoint x: 19, startPoint y: 203, endPoint x: 75, endPoint y: 247, distance: 70.9
click at [75, 247] on div "Context Queue: [Test] All Priority: 2 Customer Name: [PERSON_NAME] Phone: [PHON…" at bounding box center [62, 236] width 94 height 152
click at [138, 80] on link "link to CRM" at bounding box center [137, 83] width 28 height 7
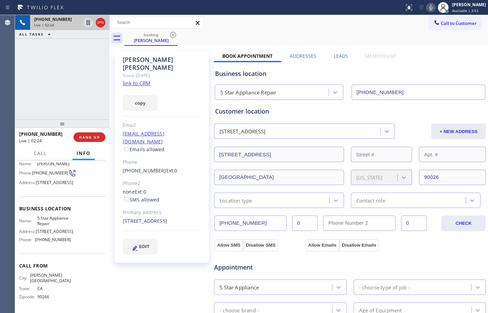
click at [78, 110] on div "[PHONE_NUMBER] Live | 02:24 ALL TASKS ALL TASKS ACTIVE TASKS TASKS IN WRAP UP" at bounding box center [62, 67] width 94 height 104
click at [131, 217] on div "[STREET_ADDRESS]" at bounding box center [162, 221] width 78 height 8
click at [89, 24] on icon at bounding box center [87, 22] width 3 height 5
click at [427, 8] on icon at bounding box center [431, 7] width 8 height 8
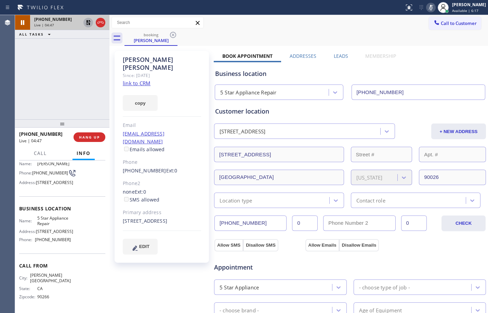
click at [85, 24] on icon at bounding box center [88, 22] width 8 height 8
click at [428, 9] on icon at bounding box center [431, 7] width 8 height 8
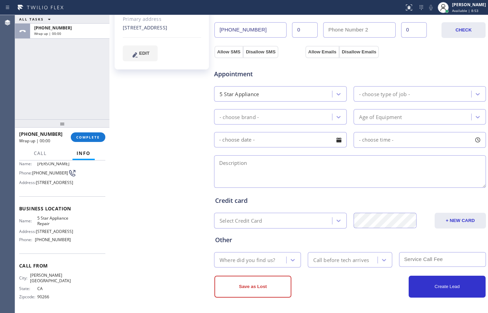
scroll to position [0, 0]
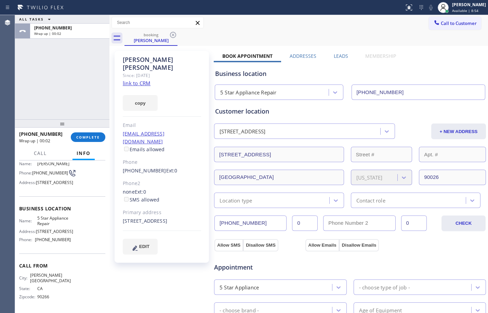
click at [303, 205] on div "Location type" at bounding box center [279, 199] width 130 height 15
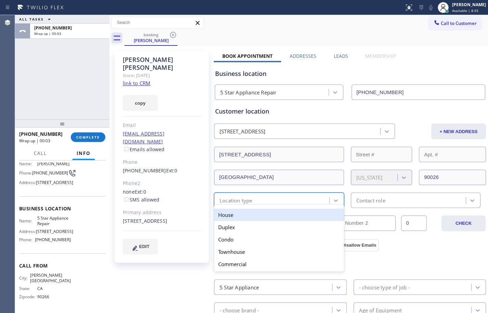
drag, startPoint x: 248, startPoint y: 214, endPoint x: 283, endPoint y: 214, distance: 34.9
click at [248, 214] on div "House" at bounding box center [279, 214] width 130 height 12
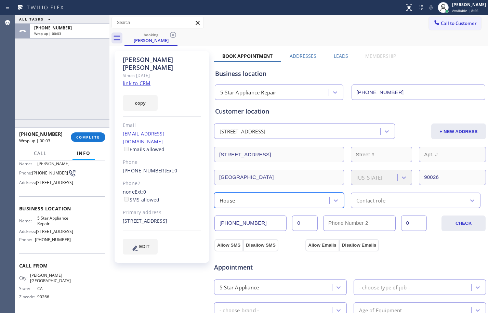
click at [373, 202] on div "Contact role" at bounding box center [370, 200] width 29 height 8
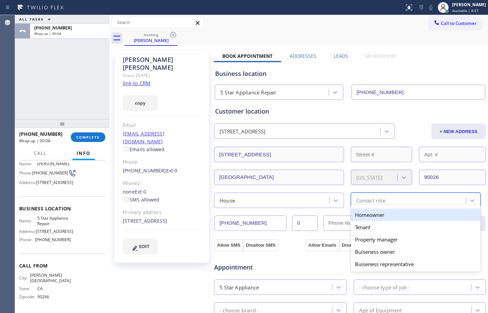
click at [360, 213] on div "Homeowner" at bounding box center [416, 214] width 130 height 12
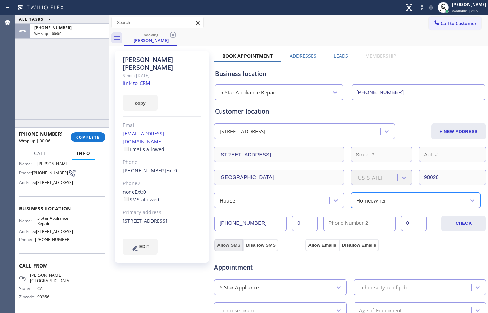
click at [232, 245] on button "Allow SMS" at bounding box center [228, 245] width 29 height 12
click at [324, 243] on button "Allow Emails" at bounding box center [321, 245] width 33 height 12
checkbox input "true"
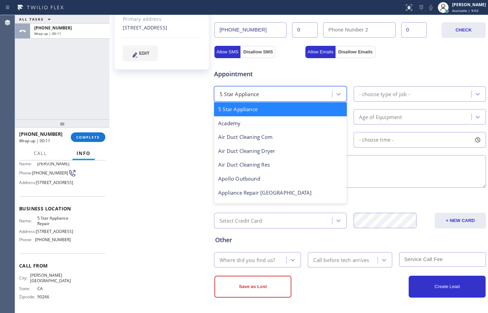
click at [292, 92] on div "5 Star Appliance" at bounding box center [274, 94] width 116 height 12
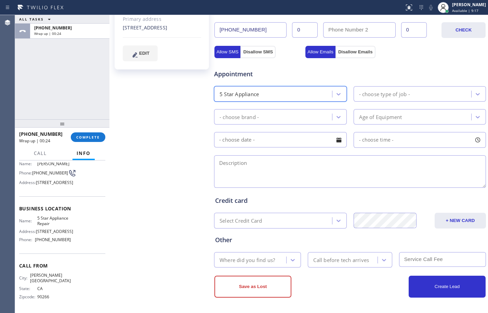
click at [261, 98] on div "5 Star Appliance" at bounding box center [274, 94] width 116 height 12
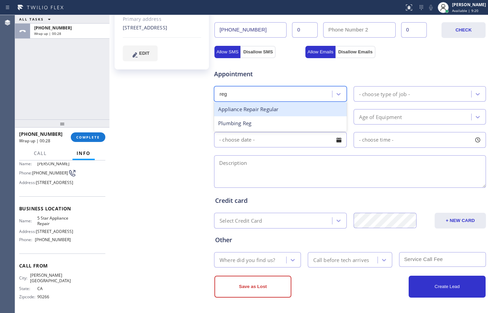
type input "regu"
click at [264, 104] on div "Appliance Repair Regular" at bounding box center [280, 109] width 133 height 14
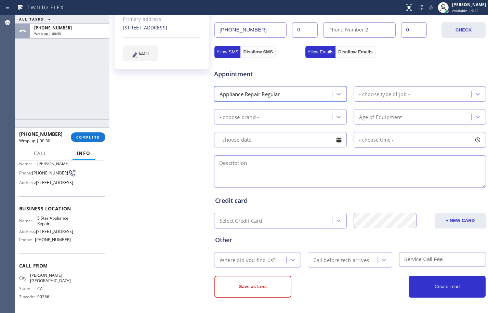
click at [265, 112] on div "- choose brand -" at bounding box center [274, 117] width 116 height 12
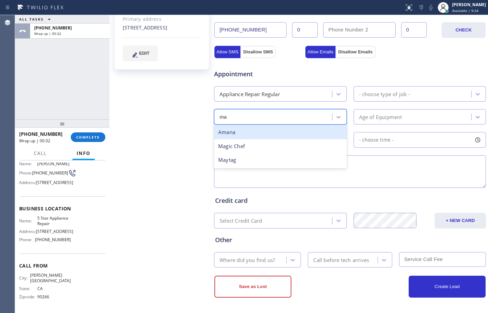
type input "may"
click at [298, 133] on div "Maytag" at bounding box center [280, 132] width 133 height 14
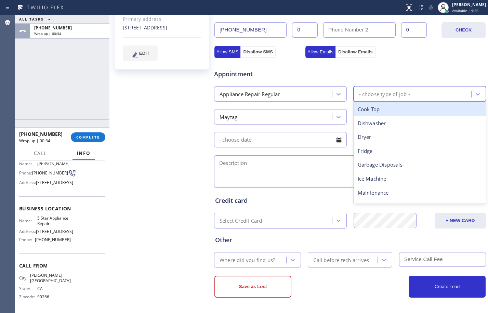
click at [376, 93] on div "- choose type of job -" at bounding box center [384, 94] width 51 height 8
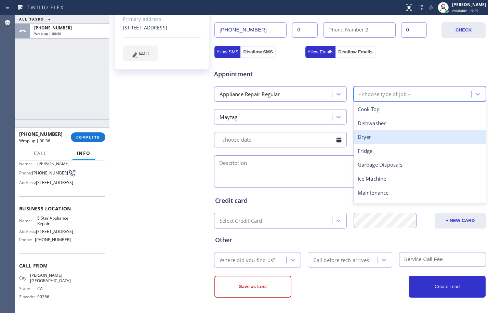
click at [364, 139] on div "Dryer" at bounding box center [419, 137] width 133 height 14
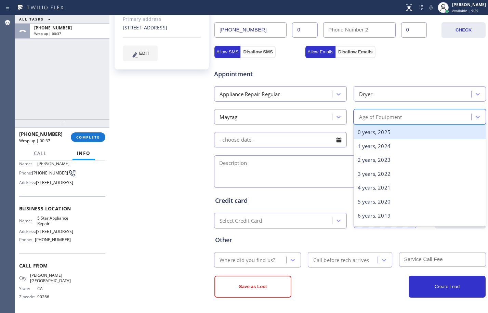
click at [379, 115] on div "Age of Equipment" at bounding box center [380, 117] width 43 height 8
type input "10"
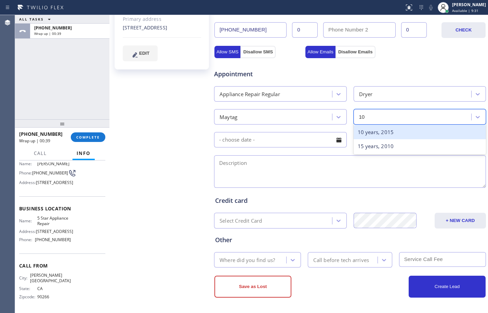
click at [389, 134] on div "10 years, 2015" at bounding box center [419, 132] width 133 height 14
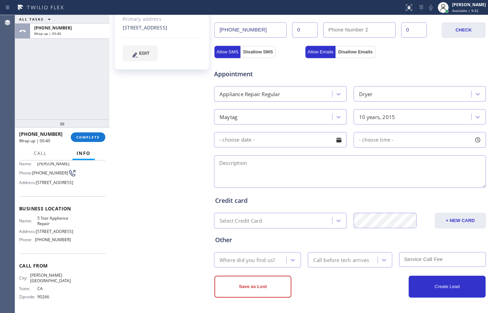
click at [300, 145] on input "text" at bounding box center [280, 139] width 133 height 15
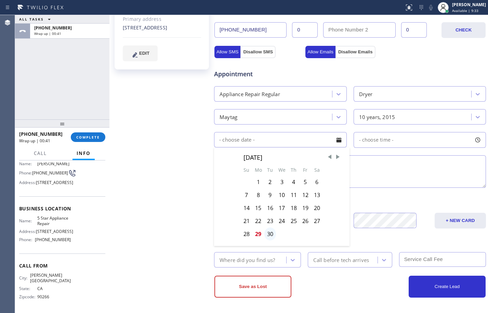
click at [266, 233] on div "30" at bounding box center [270, 233] width 12 height 13
type input "[DATE]"
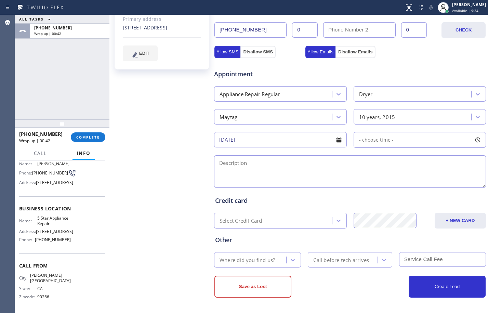
click at [380, 140] on span "- choose time -" at bounding box center [376, 139] width 35 height 6
drag, startPoint x: 357, startPoint y: 183, endPoint x: 419, endPoint y: 185, distance: 61.6
click at [419, 185] on div at bounding box center [422, 181] width 8 height 14
drag, startPoint x: 359, startPoint y: 180, endPoint x: 394, endPoint y: 182, distance: 35.3
click at [394, 182] on div at bounding box center [396, 181] width 8 height 14
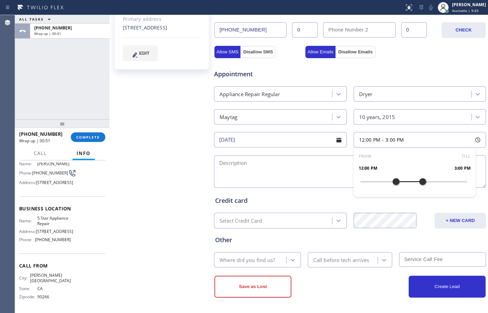
click at [306, 171] on textarea at bounding box center [350, 171] width 272 height 32
click at [314, 165] on textarea "12-3/$69/" at bounding box center [350, 171] width 272 height 32
paste textarea "Maytag/dryer/sbs/one of the sensor turns it on probably burn out/[DEMOGRAPHIC_D…"
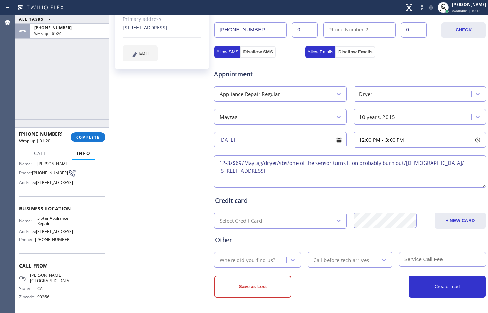
click at [346, 169] on textarea "12-3/$69/Maytag/dryer/sbs/one of the sensor turns it on probably burn out/[DEMO…" at bounding box center [350, 171] width 272 height 32
click at [431, 162] on textarea "12-3/$69/Maytag/dryer/sbs/one of the sensor turns it on probably burn out/[DEMO…" at bounding box center [350, 171] width 272 height 32
type textarea "12-3/$69/Maytag/dryer/sbs/one of the sensor turns it on probably burn out/[DEMO…"
click at [269, 261] on div "Where did you find us?" at bounding box center [246, 260] width 55 height 8
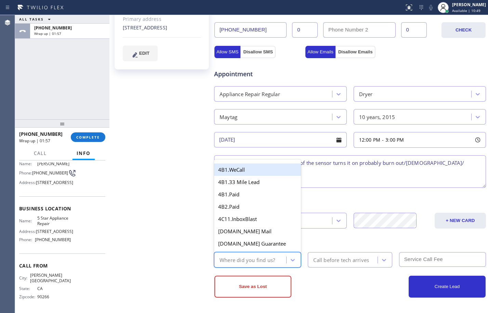
type input "h"
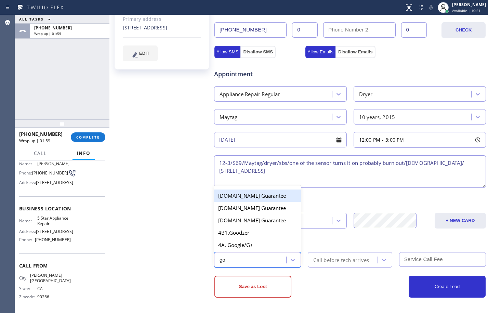
type input "goo"
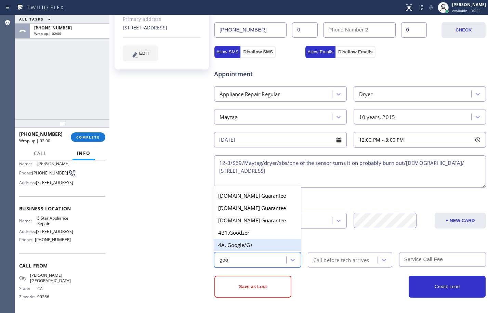
click at [251, 245] on div "4A. Google/G+" at bounding box center [257, 245] width 87 height 12
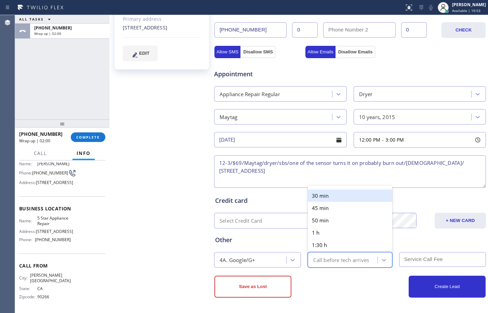
click at [321, 258] on div "Call before tech arrives" at bounding box center [341, 260] width 56 height 8
type input "3"
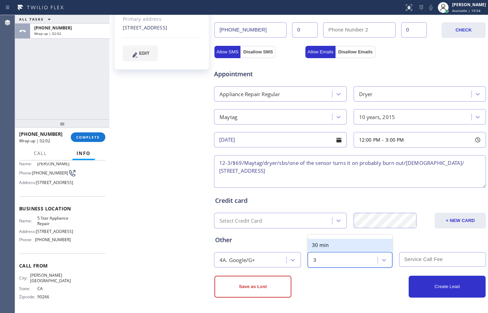
click at [314, 244] on div "30 min" at bounding box center [350, 245] width 84 height 12
click at [418, 259] on input "text" at bounding box center [442, 259] width 87 height 15
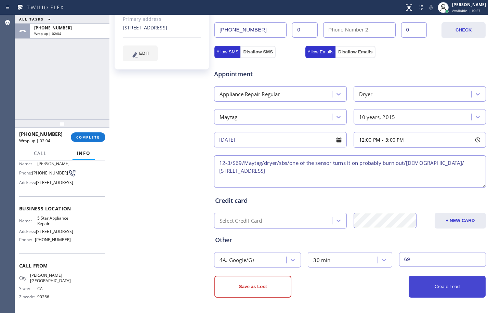
type input "69"
click at [450, 281] on button "Create Lead" at bounding box center [446, 286] width 77 height 22
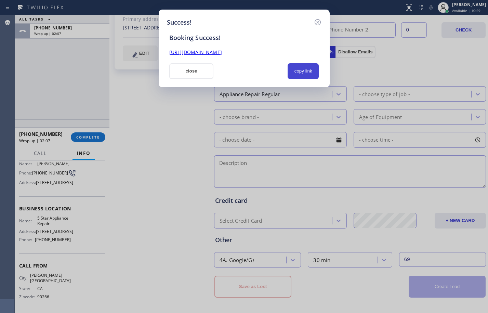
click at [306, 73] on button "copy link" at bounding box center [302, 71] width 31 height 16
click at [222, 53] on link "[URL][DOMAIN_NAME]" at bounding box center [195, 52] width 53 height 6
click at [194, 66] on button "close" at bounding box center [191, 71] width 44 height 16
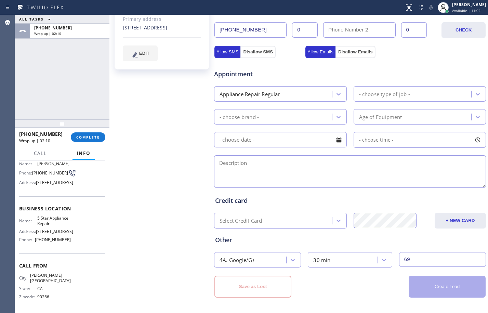
drag, startPoint x: 81, startPoint y: 138, endPoint x: 164, endPoint y: 157, distance: 85.2
click at [82, 138] on span "COMPLETE" at bounding box center [88, 137] width 24 height 5
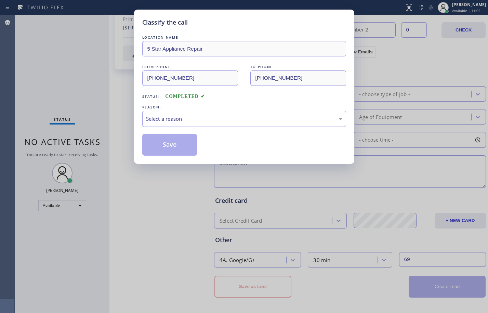
click at [212, 128] on div "LOCATION NAME 5 Star Appliance Repair FROM PHONE [PHONE_NUMBER] TO PHONE [PHONE…" at bounding box center [244, 95] width 204 height 122
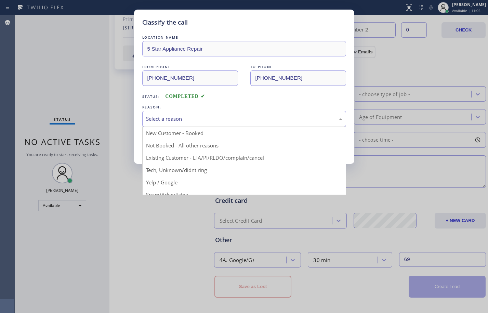
click at [214, 112] on div "Select a reason" at bounding box center [244, 119] width 204 height 16
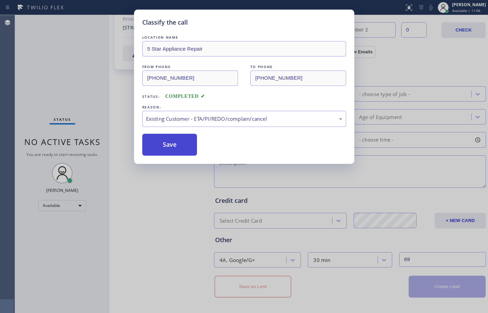
click at [180, 147] on button "Save" at bounding box center [169, 145] width 55 height 22
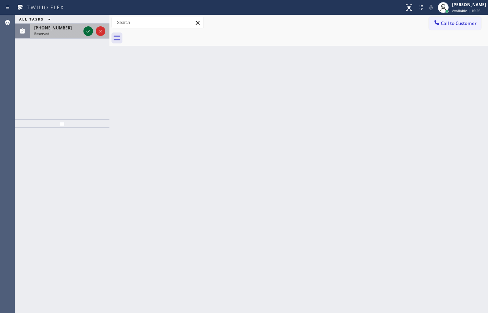
click at [91, 34] on icon at bounding box center [88, 31] width 8 height 8
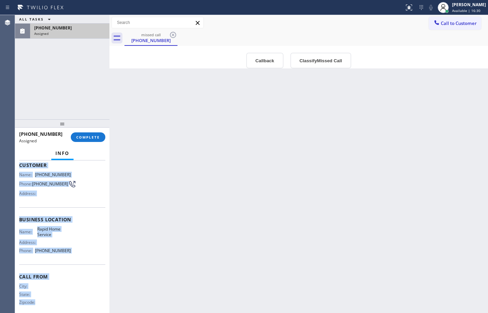
scroll to position [52, 0]
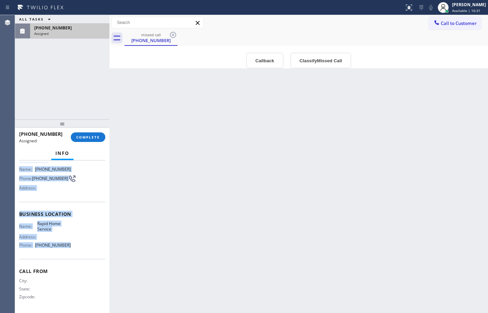
drag, startPoint x: 19, startPoint y: 209, endPoint x: 85, endPoint y: 251, distance: 78.1
click at [85, 251] on div "Context Queue: Appliance Repair Priority: 0 Task Age: Customer Name: [PHONE_NUM…" at bounding box center [62, 211] width 86 height 198
click at [95, 141] on button "COMPLETE" at bounding box center [88, 137] width 35 height 10
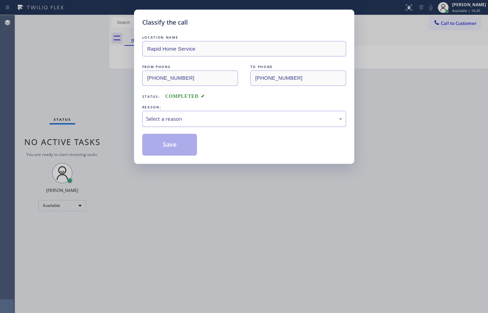
click at [229, 116] on div "Select a reason" at bounding box center [244, 119] width 196 height 8
click at [154, 145] on button "Save" at bounding box center [169, 145] width 55 height 22
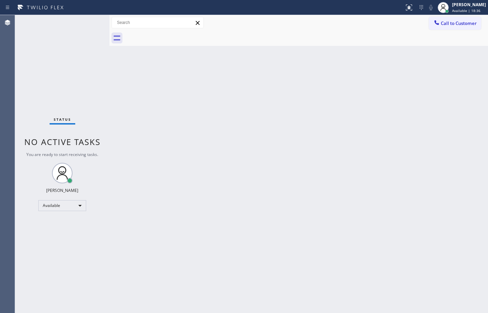
click at [67, 68] on div "Status No active tasks You are ready to start receiving tasks. [PERSON_NAME] Av…" at bounding box center [62, 164] width 94 height 298
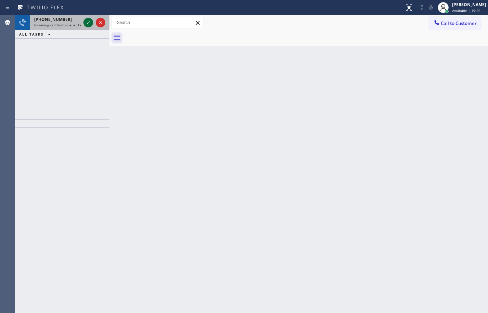
drag, startPoint x: 68, startPoint y: 17, endPoint x: 88, endPoint y: 22, distance: 20.6
click at [68, 17] on div "[PHONE_NUMBER]" at bounding box center [57, 19] width 46 height 6
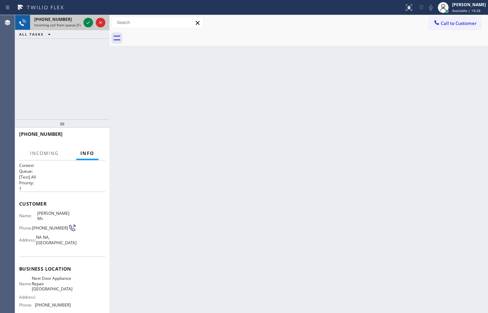
click at [60, 27] on div "[PHONE_NUMBER] Incoming call from queue [Test] All" at bounding box center [56, 22] width 52 height 15
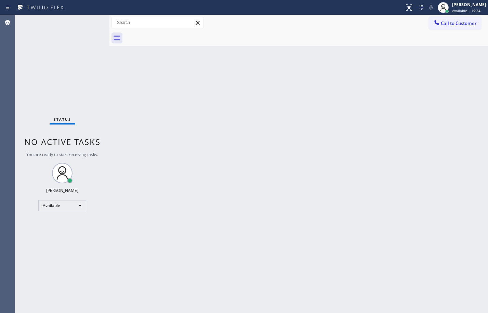
click at [91, 22] on div "Status No active tasks You are ready to start receiving tasks. [PERSON_NAME] Av…" at bounding box center [62, 164] width 94 height 298
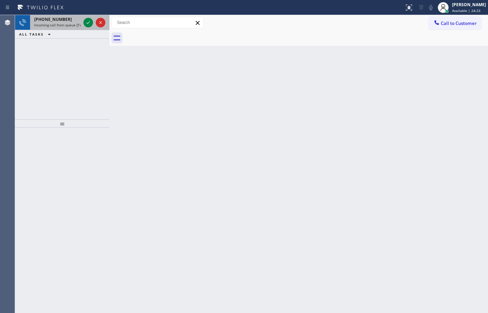
click at [46, 23] on span "Incoming call from queue [Test] All" at bounding box center [62, 25] width 57 height 5
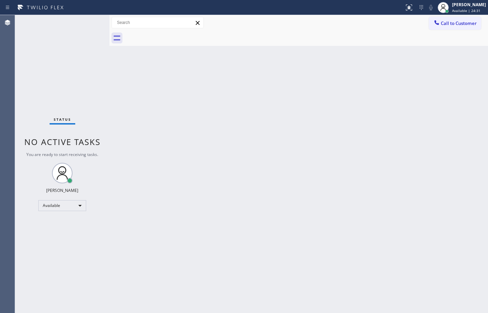
click at [286, 189] on div "Back to Dashboard Change Sender ID Customers Technicians Select a contact Outbo…" at bounding box center [298, 164] width 378 height 298
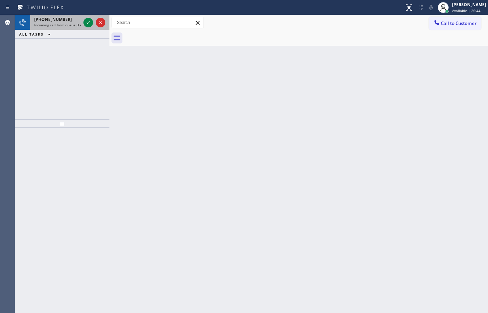
click at [63, 24] on span "Incoming call from queue [Test] All" at bounding box center [62, 25] width 57 height 5
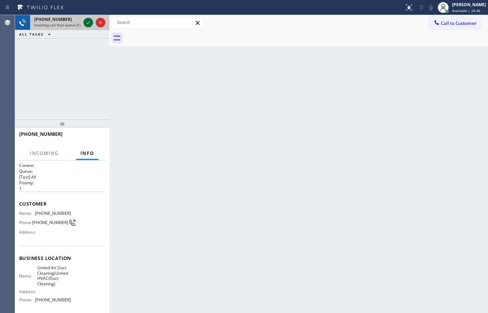
click at [89, 21] on icon at bounding box center [88, 22] width 8 height 8
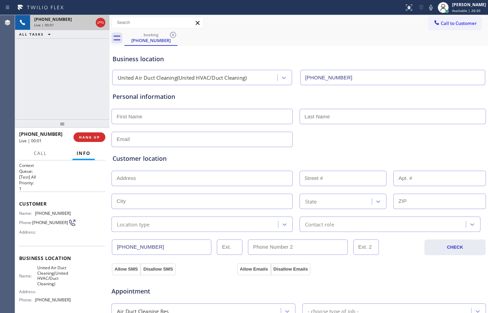
type input "(855) 228-6182"
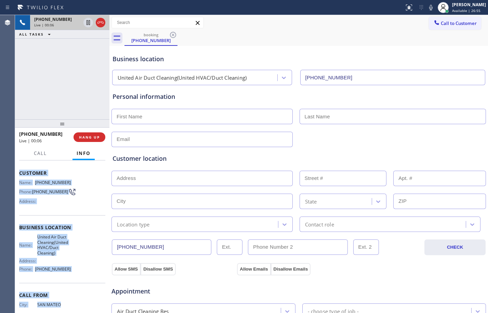
scroll to position [39, 0]
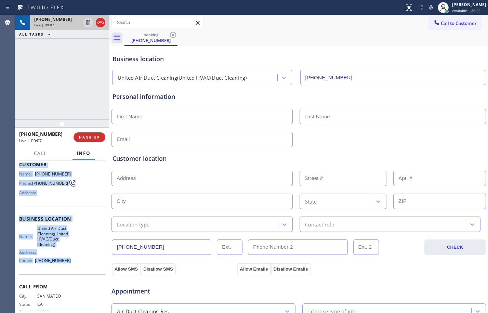
drag, startPoint x: 19, startPoint y: 204, endPoint x: 70, endPoint y: 262, distance: 77.5
click at [70, 262] on div "Context Queue: [Test] All Priority: 1 Customer Name: (650) 619-1090 Phone: (650…" at bounding box center [62, 236] width 94 height 152
copy div "Customer Name: (650) 619-1090 Phone: (650) 619-1090 Address: Business location …"
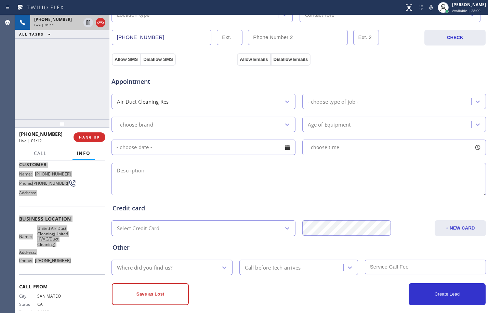
scroll to position [217, 0]
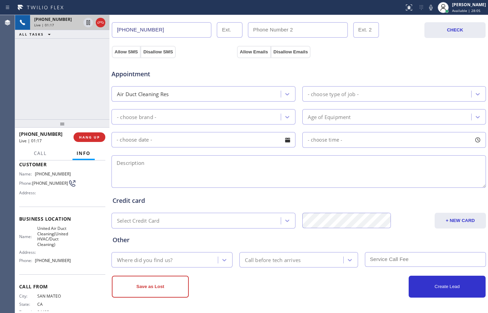
click at [264, 289] on div "Save as Lost" at bounding box center [205, 286] width 187 height 22
click at [97, 134] on button "HANG UP" at bounding box center [89, 137] width 32 height 10
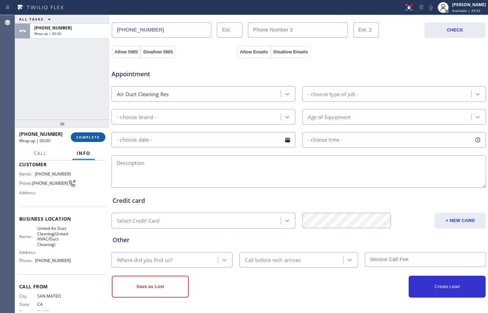
click at [91, 137] on span "COMPLETE" at bounding box center [88, 137] width 24 height 5
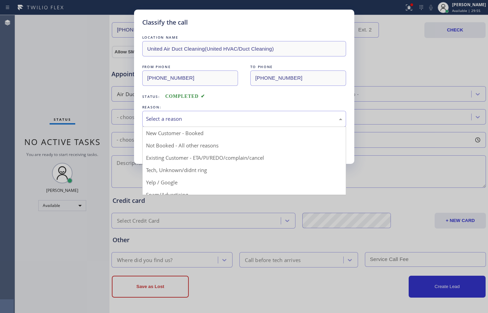
click at [252, 118] on div "Select a reason" at bounding box center [244, 119] width 196 height 8
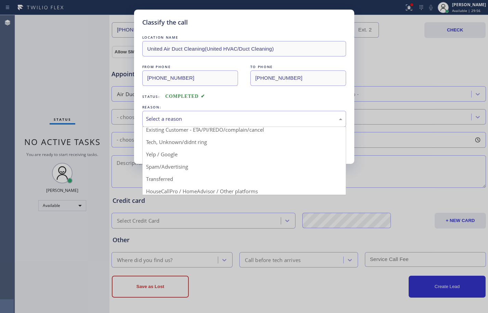
scroll to position [43, 0]
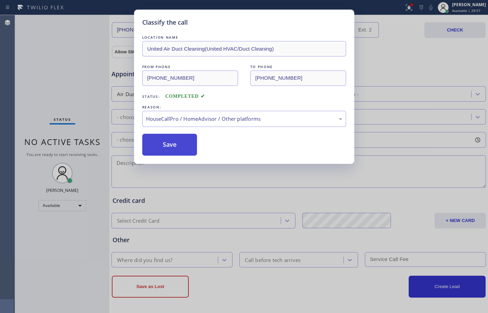
click at [182, 143] on button "Save" at bounding box center [169, 145] width 55 height 22
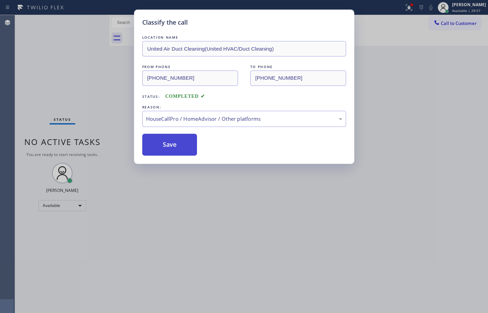
scroll to position [0, 0]
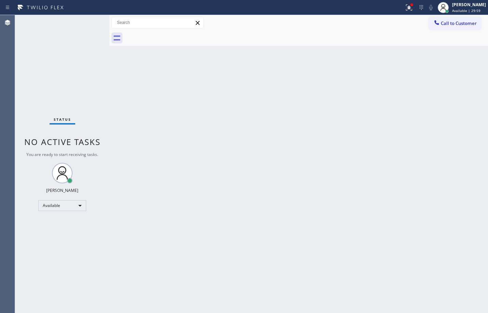
click at [357, 186] on div "Back to Dashboard Change Sender ID Customers Technicians Select a contact Outbo…" at bounding box center [298, 164] width 378 height 298
click at [405, 10] on icon at bounding box center [409, 7] width 8 height 8
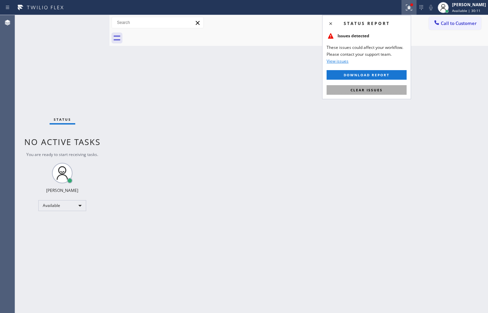
click at [365, 90] on span "Clear issues" at bounding box center [366, 89] width 32 height 5
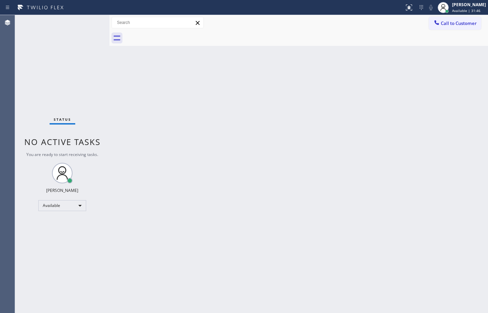
click at [191, 312] on html "Status report No issues detected If you experience an issue, please download th…" at bounding box center [244, 156] width 488 height 313
click at [91, 106] on div "Status No active tasks You are ready to start receiving tasks. [PERSON_NAME] Av…" at bounding box center [62, 164] width 94 height 298
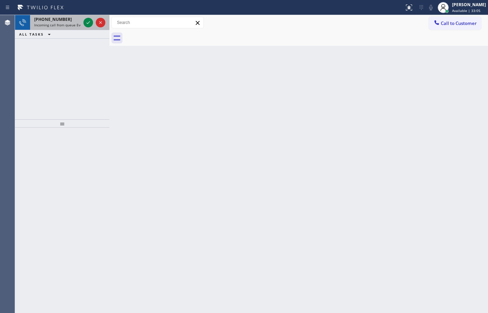
click at [58, 25] on span "Incoming call from queue Everybody" at bounding box center [63, 25] width 59 height 5
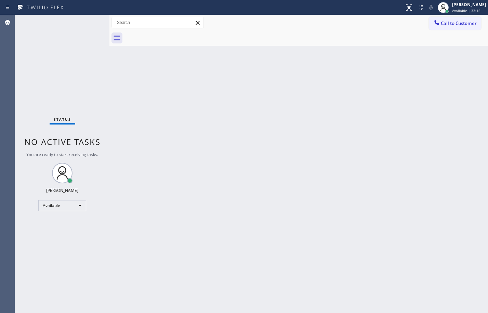
drag, startPoint x: 275, startPoint y: 229, endPoint x: 275, endPoint y: 237, distance: 8.2
click at [275, 237] on div "Back to Dashboard Change Sender ID Customers Technicians Select a contact Outbo…" at bounding box center [298, 164] width 378 height 298
click at [423, 216] on div "Back to Dashboard Change Sender ID Customers Technicians Select a contact Outbo…" at bounding box center [298, 164] width 378 height 298
drag, startPoint x: 109, startPoint y: 32, endPoint x: 97, endPoint y: 33, distance: 11.6
click at [97, 33] on div "Status No active tasks You are ready to start receiving tasks. Megan Rose Paluc…" at bounding box center [251, 164] width 473 height 298
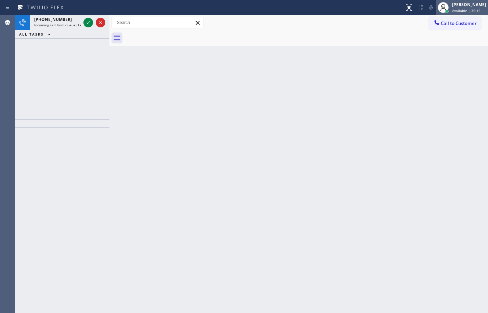
click at [440, 4] on icon at bounding box center [443, 7] width 8 height 8
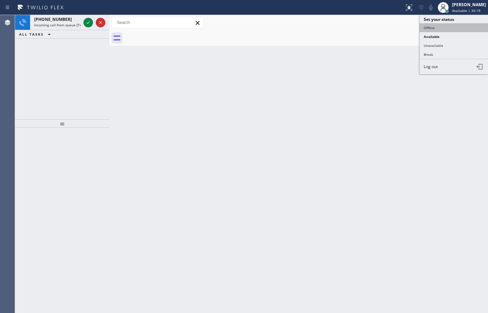
click at [437, 27] on button "Offline" at bounding box center [453, 27] width 68 height 9
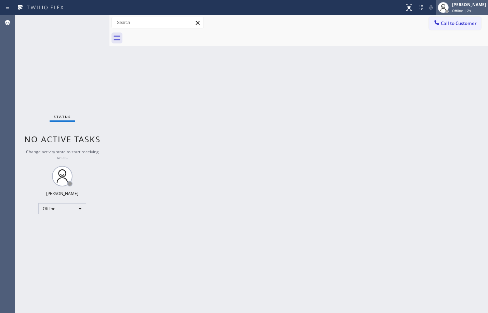
click at [470, 9] on div "Offline | 2s" at bounding box center [469, 10] width 34 height 5
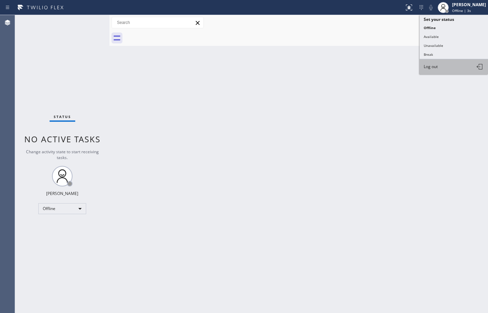
click at [447, 68] on button "Log out" at bounding box center [453, 66] width 68 height 15
